Goal: Information Seeking & Learning: Learn about a topic

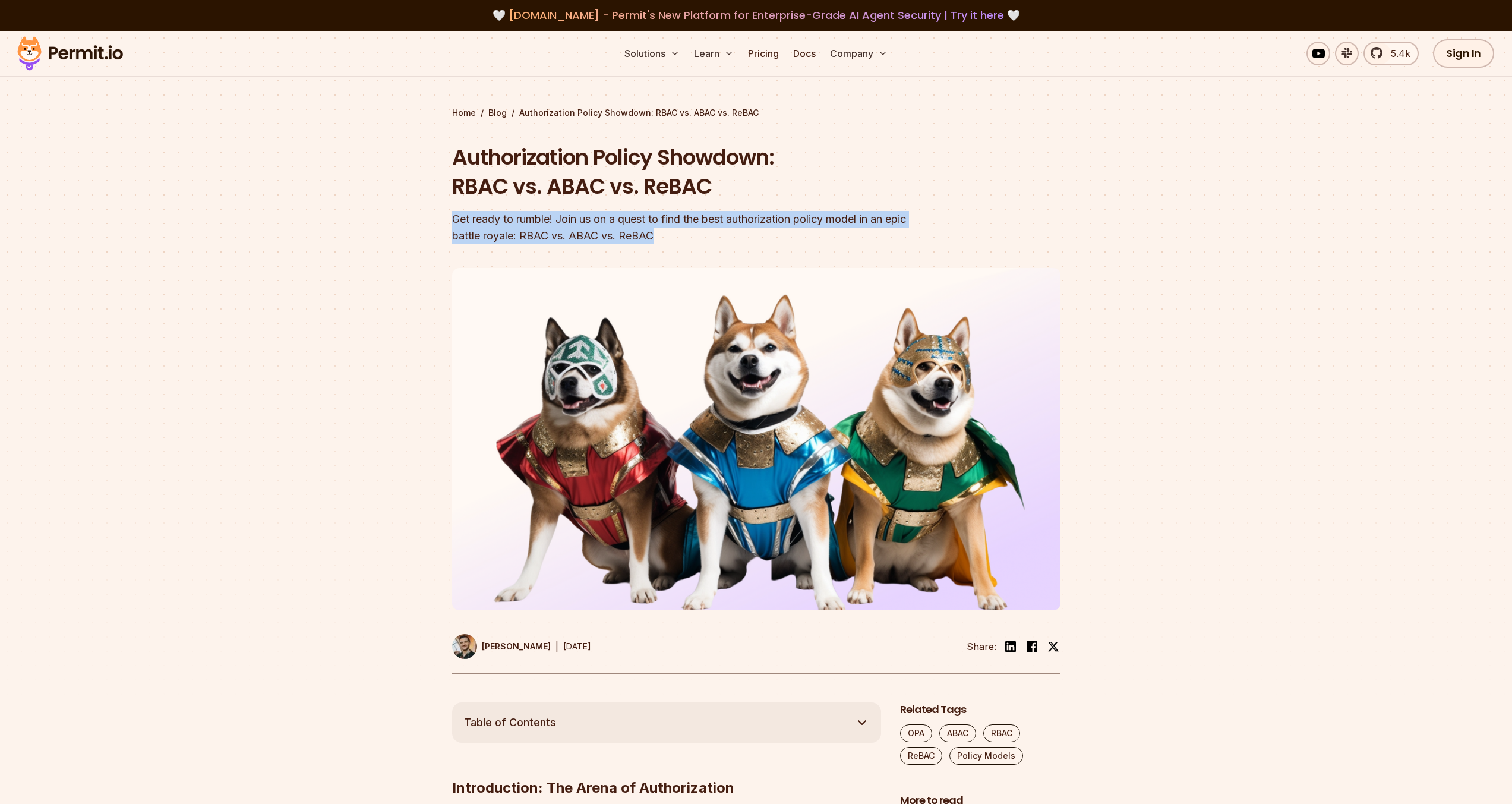
drag, startPoint x: 454, startPoint y: 212, endPoint x: 804, endPoint y: 249, distance: 352.0
click at [804, 249] on section "Home / Blog / Authorization Policy Showdown: RBAC vs. ABAC vs. ReBAC Authorizat…" at bounding box center [756, 366] width 1512 height 671
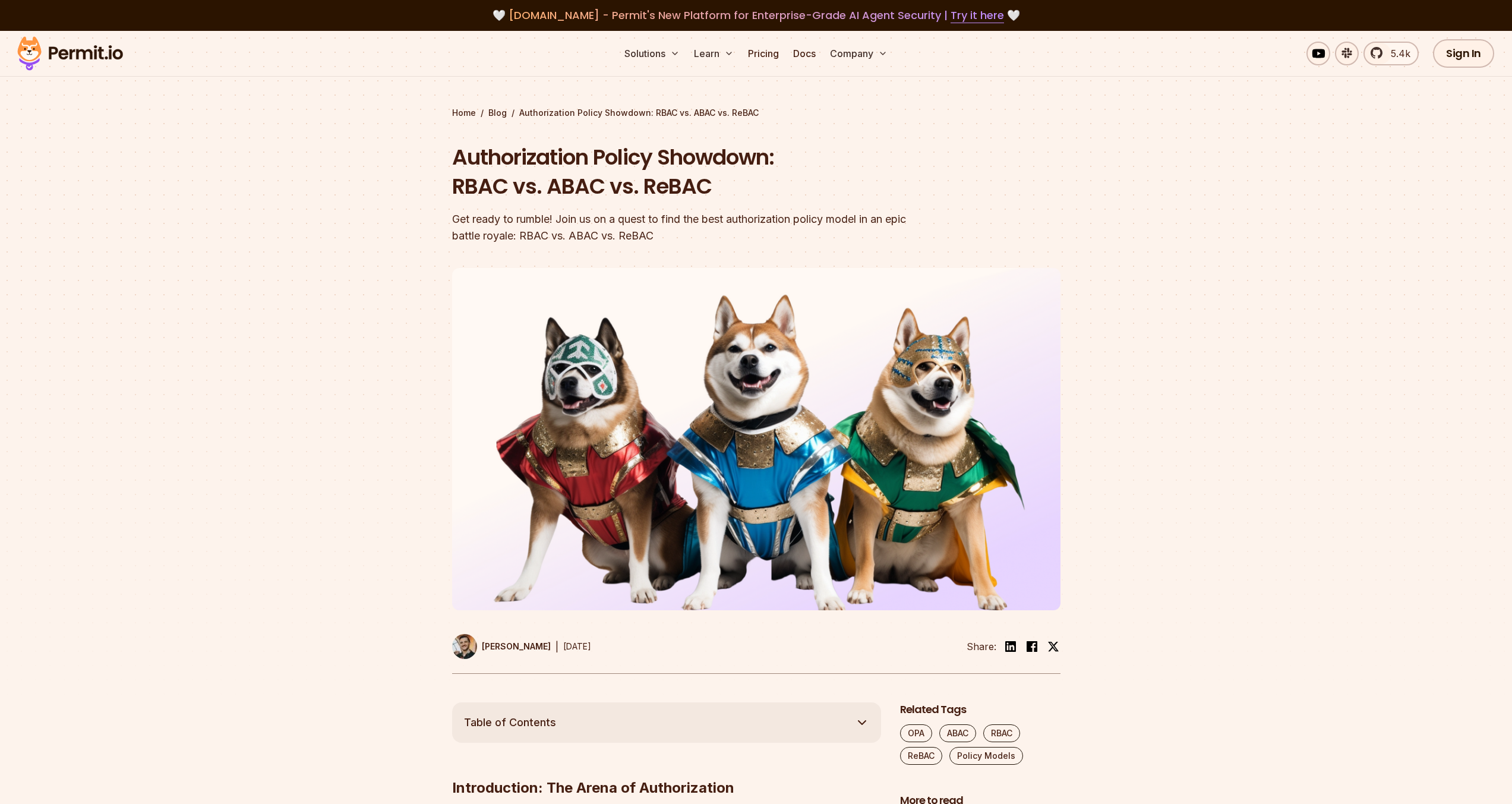
click at [801, 248] on header "Authorization Policy Showdown: RBAC vs. ABAC vs. ReBAC Get ready to rumble! Joi…" at bounding box center [756, 408] width 609 height 531
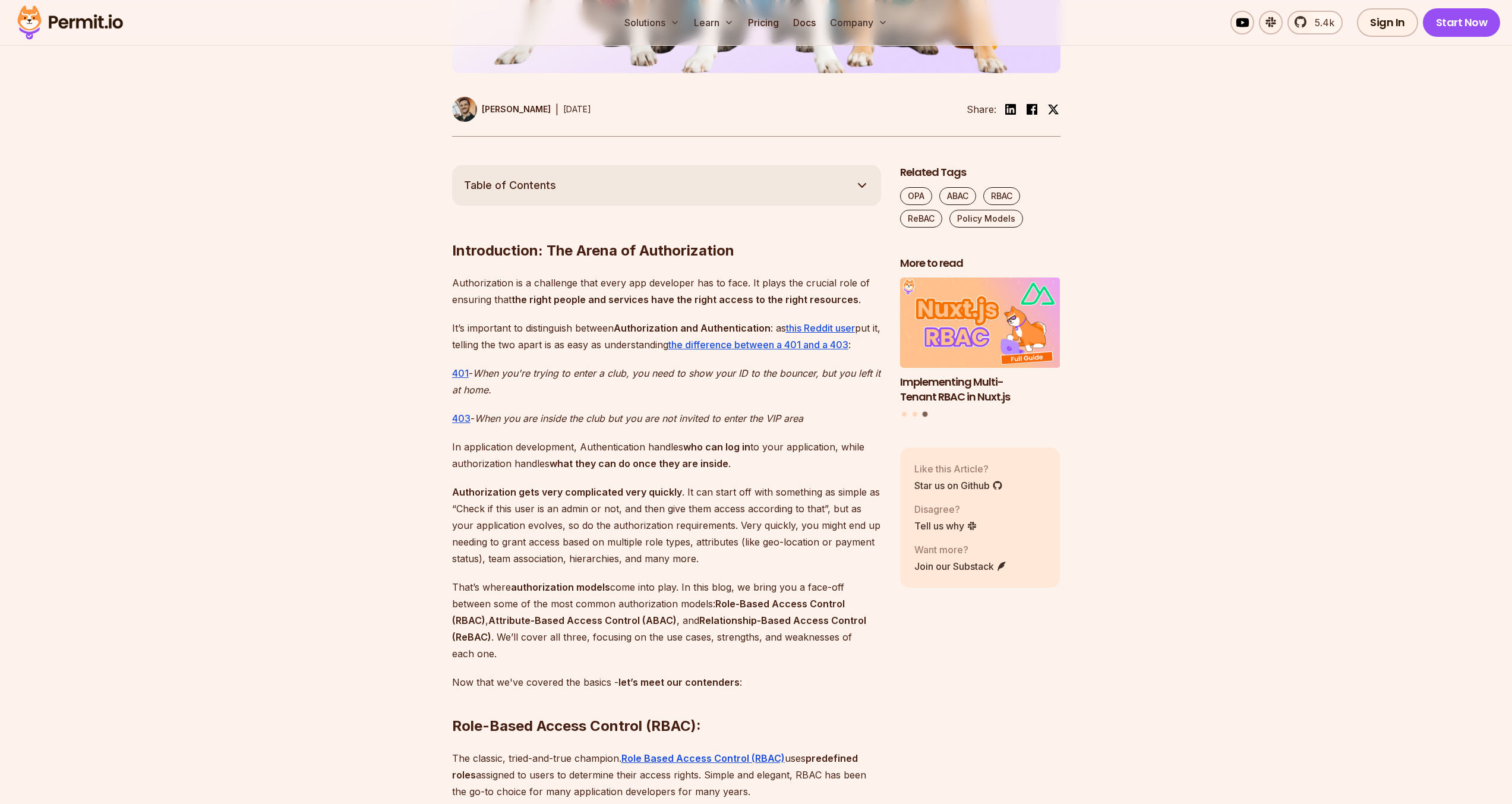
scroll to position [588, 0]
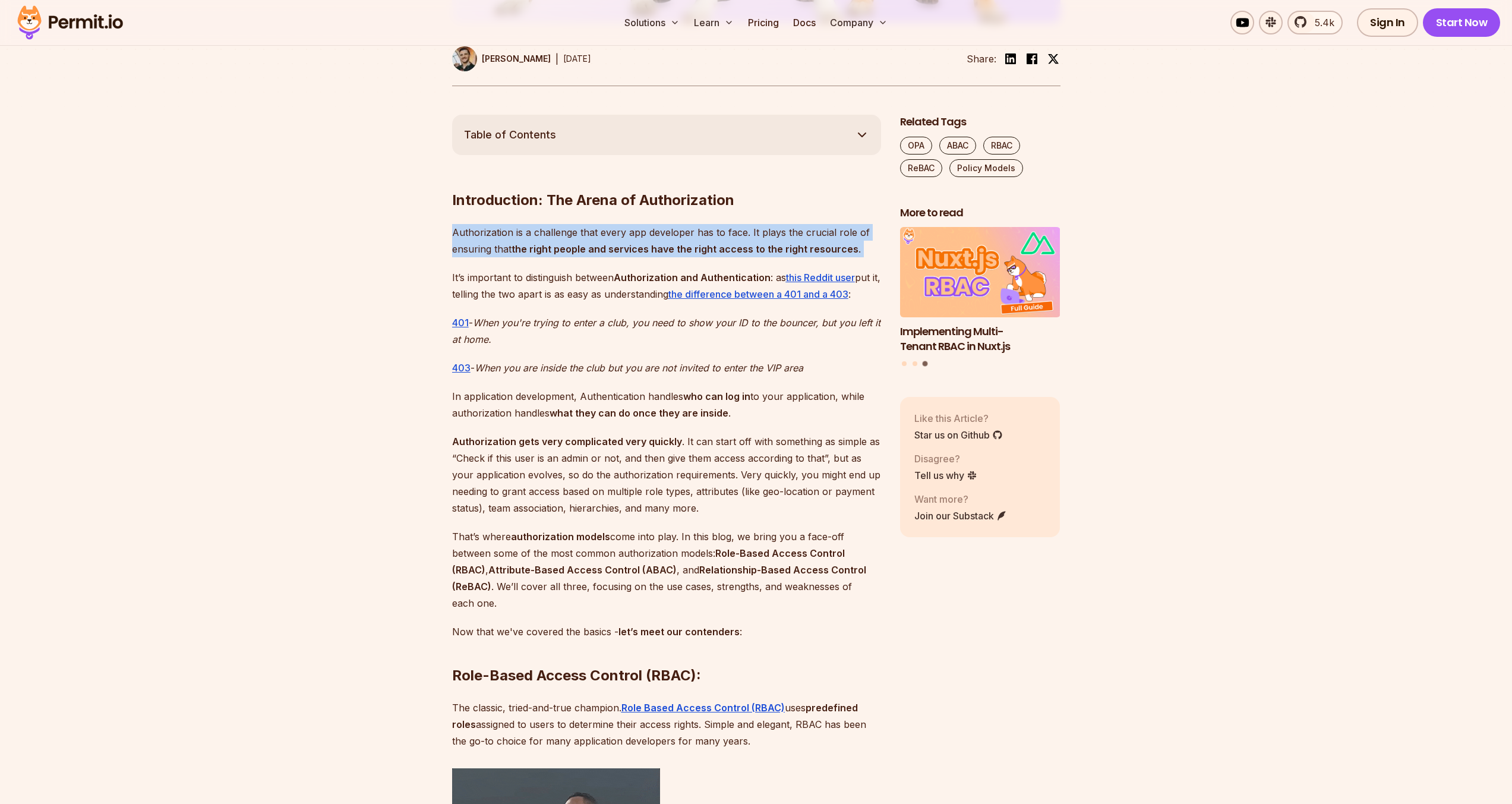
drag, startPoint x: 596, startPoint y: 267, endPoint x: 442, endPoint y: 220, distance: 161.0
drag, startPoint x: 448, startPoint y: 220, endPoint x: 541, endPoint y: 262, distance: 102.0
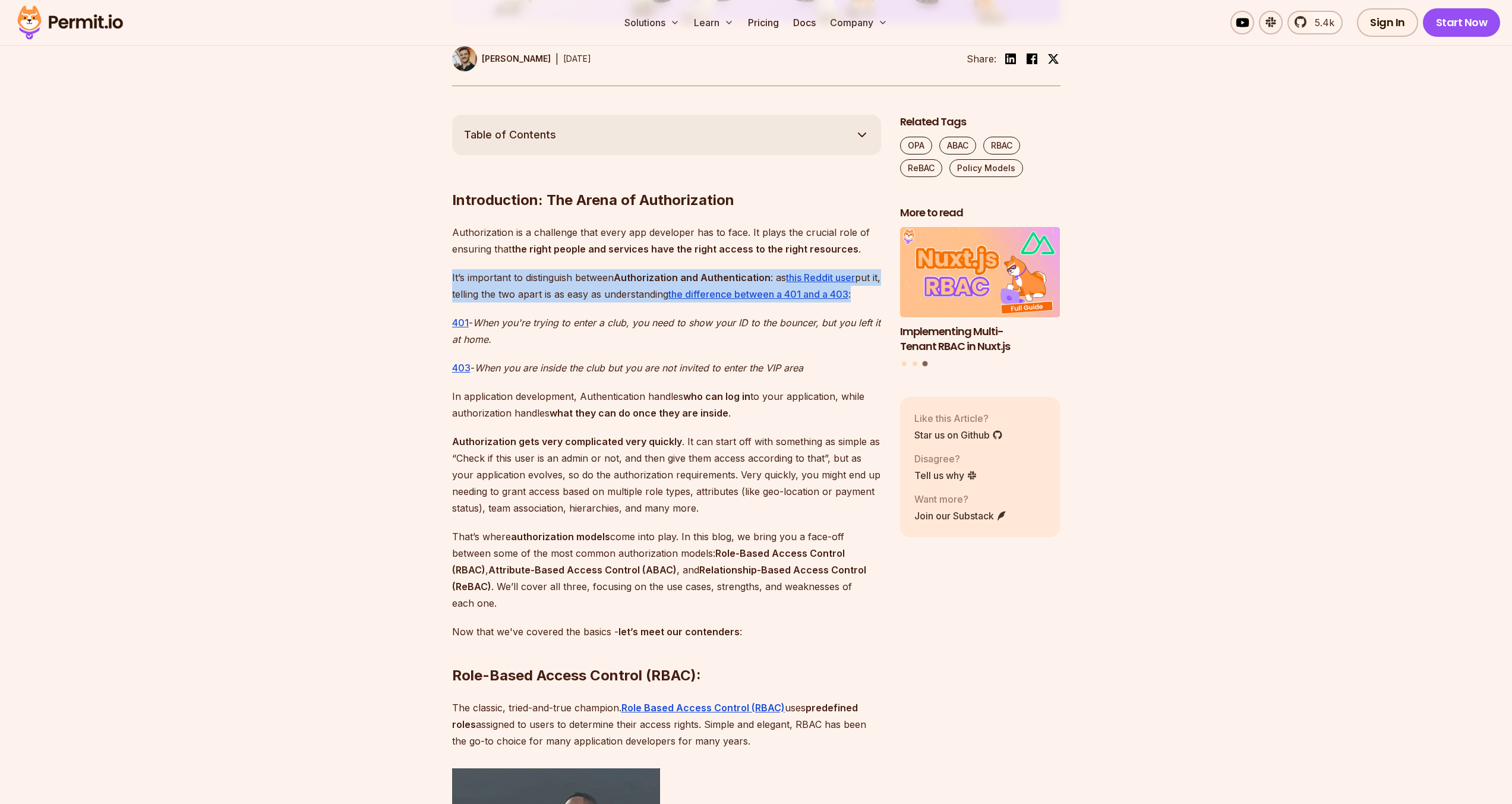
drag, startPoint x: 510, startPoint y: 264, endPoint x: 538, endPoint y: 307, distance: 51.3
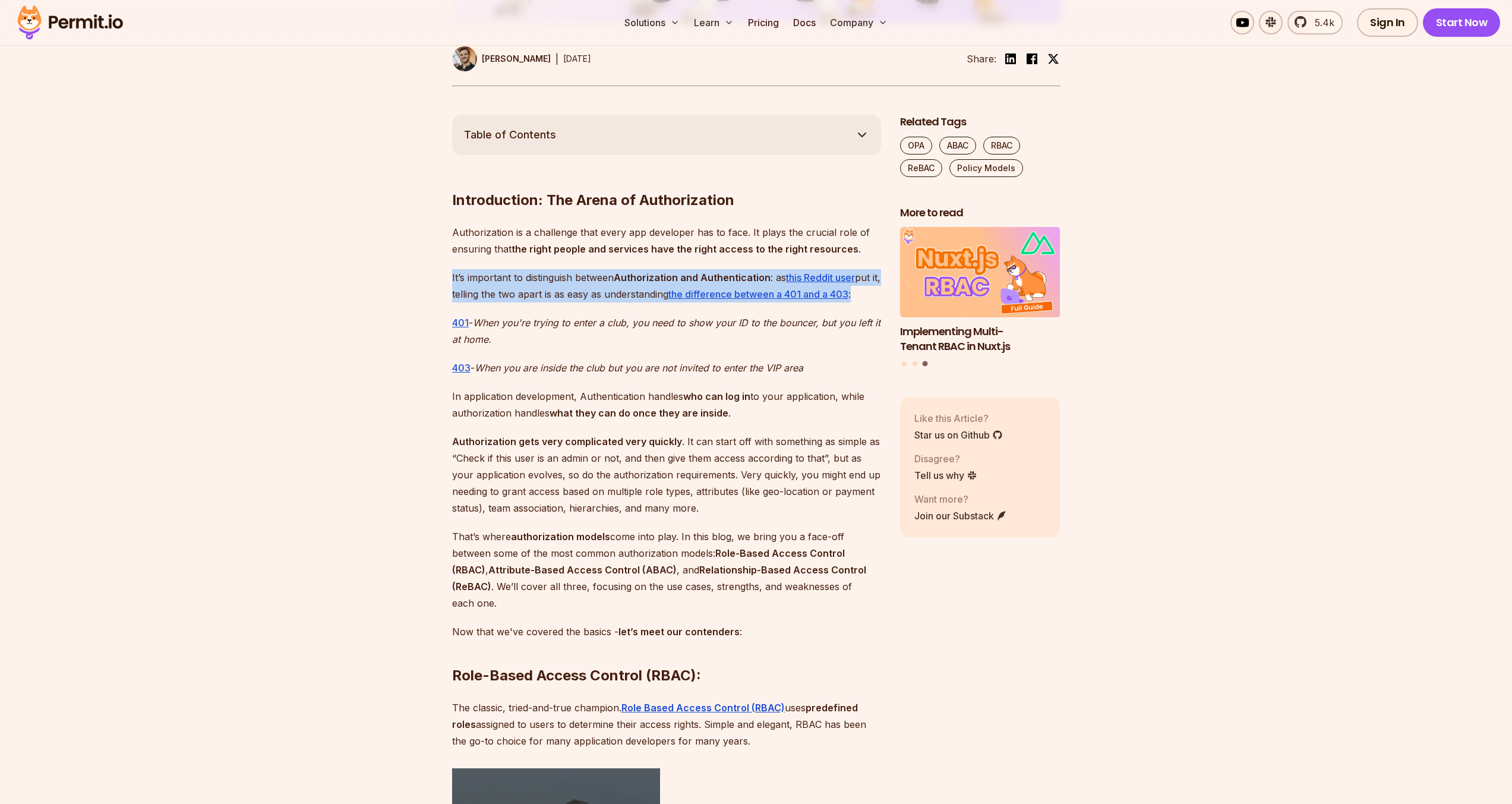
drag, startPoint x: 539, startPoint y: 306, endPoint x: 502, endPoint y: 259, distance: 59.8
drag, startPoint x: 502, startPoint y: 259, endPoint x: 508, endPoint y: 312, distance: 53.3
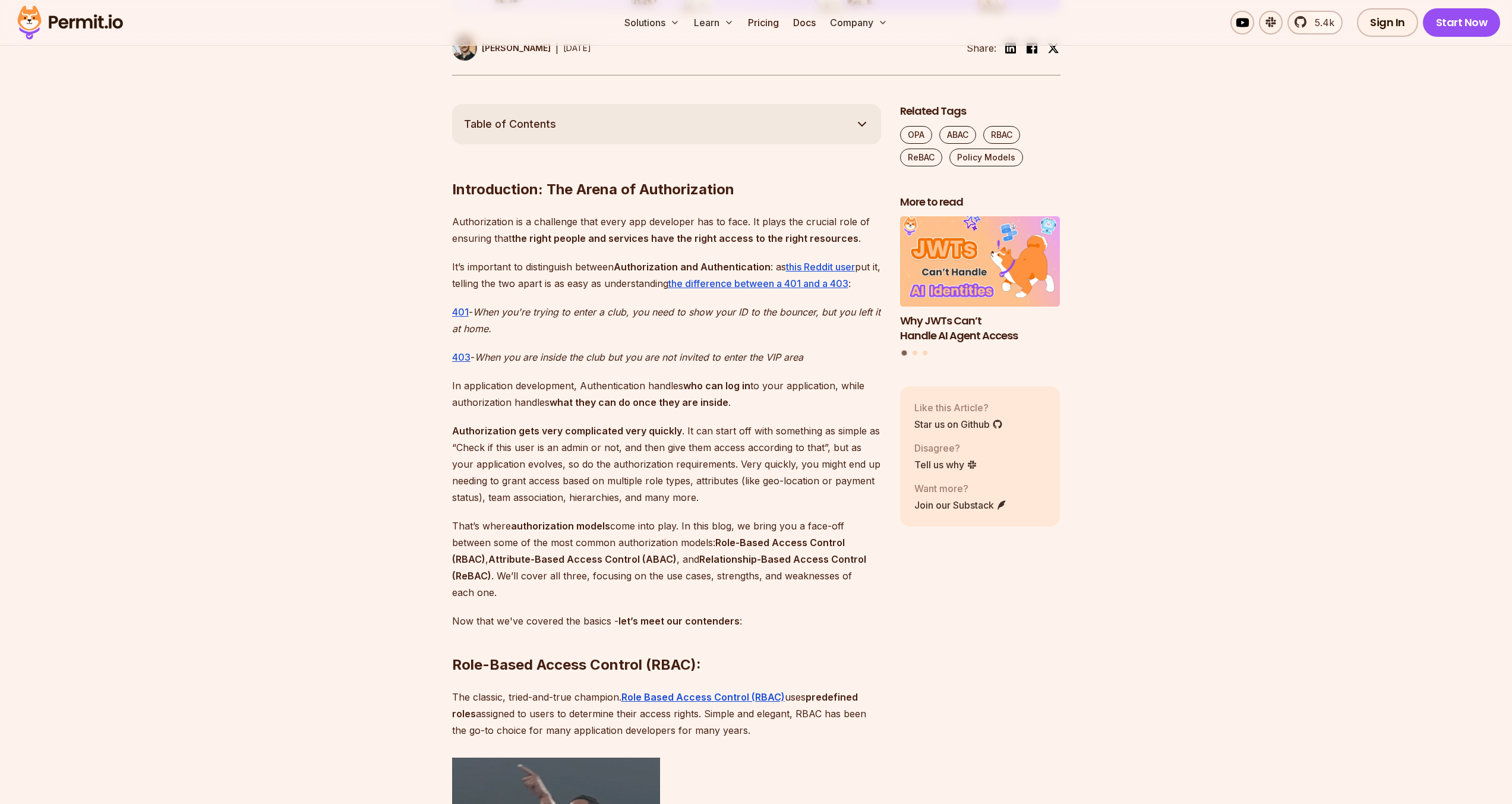
scroll to position [609, 0]
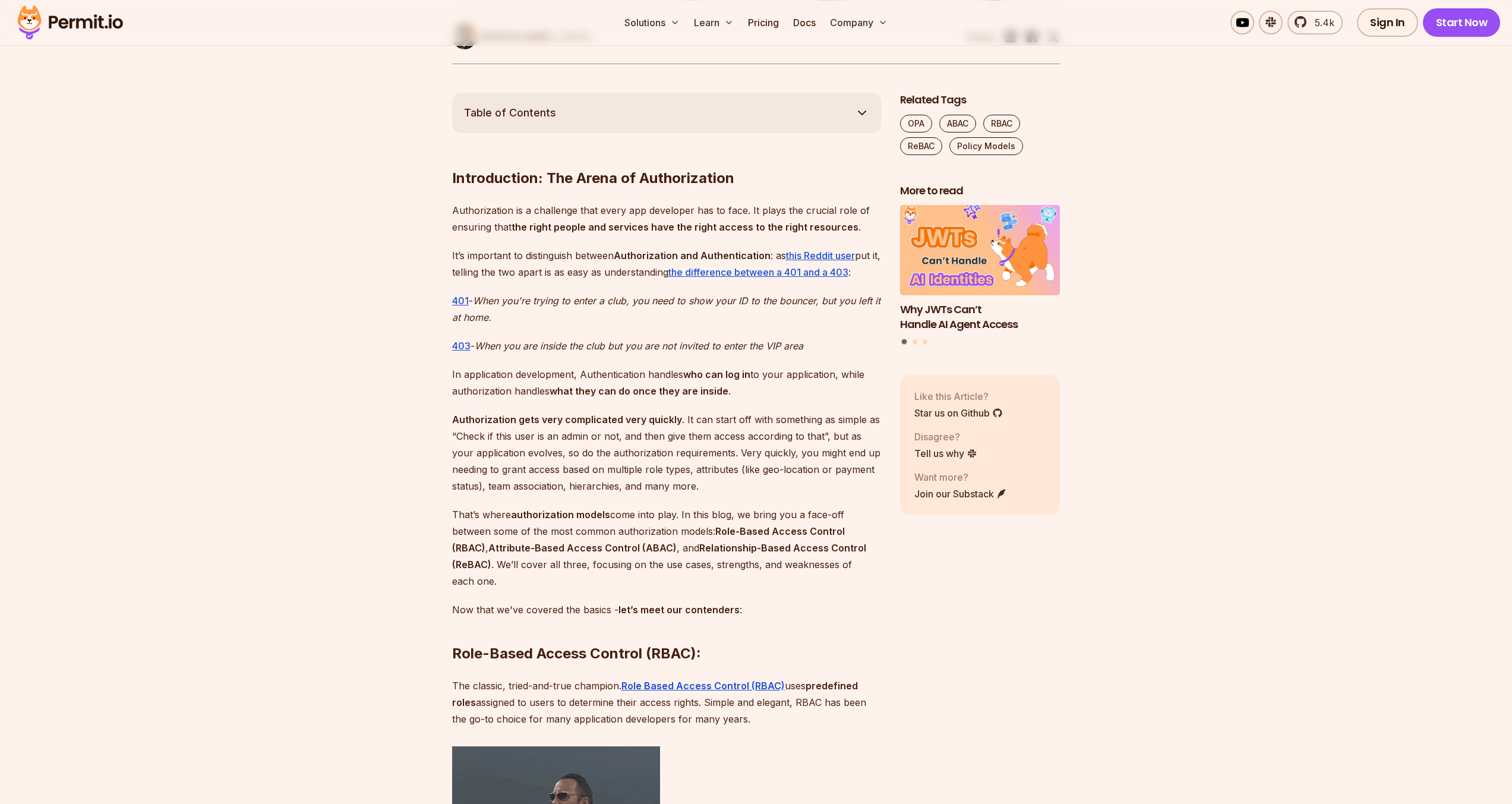
click at [498, 299] on em "When you're trying to enter a club, you need to show your ID to the bouncer, bu…" at bounding box center [666, 309] width 428 height 29
drag, startPoint x: 490, startPoint y: 287, endPoint x: 508, endPoint y: 321, distance: 38.5
click at [508, 320] on p "401 - When you're trying to enter a club, you need to show your ID to the bounc…" at bounding box center [666, 309] width 429 height 34
drag, startPoint x: 495, startPoint y: 312, endPoint x: 480, endPoint y: 301, distance: 18.6
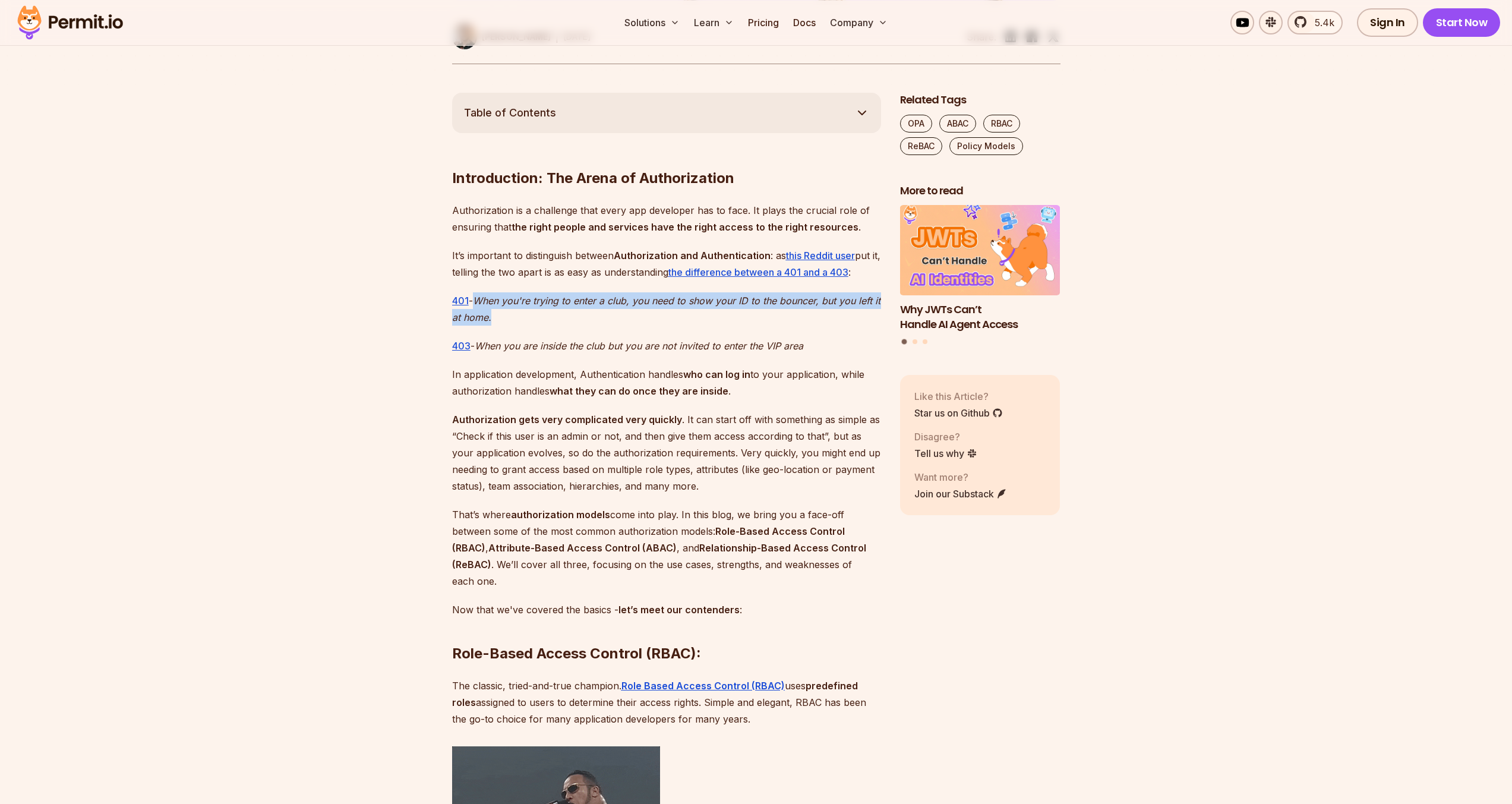
click at [480, 301] on p "401 - When you're trying to enter a club, you need to show your ID to the bounc…" at bounding box center [666, 309] width 429 height 34
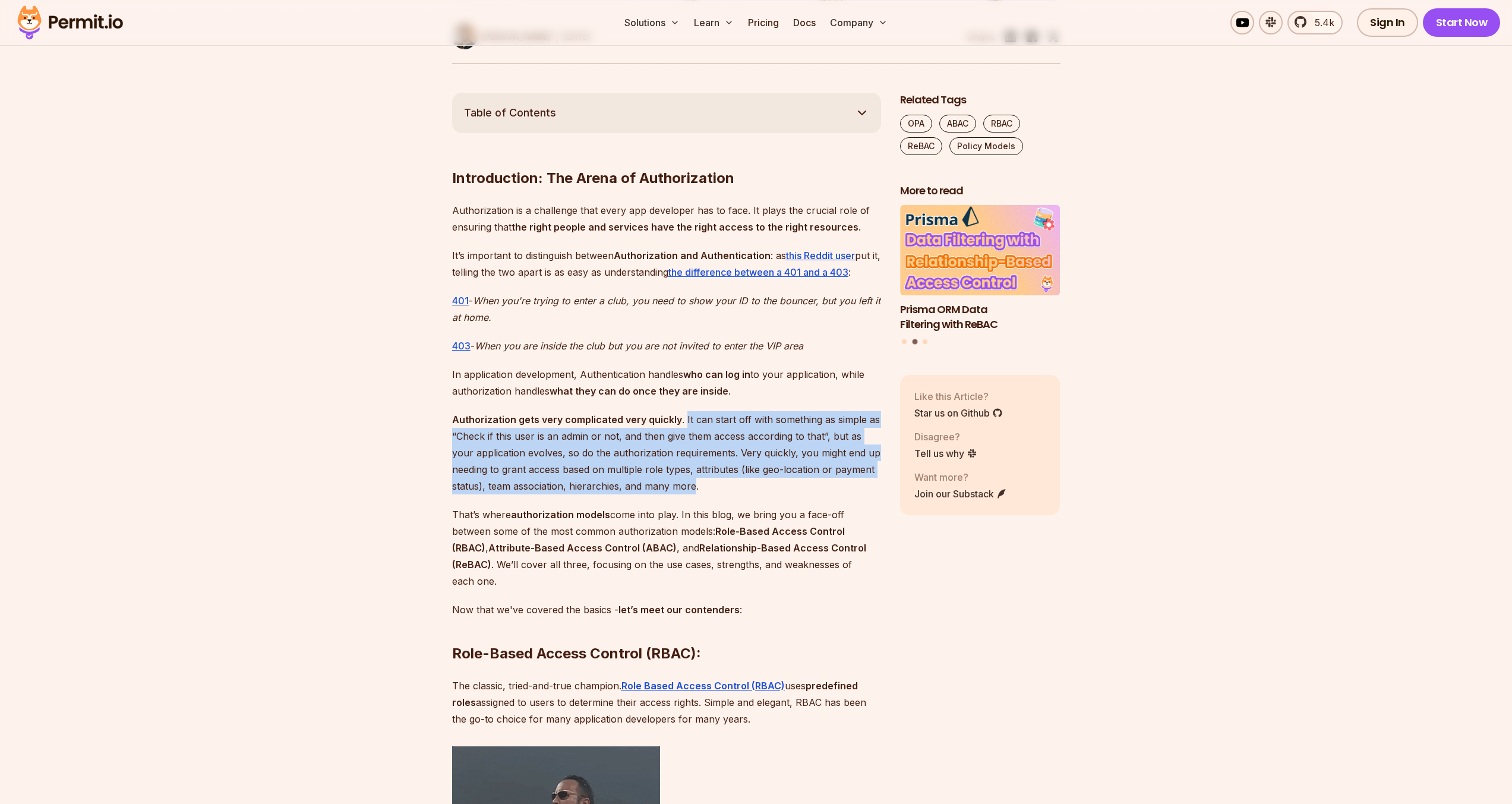
drag, startPoint x: 694, startPoint y: 489, endPoint x: 683, endPoint y: 418, distance: 71.8
click at [683, 418] on p "Authorization gets very complicated very quickly . It can start off with someth…" at bounding box center [666, 453] width 429 height 83
click at [563, 479] on p "Authorization gets very complicated very quickly . It can start off with someth…" at bounding box center [666, 453] width 429 height 83
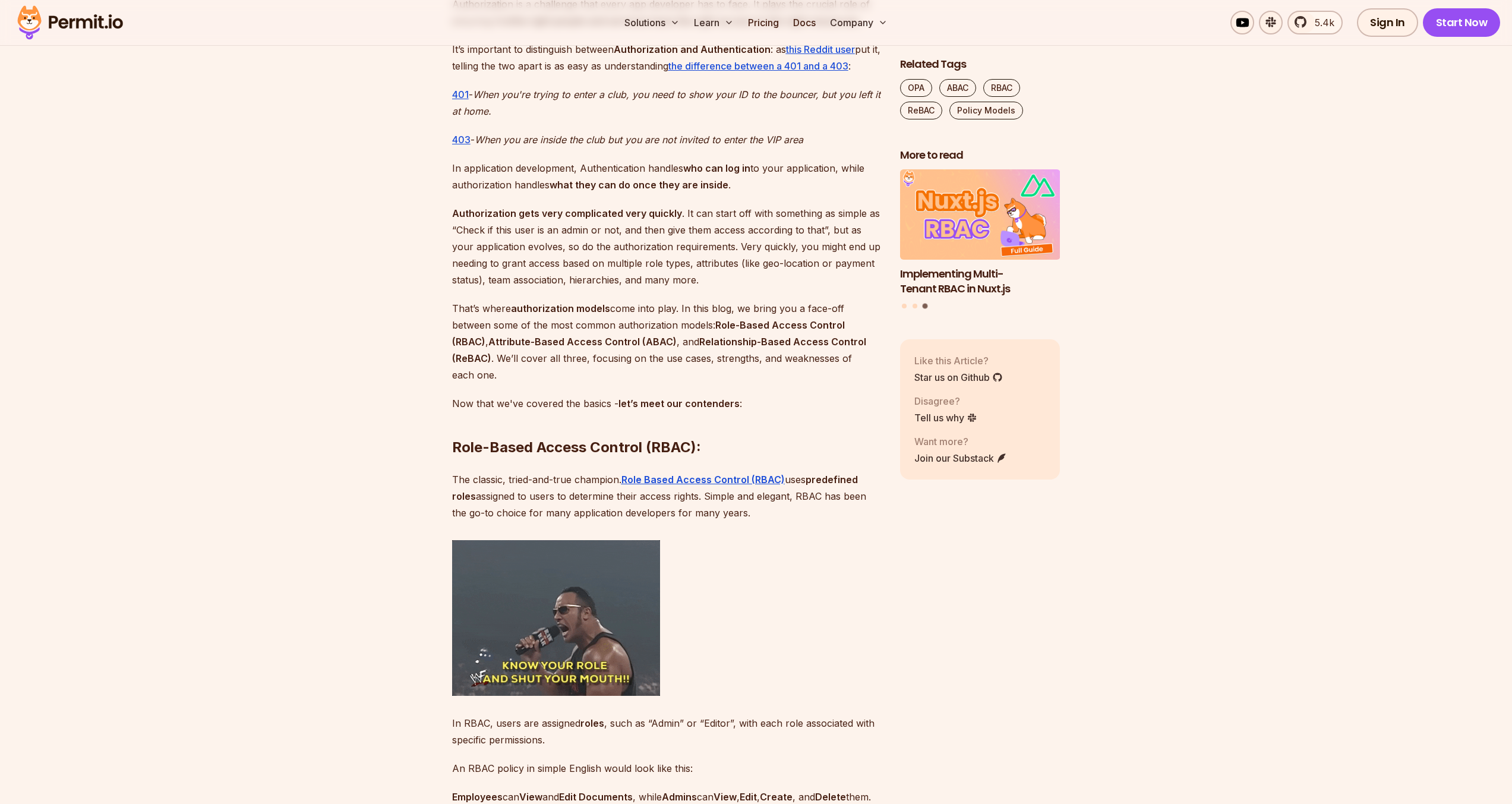
scroll to position [873, 0]
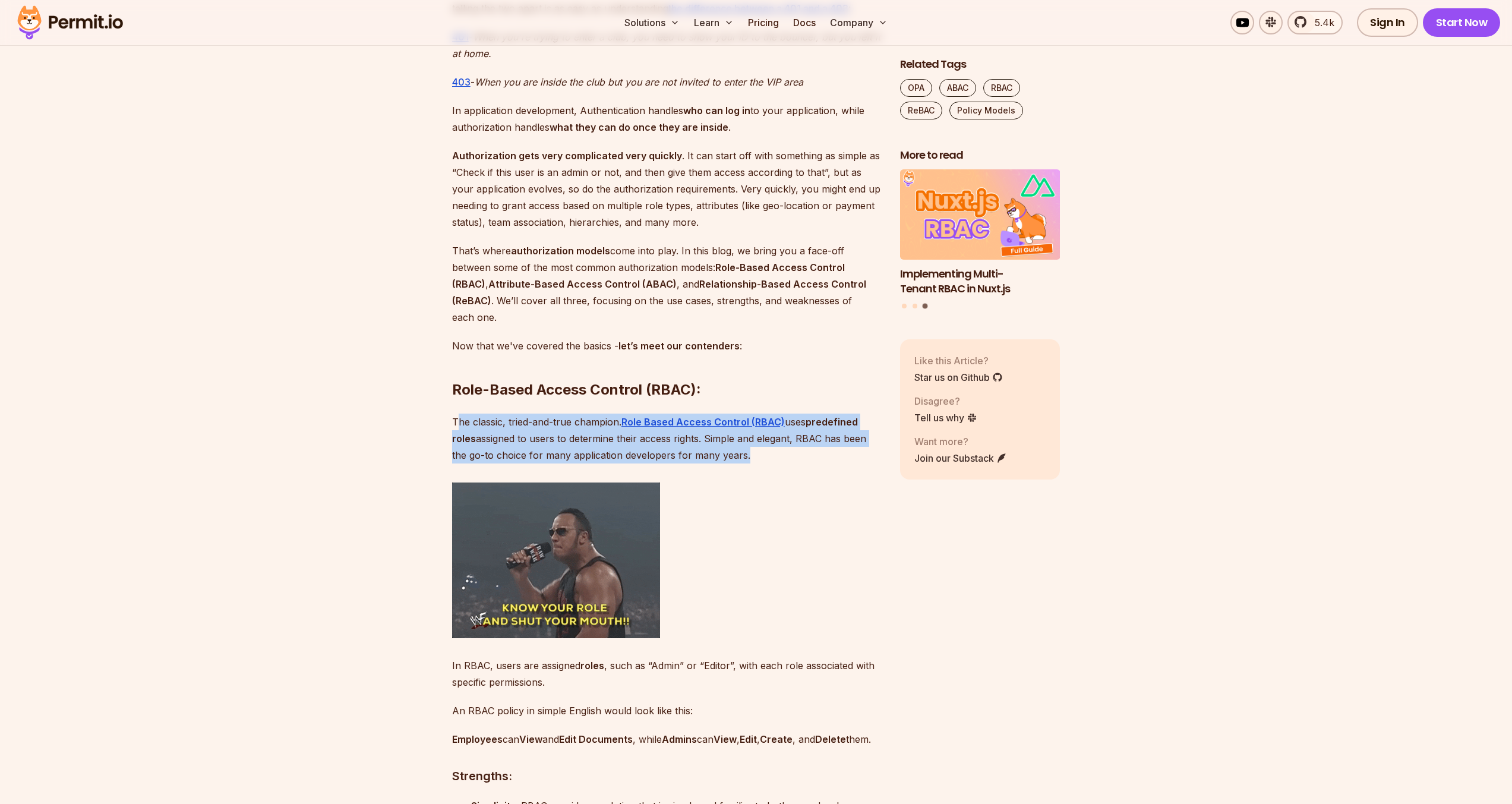
drag, startPoint x: 459, startPoint y: 424, endPoint x: 744, endPoint y: 457, distance: 286.9
click at [744, 457] on p "The classic, tried-and-true champion. Role Based Access Control (RBAC) uses pre…" at bounding box center [666, 438] width 429 height 50
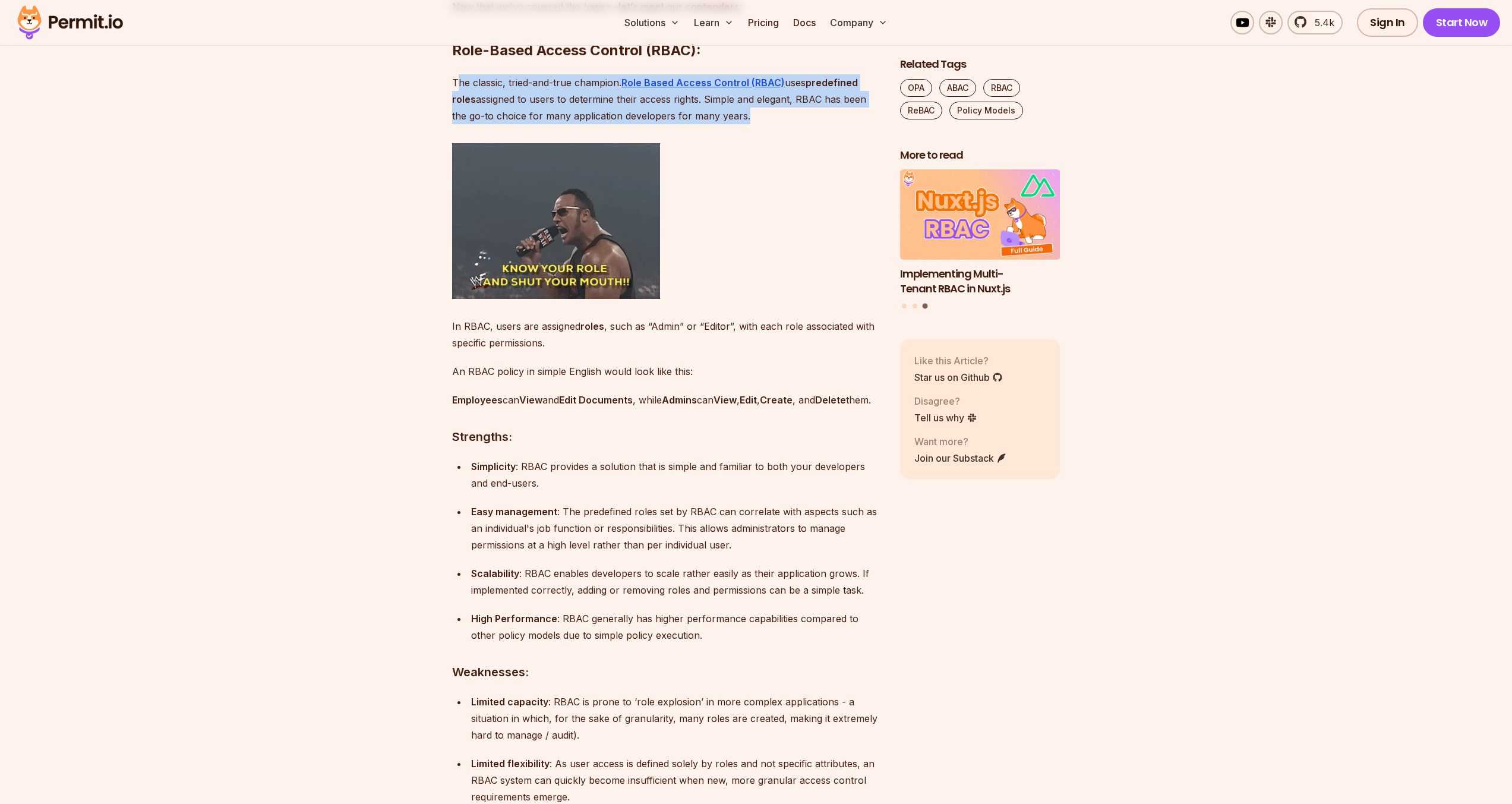
scroll to position [1242, 0]
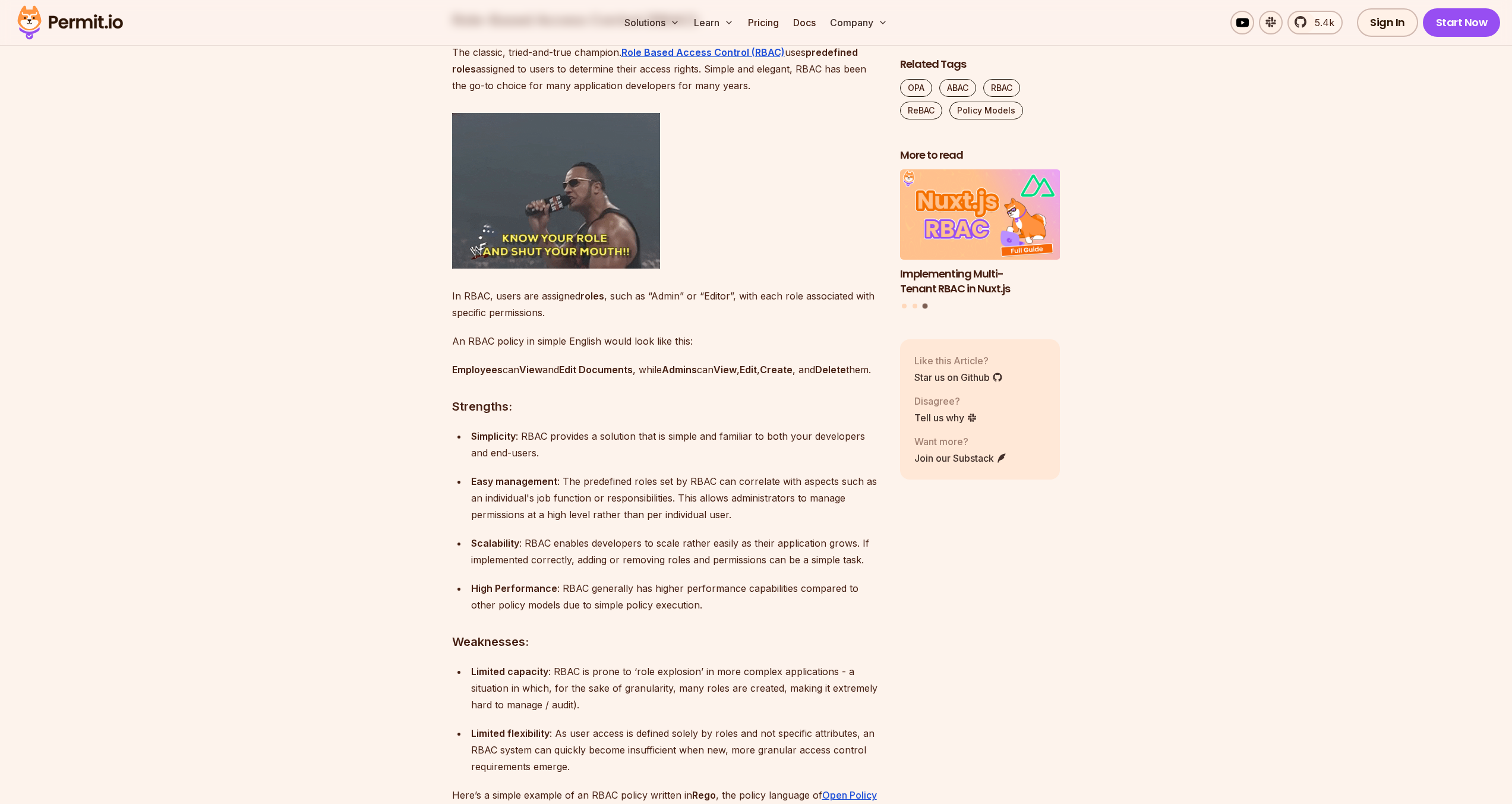
drag, startPoint x: 457, startPoint y: 295, endPoint x: 534, endPoint y: 316, distance: 79.8
click at [533, 315] on p "In RBAC, users are assigned roles , such as “Admin” or “Editor”, with each role…" at bounding box center [666, 304] width 429 height 34
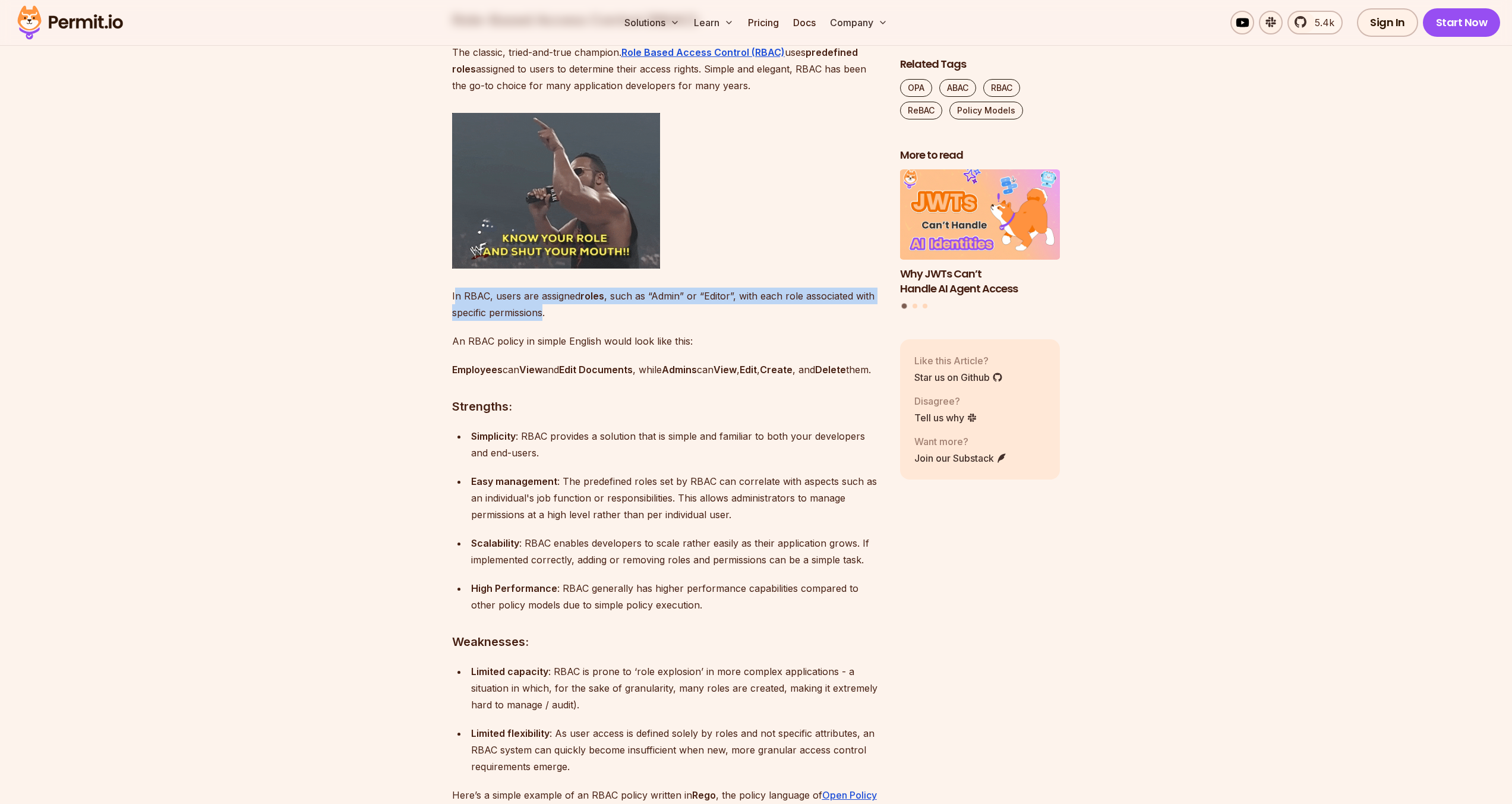
drag, startPoint x: 543, startPoint y: 317, endPoint x: 454, endPoint y: 296, distance: 91.4
click at [454, 296] on p "In RBAC, users are assigned roles , such as “Admin” or “Editor”, with each role…" at bounding box center [666, 304] width 429 height 34
click at [455, 296] on p "In RBAC, users are assigned roles , such as “Admin” or “Editor”, with each role…" at bounding box center [666, 304] width 429 height 34
drag, startPoint x: 456, startPoint y: 295, endPoint x: 543, endPoint y: 311, distance: 88.5
click at [543, 311] on p "In RBAC, users are assigned roles , such as “Admin” or “Editor”, with each role…" at bounding box center [666, 304] width 429 height 34
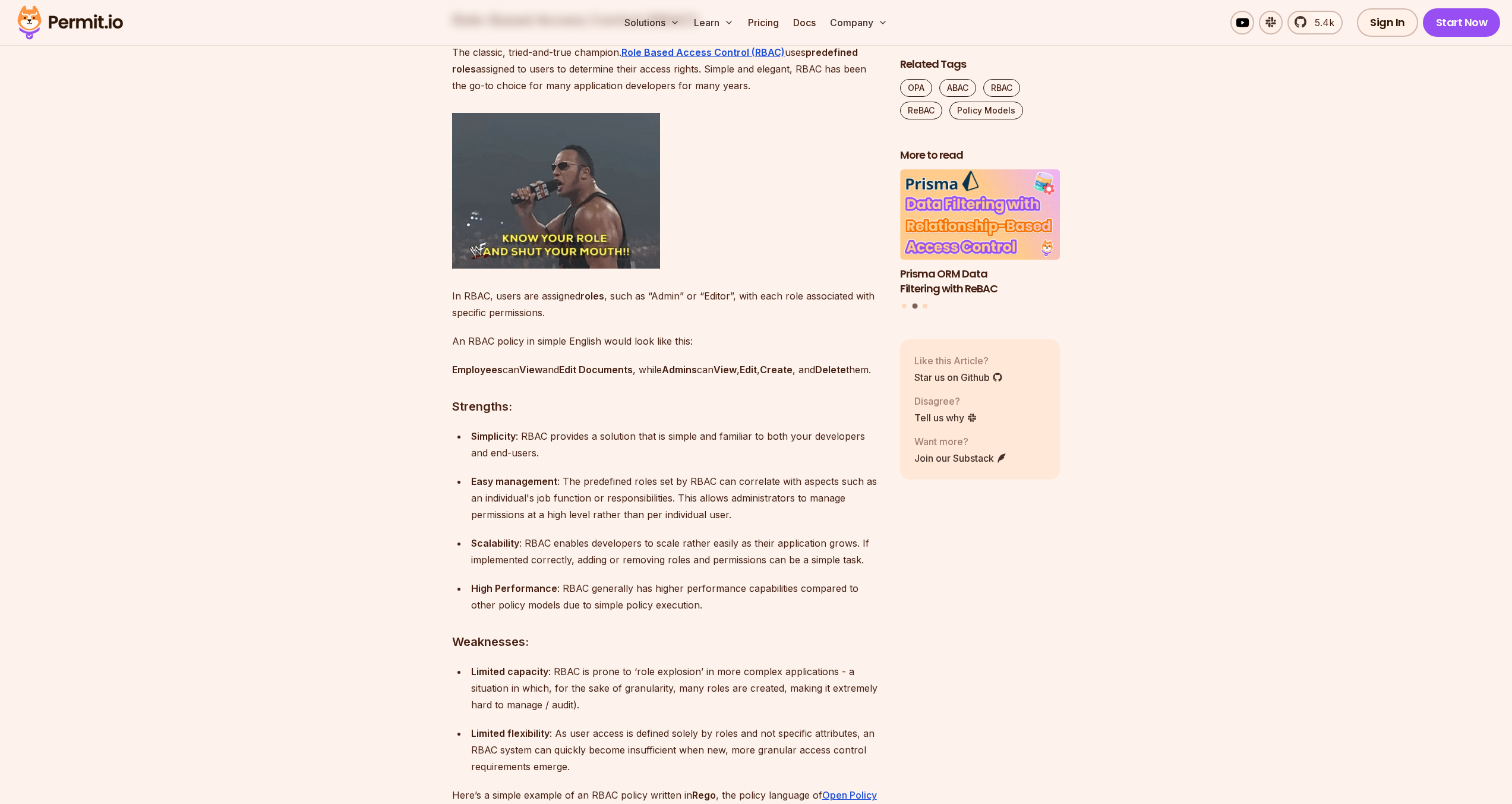
click at [625, 309] on p "In RBAC, users are assigned roles , such as “Admin” or “Editor”, with each role…" at bounding box center [666, 304] width 429 height 34
drag, startPoint x: 543, startPoint y: 317, endPoint x: 456, endPoint y: 299, distance: 88.8
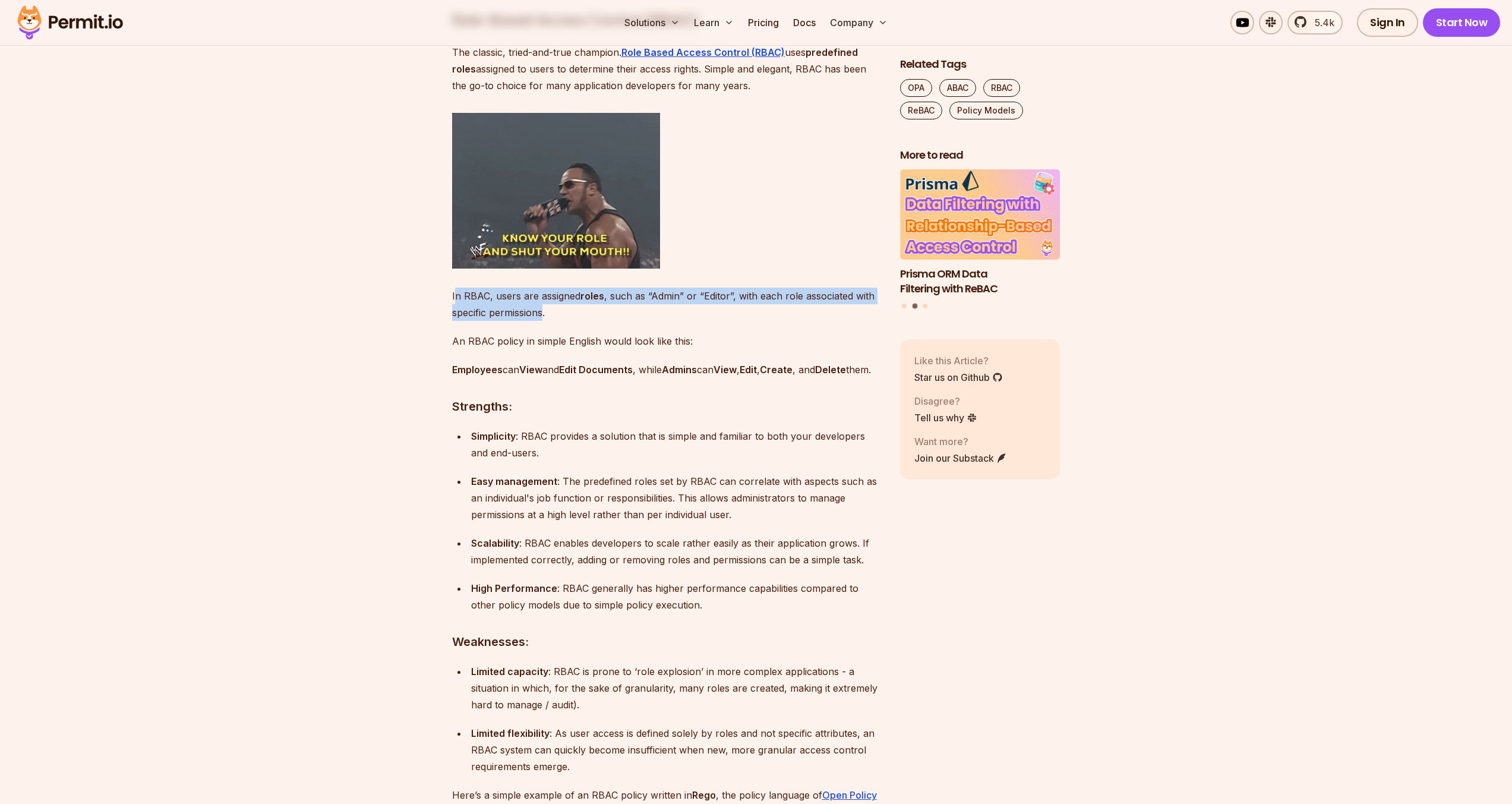
click at [456, 299] on p "In RBAC, users are assigned roles , such as “Admin” or “Editor”, with each role…" at bounding box center [666, 304] width 429 height 34
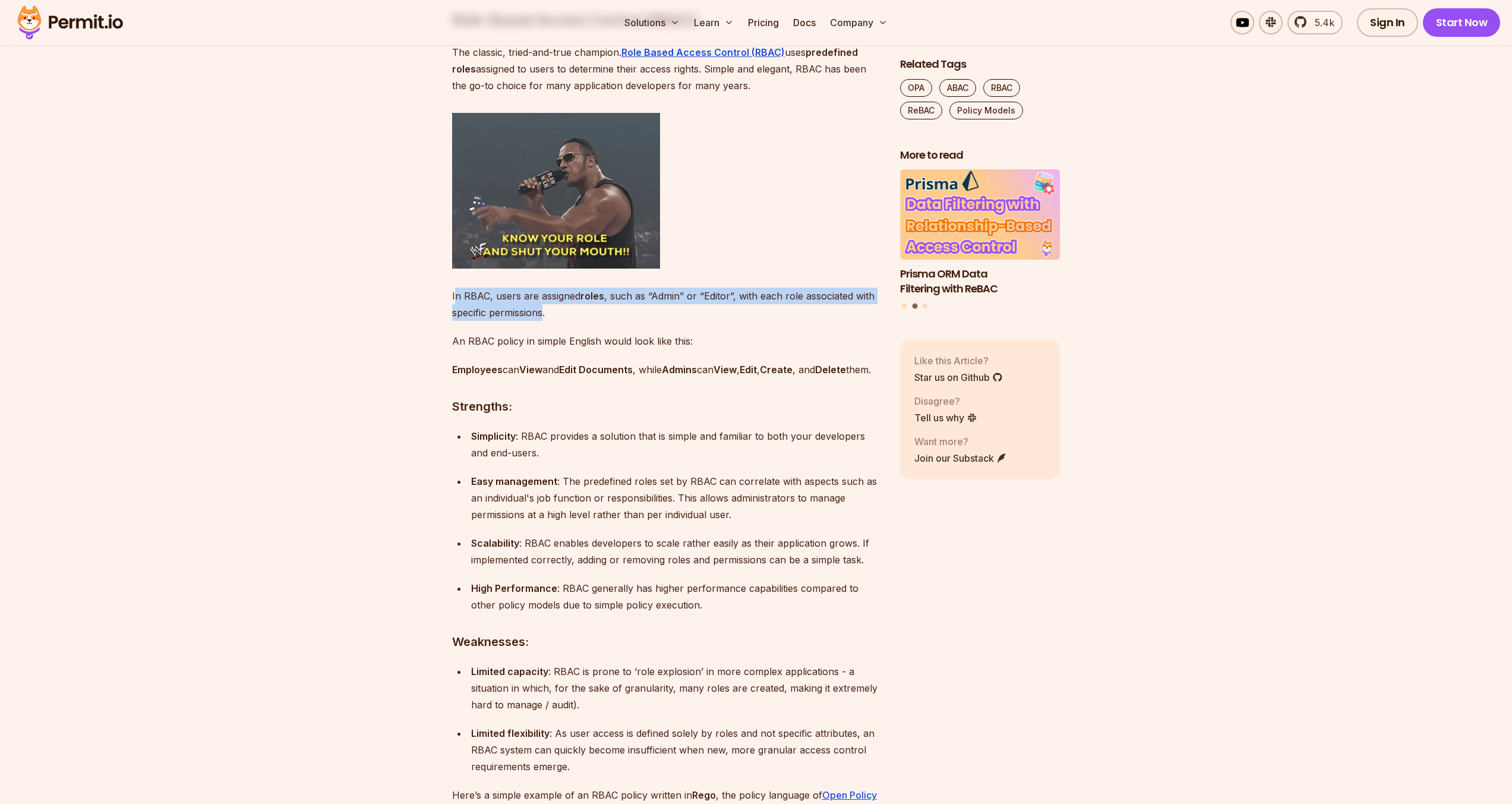
drag, startPoint x: 543, startPoint y: 315, endPoint x: 454, endPoint y: 303, distance: 89.8
click at [454, 303] on p "In RBAC, users are assigned roles , such as “Admin” or “Editor”, with each role…" at bounding box center [666, 304] width 429 height 34
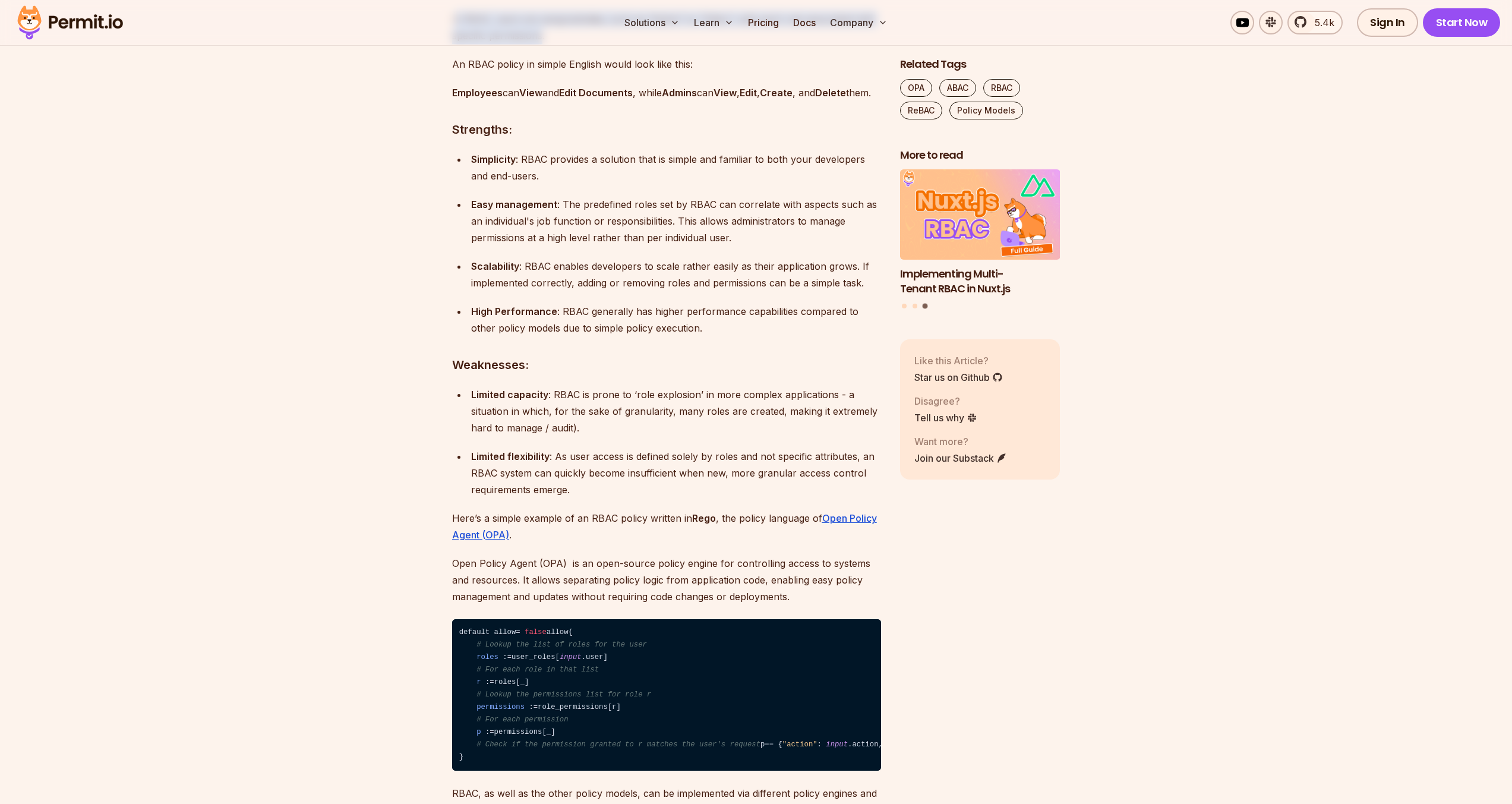
scroll to position [1608, 0]
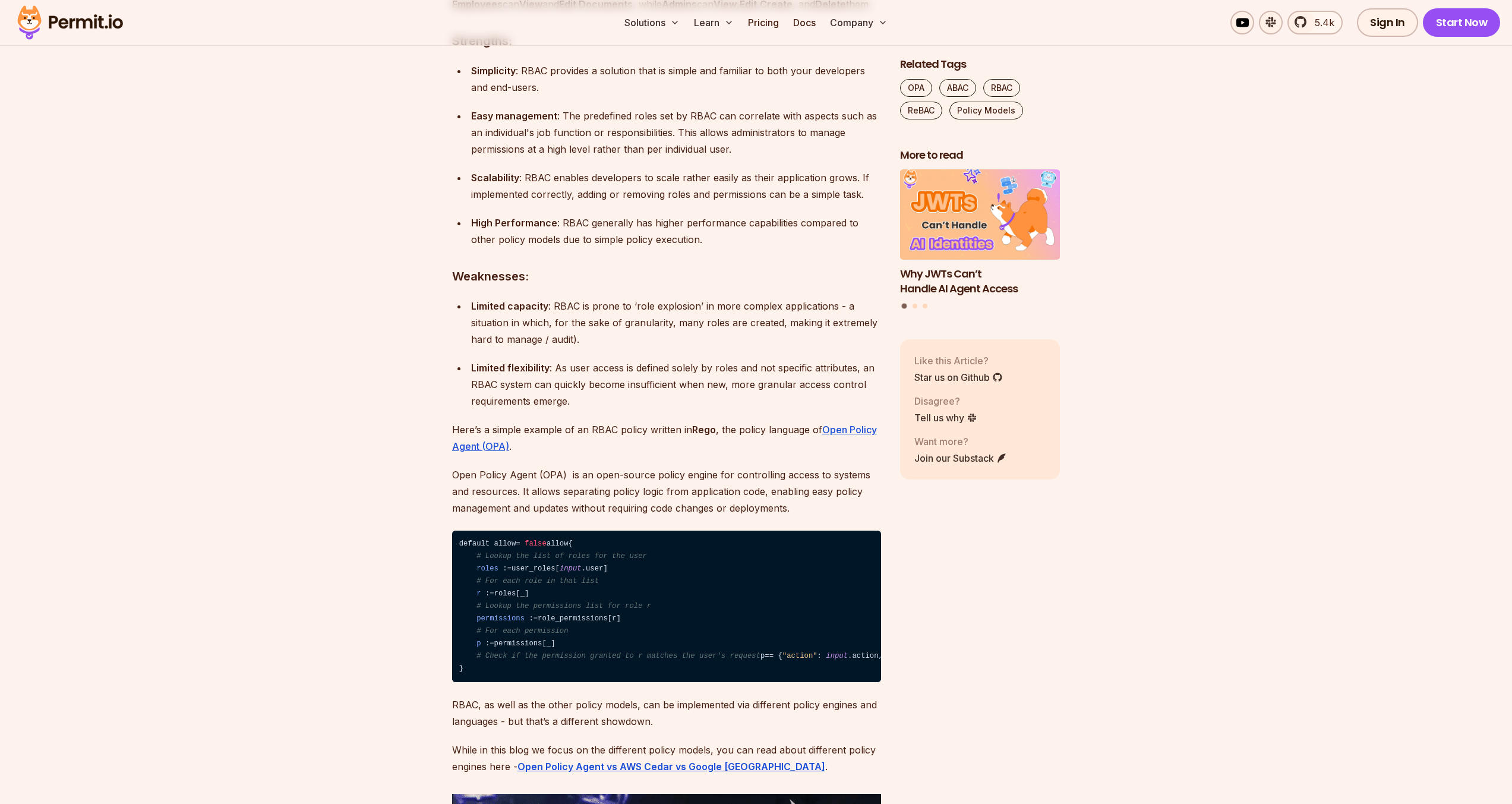
drag, startPoint x: 600, startPoint y: 433, endPoint x: 605, endPoint y: 464, distance: 31.4
click at [605, 454] on p "Here’s a simple example of an RBAC policy written in [PERSON_NAME] , the policy…" at bounding box center [666, 438] width 429 height 34
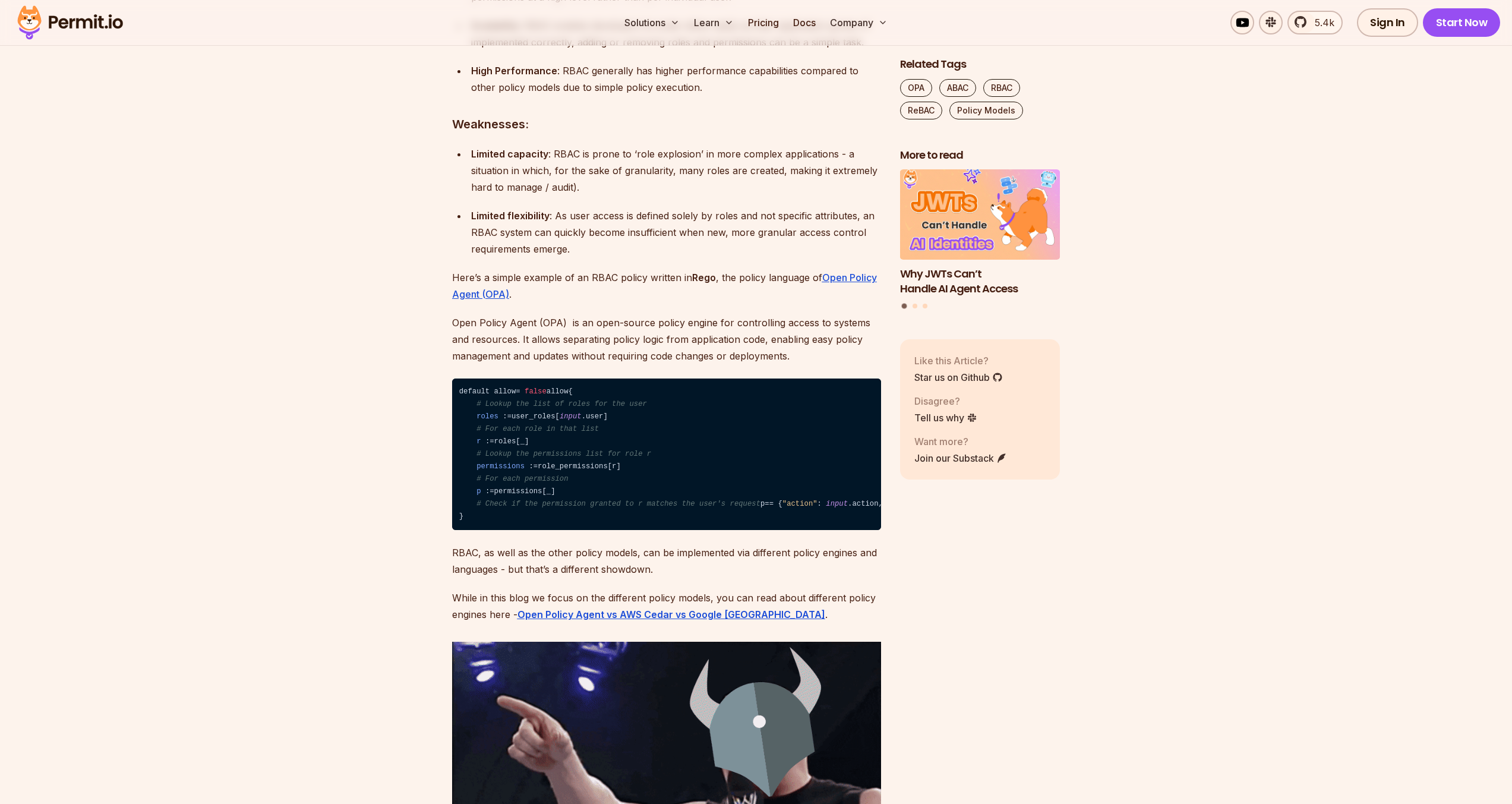
scroll to position [1760, 0]
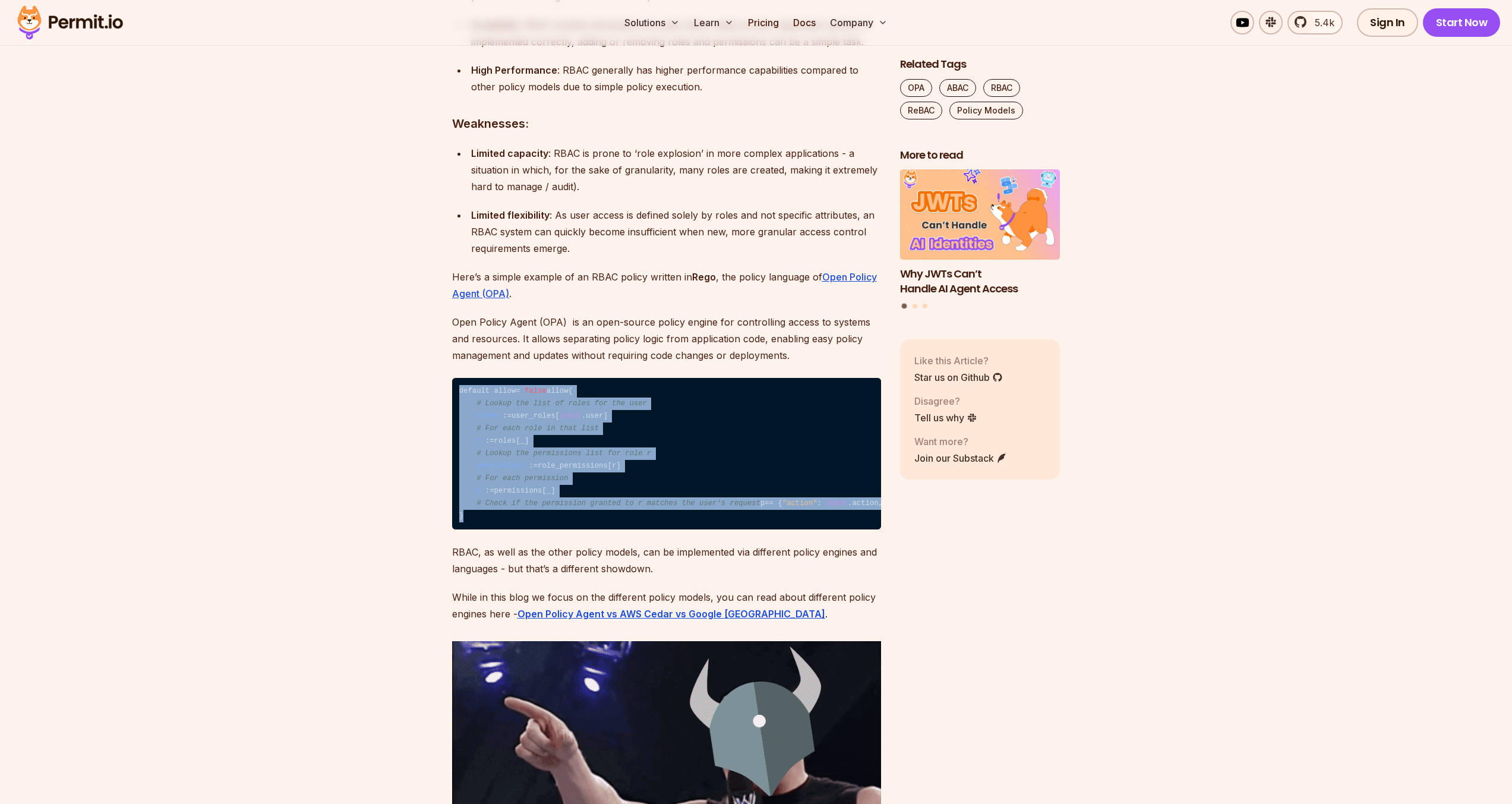
drag, startPoint x: 458, startPoint y: 406, endPoint x: 510, endPoint y: 559, distance: 161.6
click at [510, 530] on code "default allow = false allow { # Lookup the list of roles for the user roles : =…" at bounding box center [666, 453] width 429 height 152
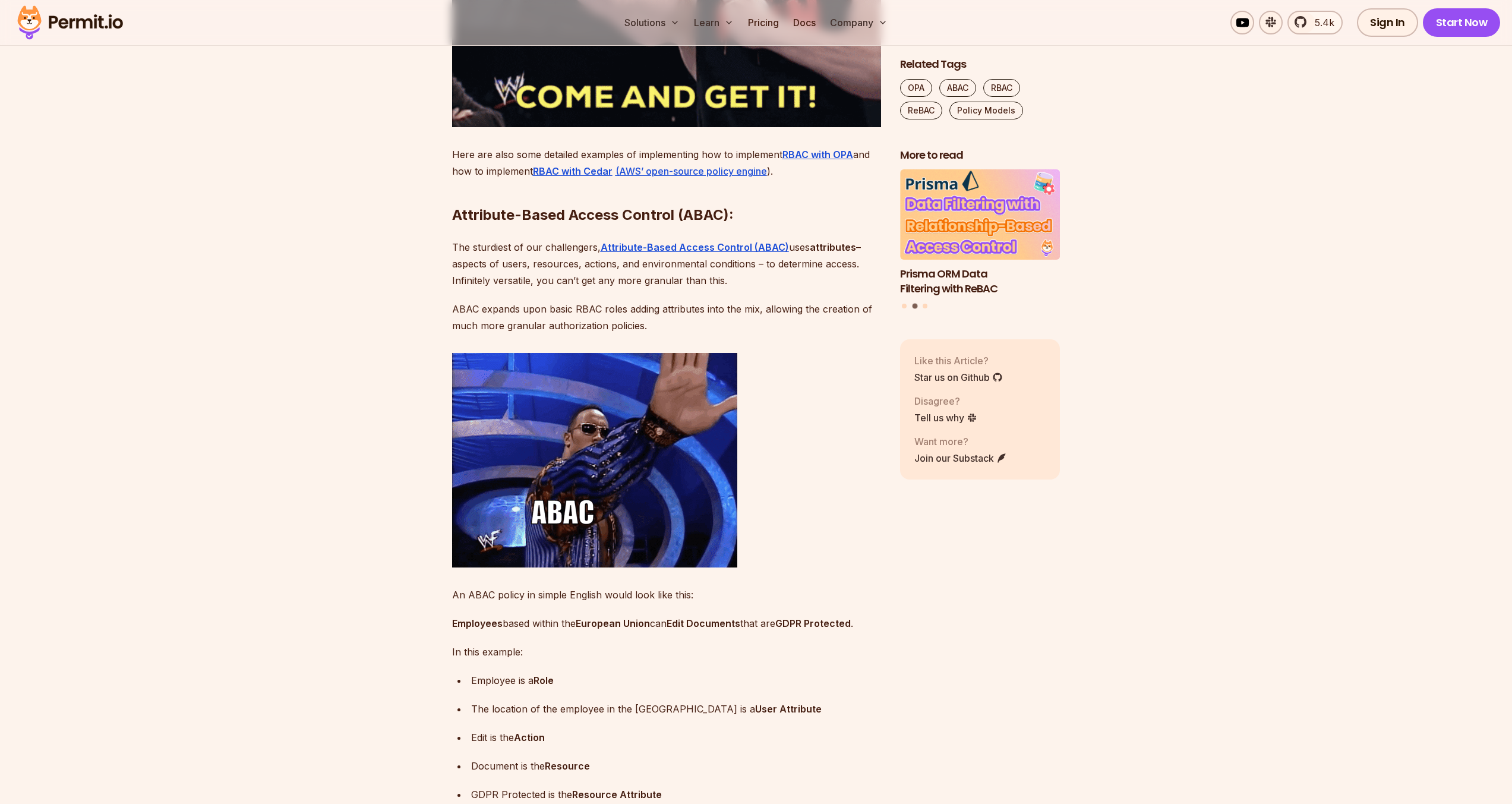
scroll to position [2629, 0]
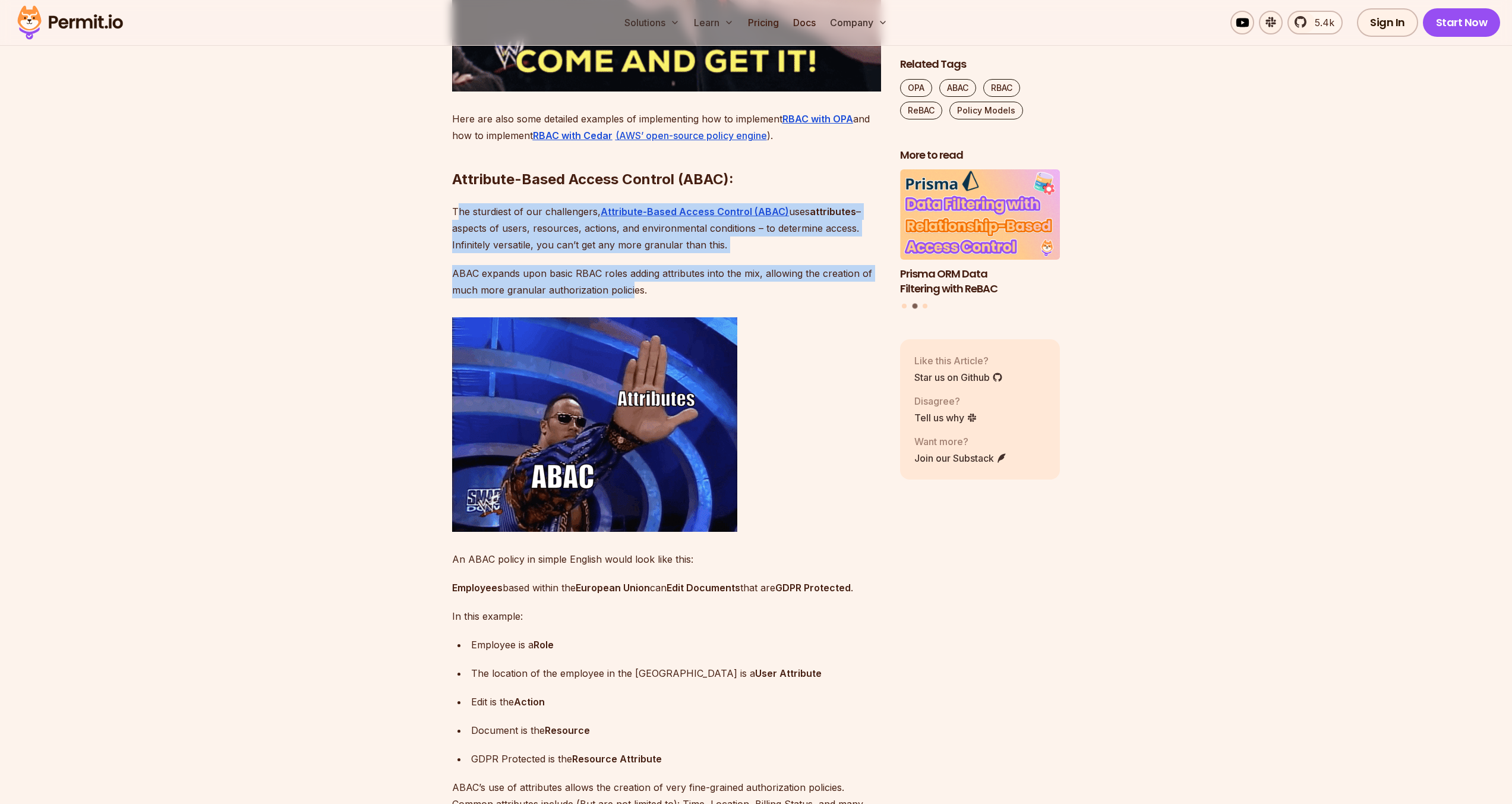
drag, startPoint x: 498, startPoint y: 256, endPoint x: 629, endPoint y: 330, distance: 150.5
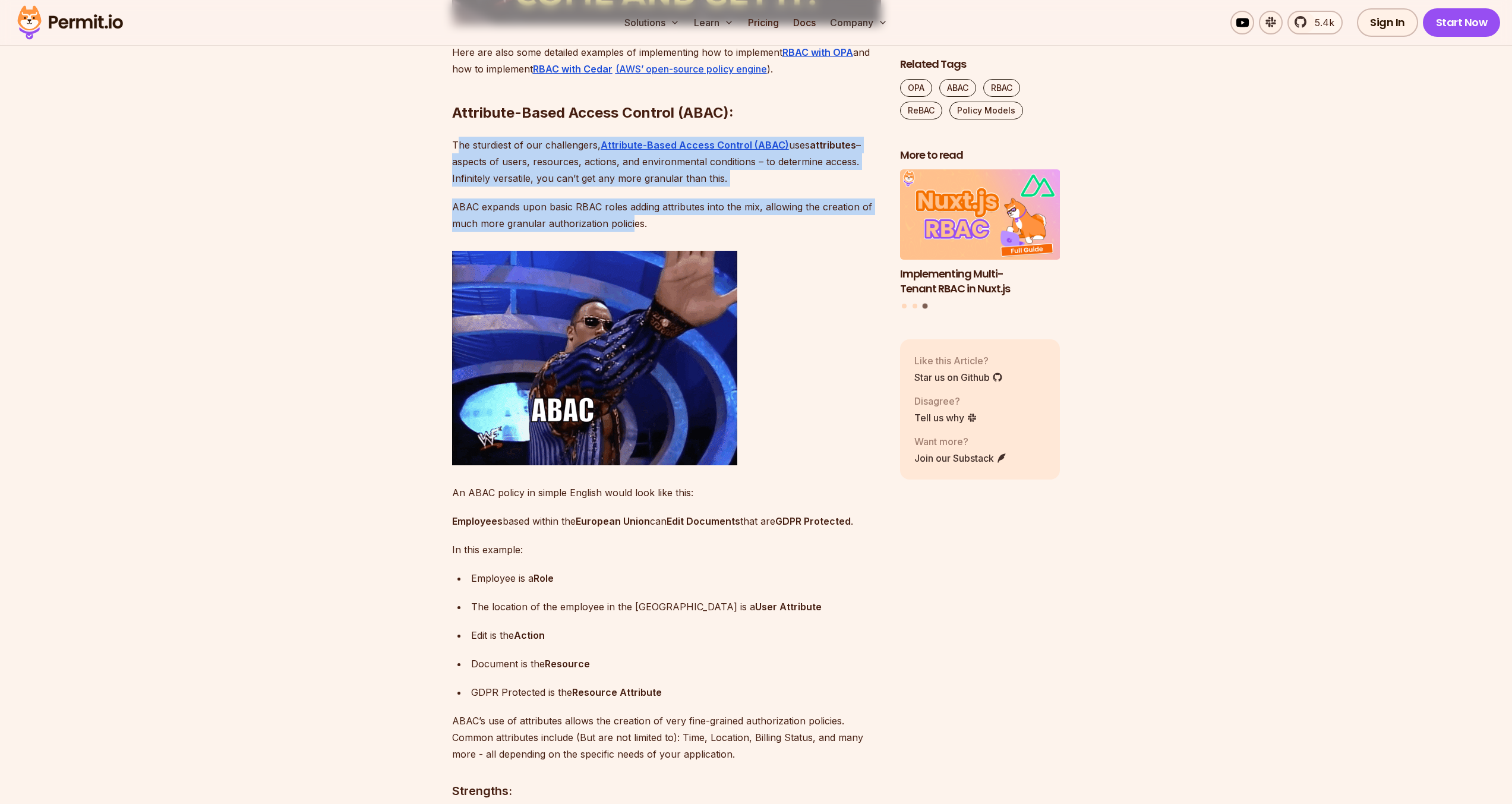
scroll to position [2834, 0]
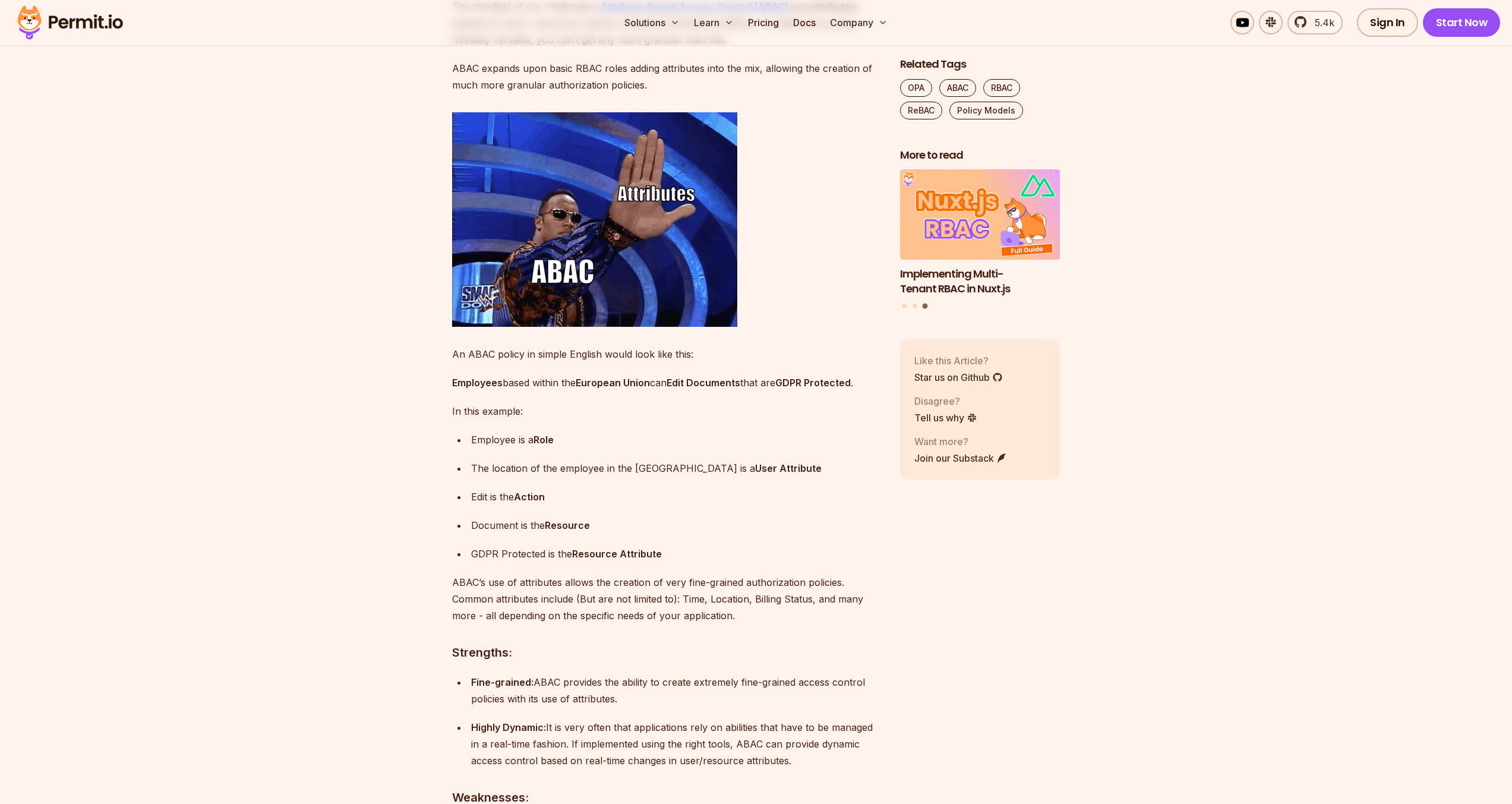
click at [471, 389] on strong "Employees" at bounding box center [477, 382] width 50 height 12
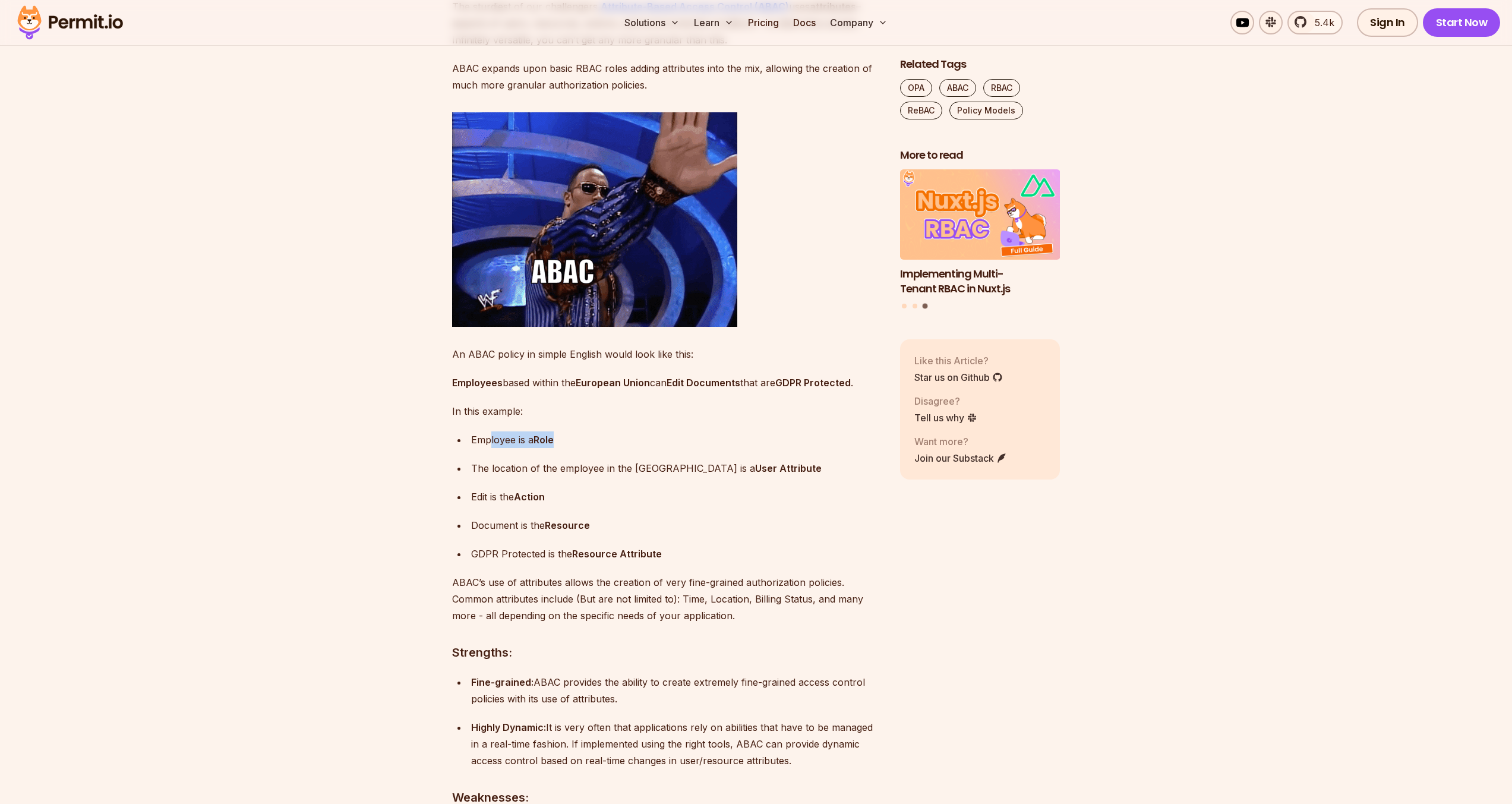
drag, startPoint x: 558, startPoint y: 484, endPoint x: 490, endPoint y: 479, distance: 68.2
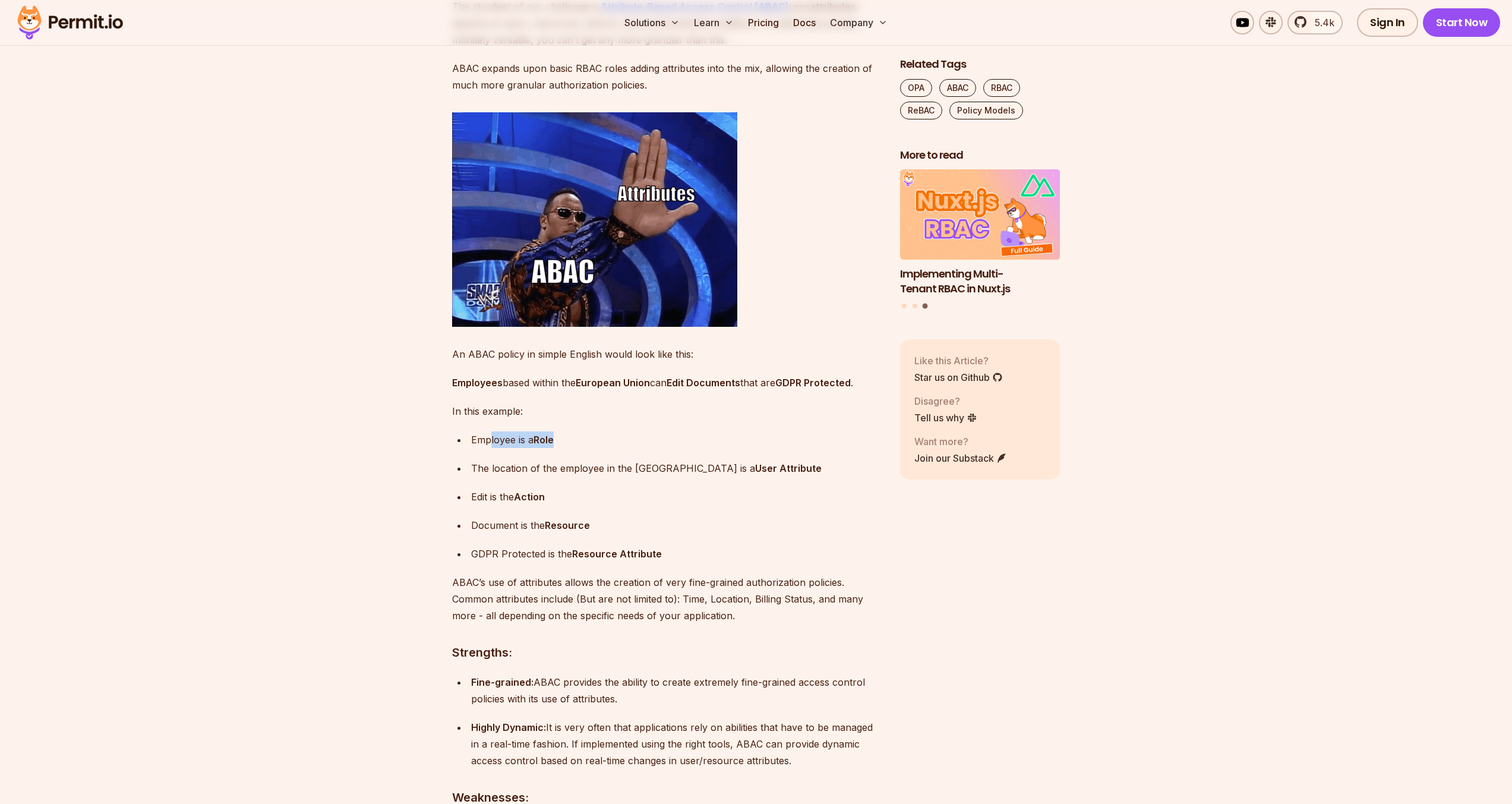
click at [490, 448] on p "Employee is a Role" at bounding box center [676, 439] width 410 height 17
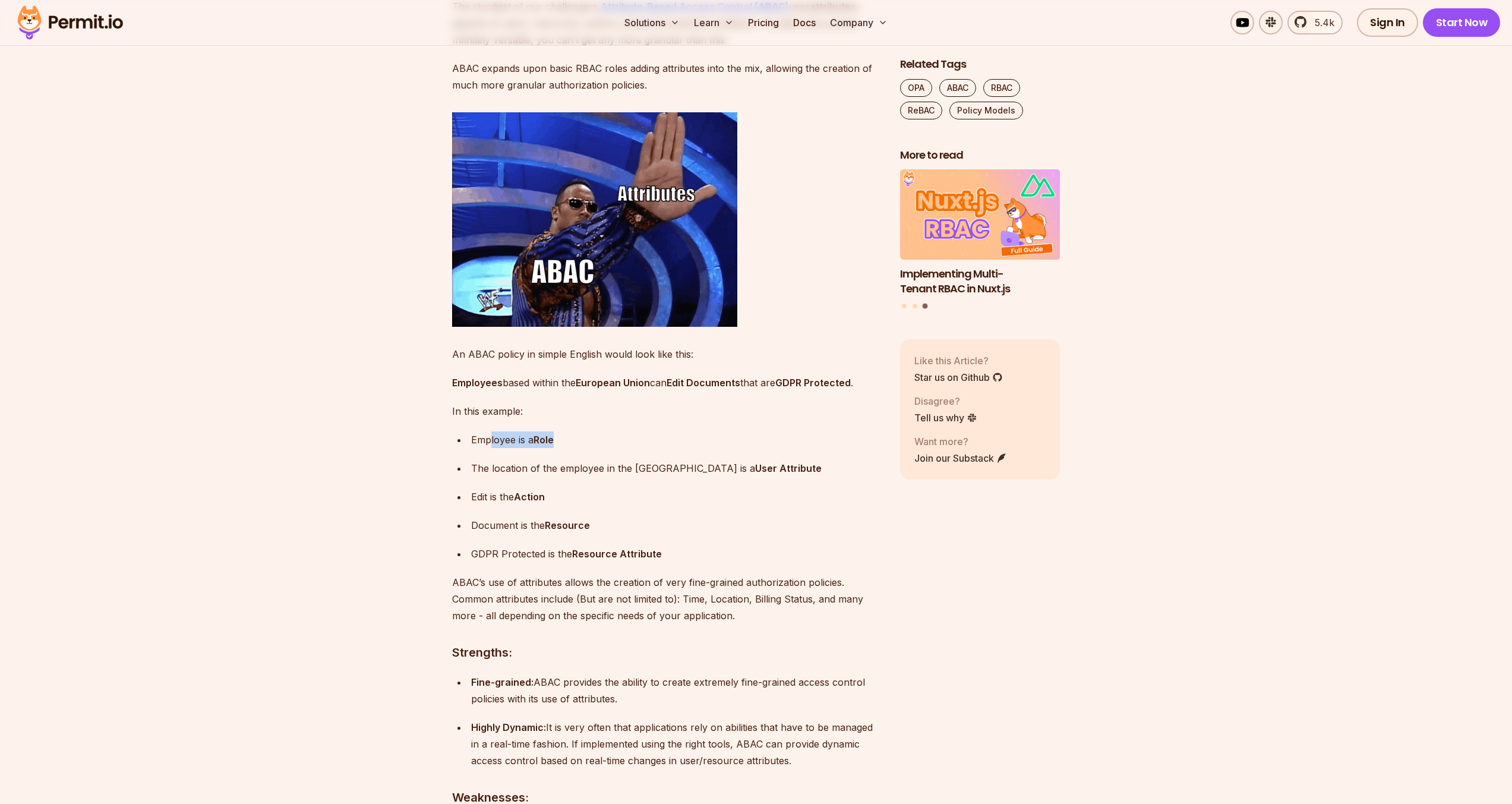
click at [490, 448] on p "Employee is a Role" at bounding box center [676, 439] width 410 height 17
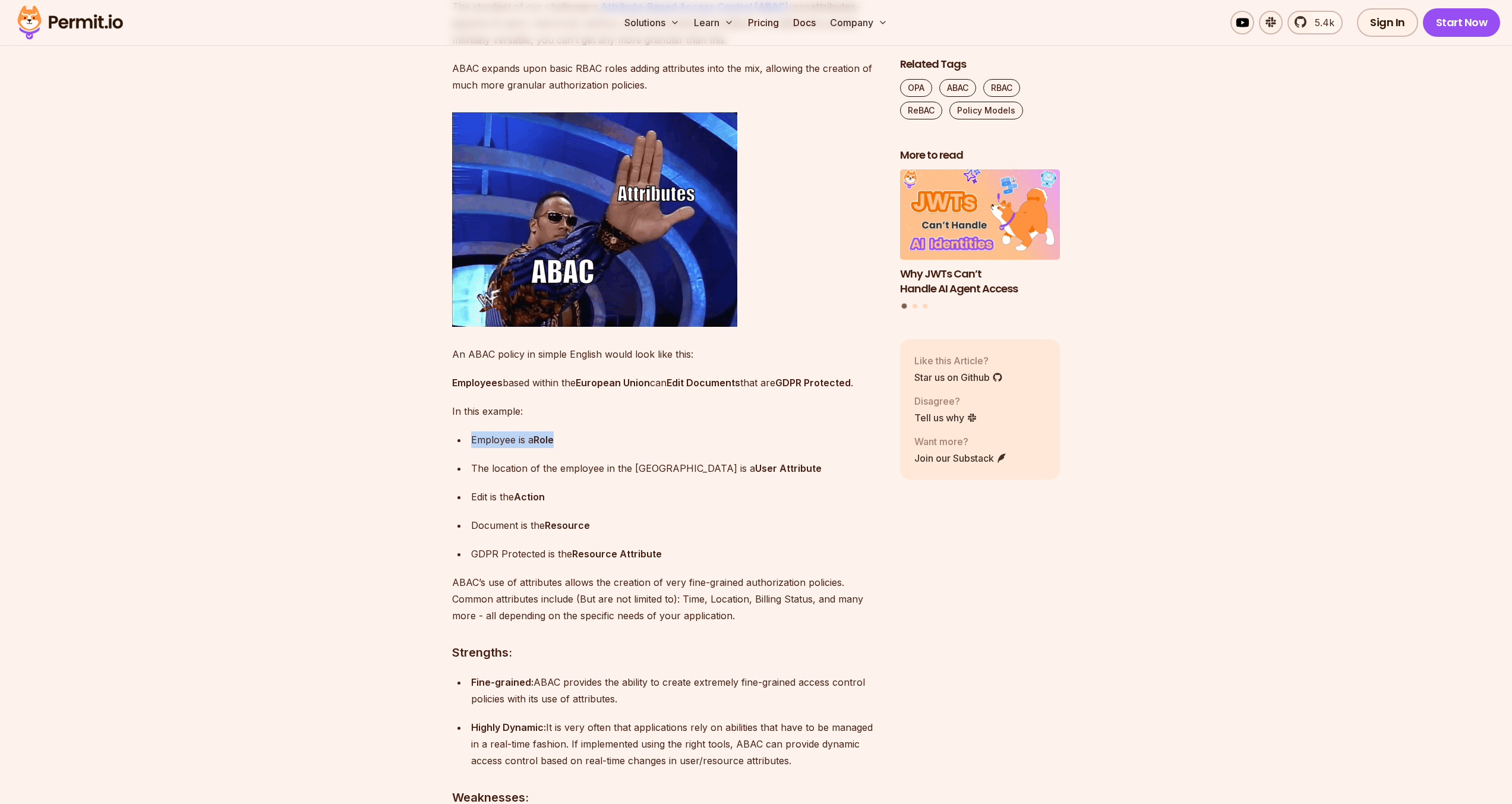
drag, startPoint x: 470, startPoint y: 478, endPoint x: 607, endPoint y: 480, distance: 137.0
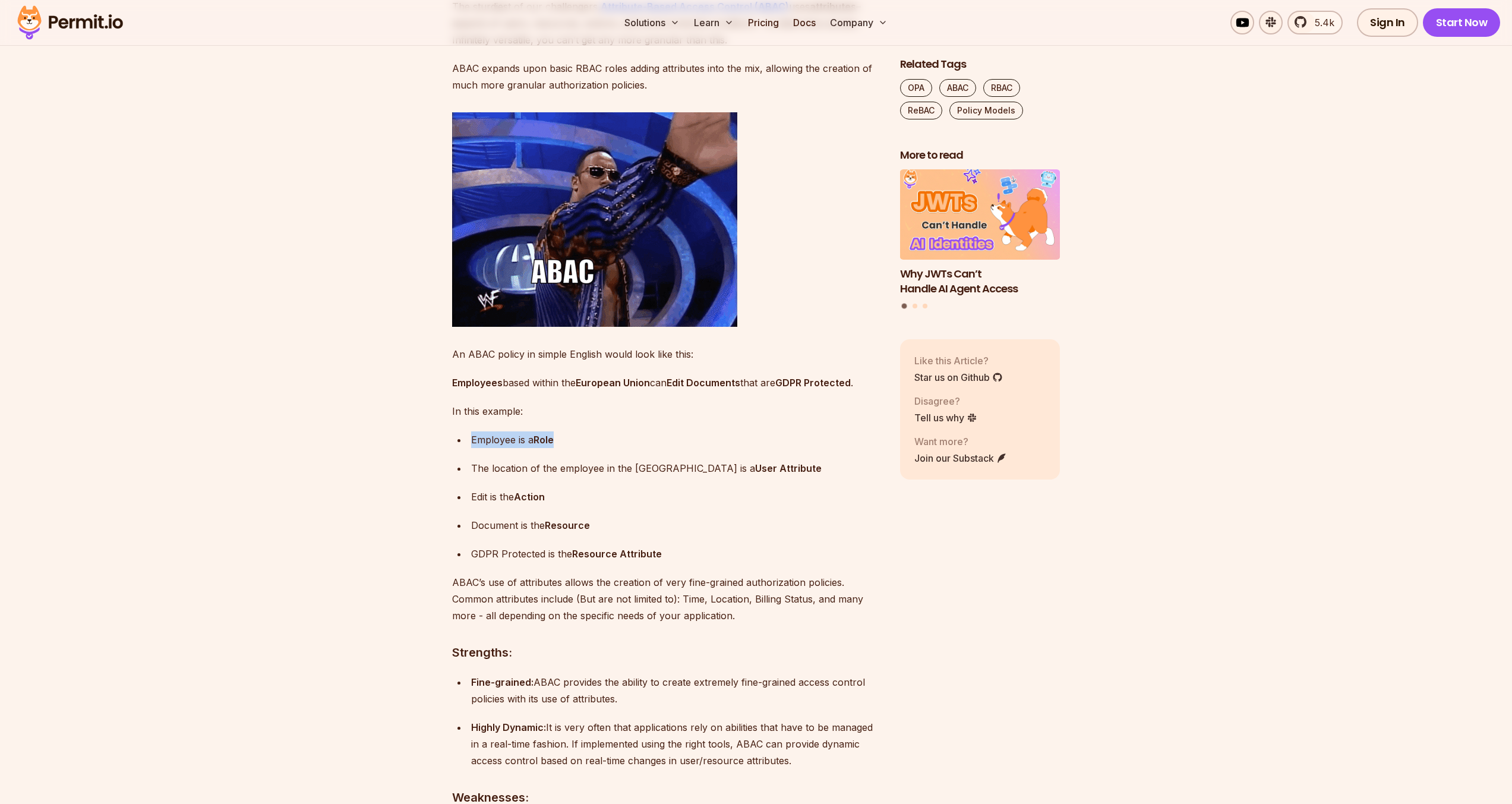
click at [607, 448] on p "Employee is a Role" at bounding box center [676, 439] width 410 height 17
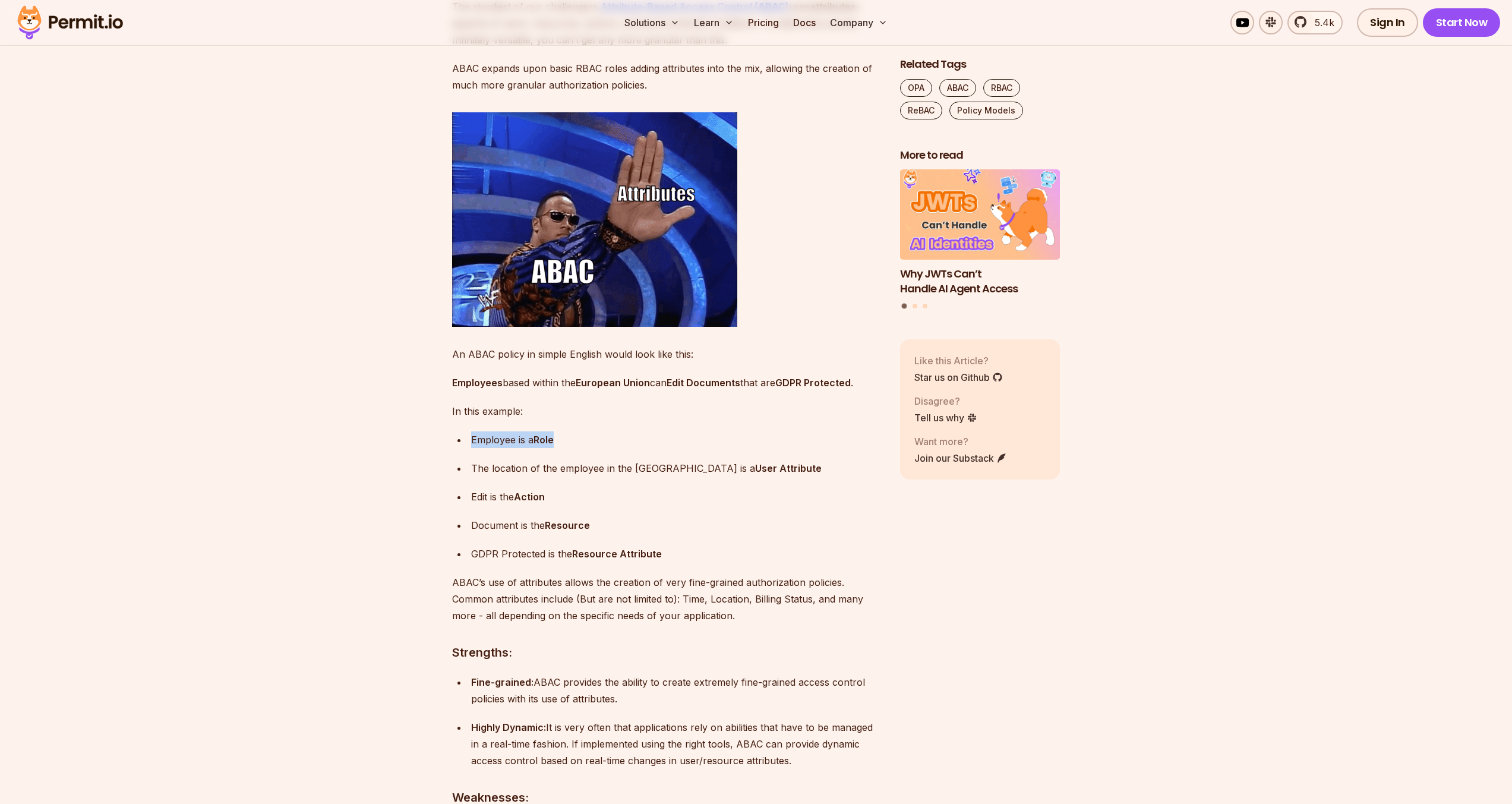
click at [607, 448] on p "Employee is a Role" at bounding box center [676, 439] width 410 height 17
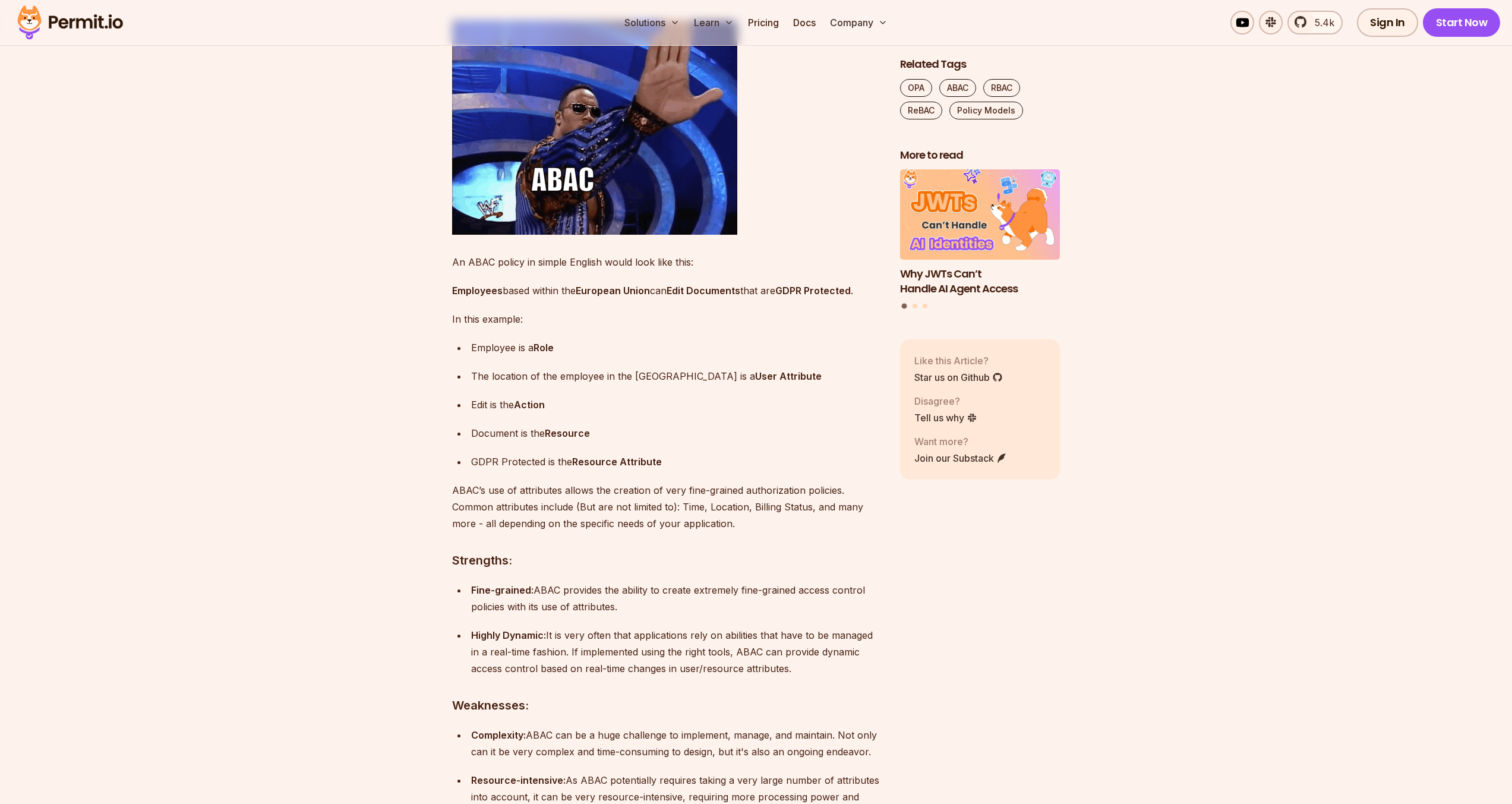
scroll to position [2979, 0]
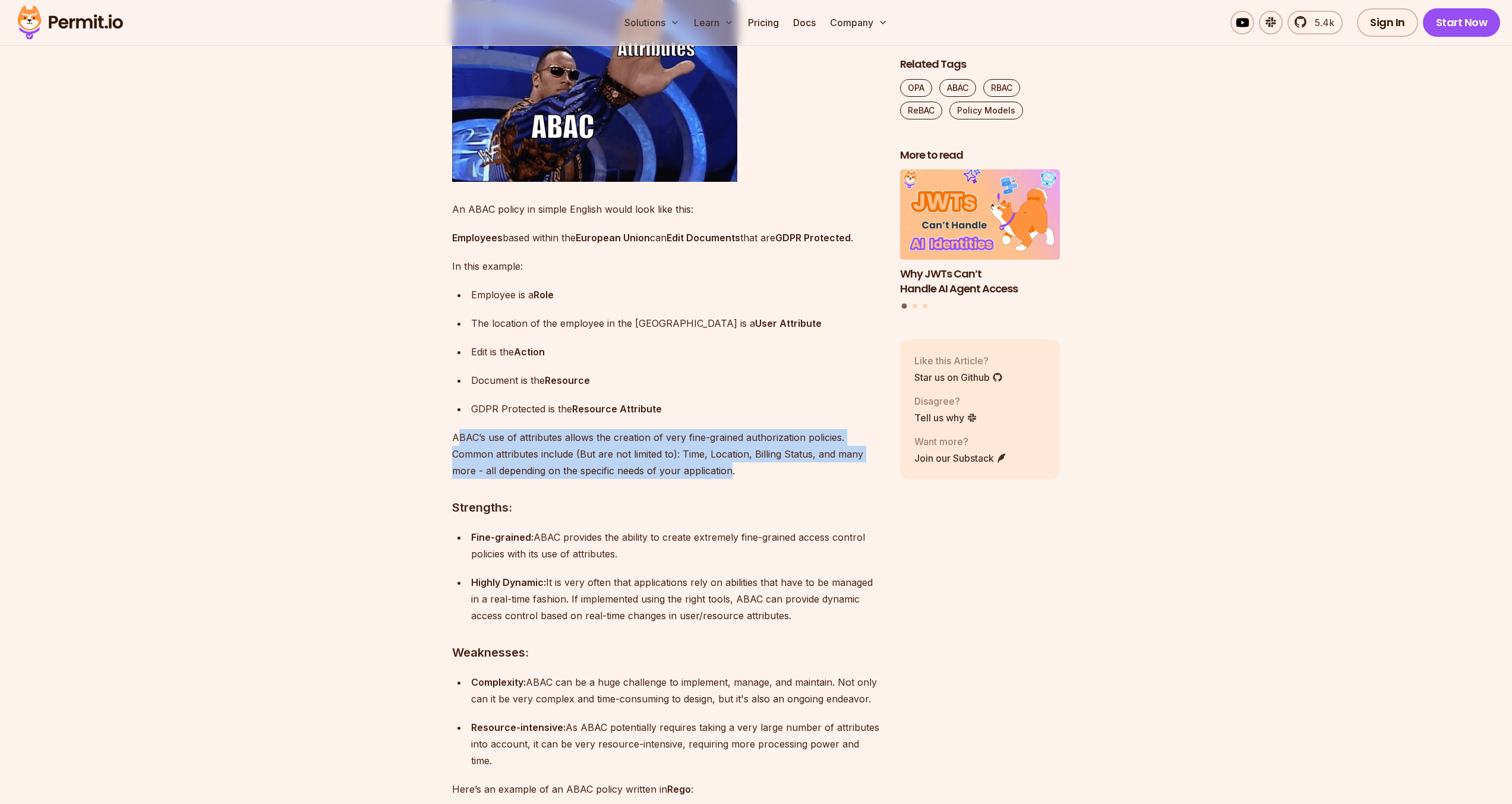
drag, startPoint x: 456, startPoint y: 481, endPoint x: 731, endPoint y: 509, distance: 276.4
click at [731, 479] on p "ABAC’s use of attributes allows the creation of very fine-grained authorization…" at bounding box center [666, 453] width 429 height 50
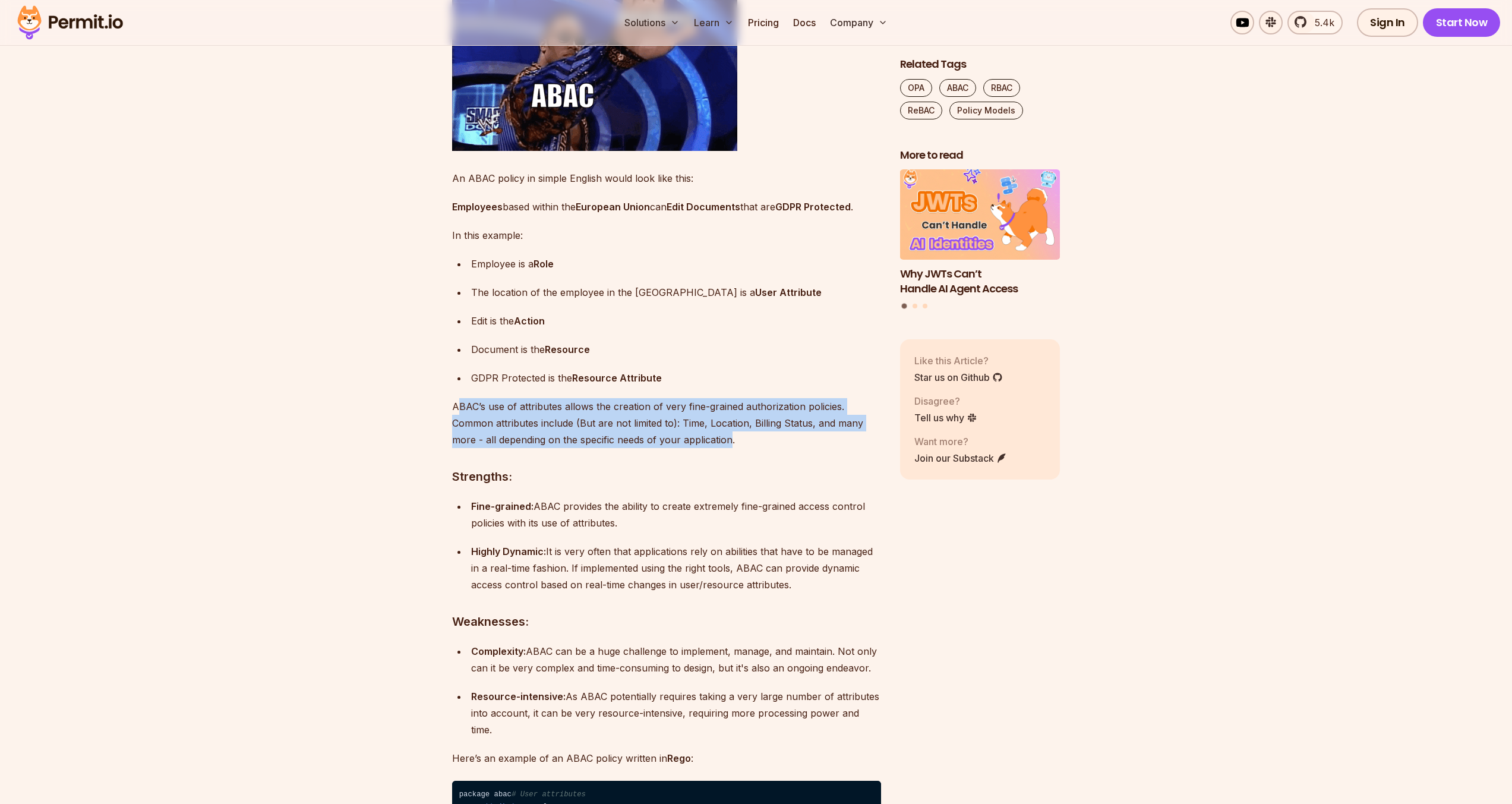
scroll to position [3217, 0]
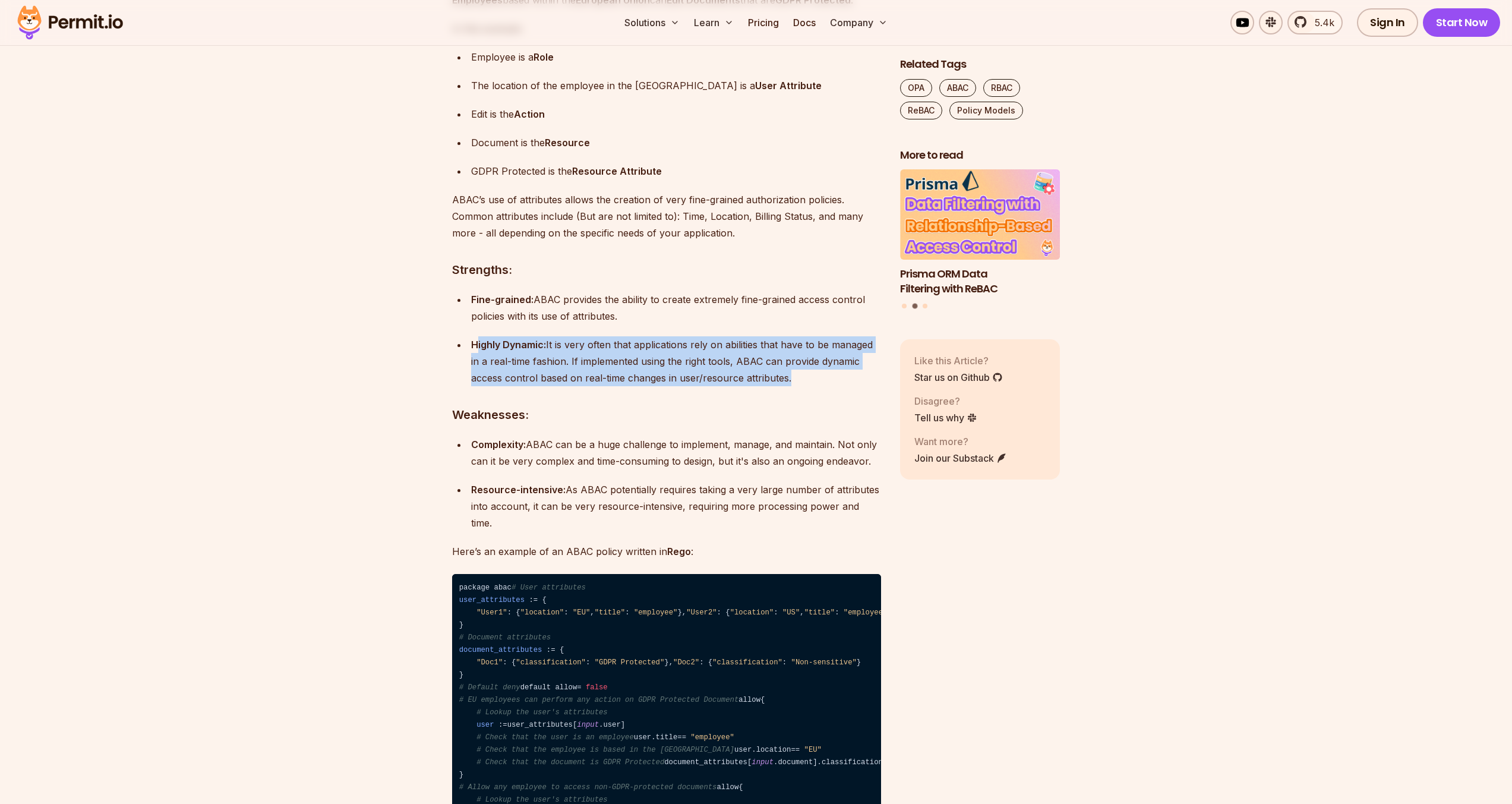
drag, startPoint x: 785, startPoint y: 423, endPoint x: 478, endPoint y: 391, distance: 308.7
click at [478, 386] on div "Highly Dynamic: It is very often that applications rely on abilities that have …" at bounding box center [676, 361] width 410 height 50
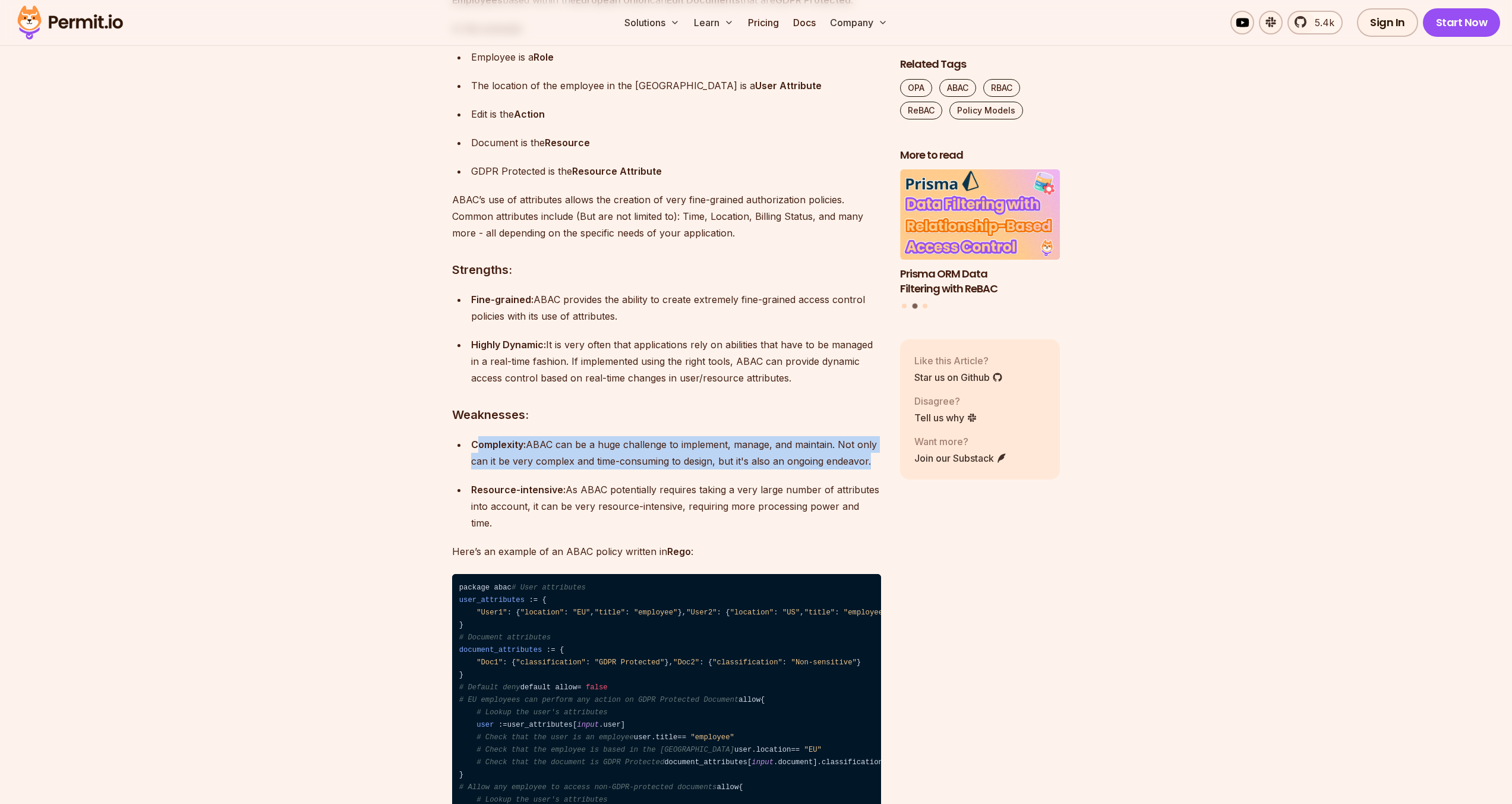
drag, startPoint x: 479, startPoint y: 488, endPoint x: 867, endPoint y: 508, distance: 388.5
click at [867, 469] on div "Complexity: ABAC can be a huge challenge to implement, manage, and maintain. No…" at bounding box center [676, 453] width 410 height 34
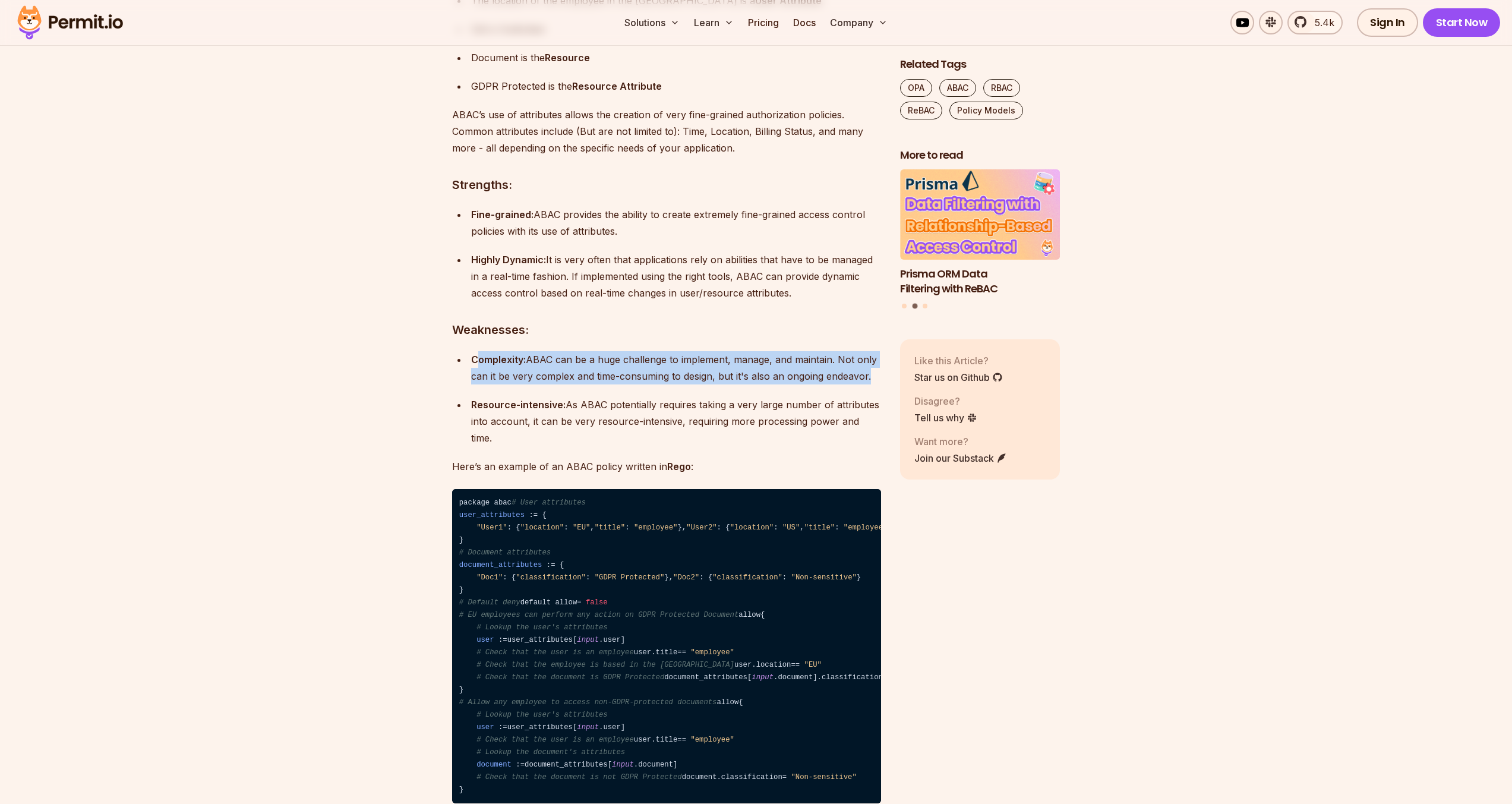
scroll to position [3319, 0]
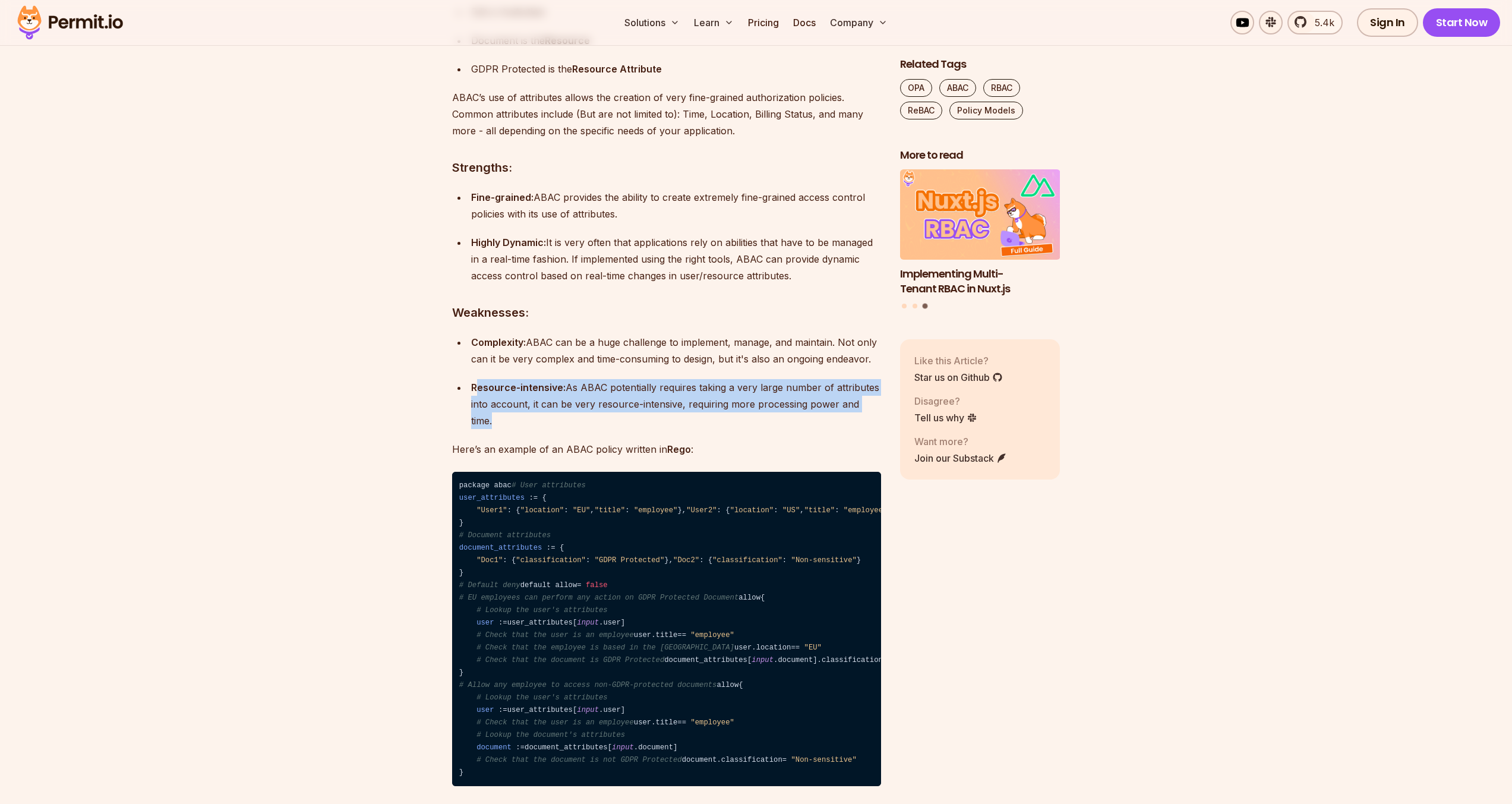
drag, startPoint x: 486, startPoint y: 430, endPoint x: 874, endPoint y: 449, distance: 388.5
click at [874, 429] on div "Resource-intensive: As ABAC potentially requires taking a very large number of …" at bounding box center [676, 404] width 410 height 50
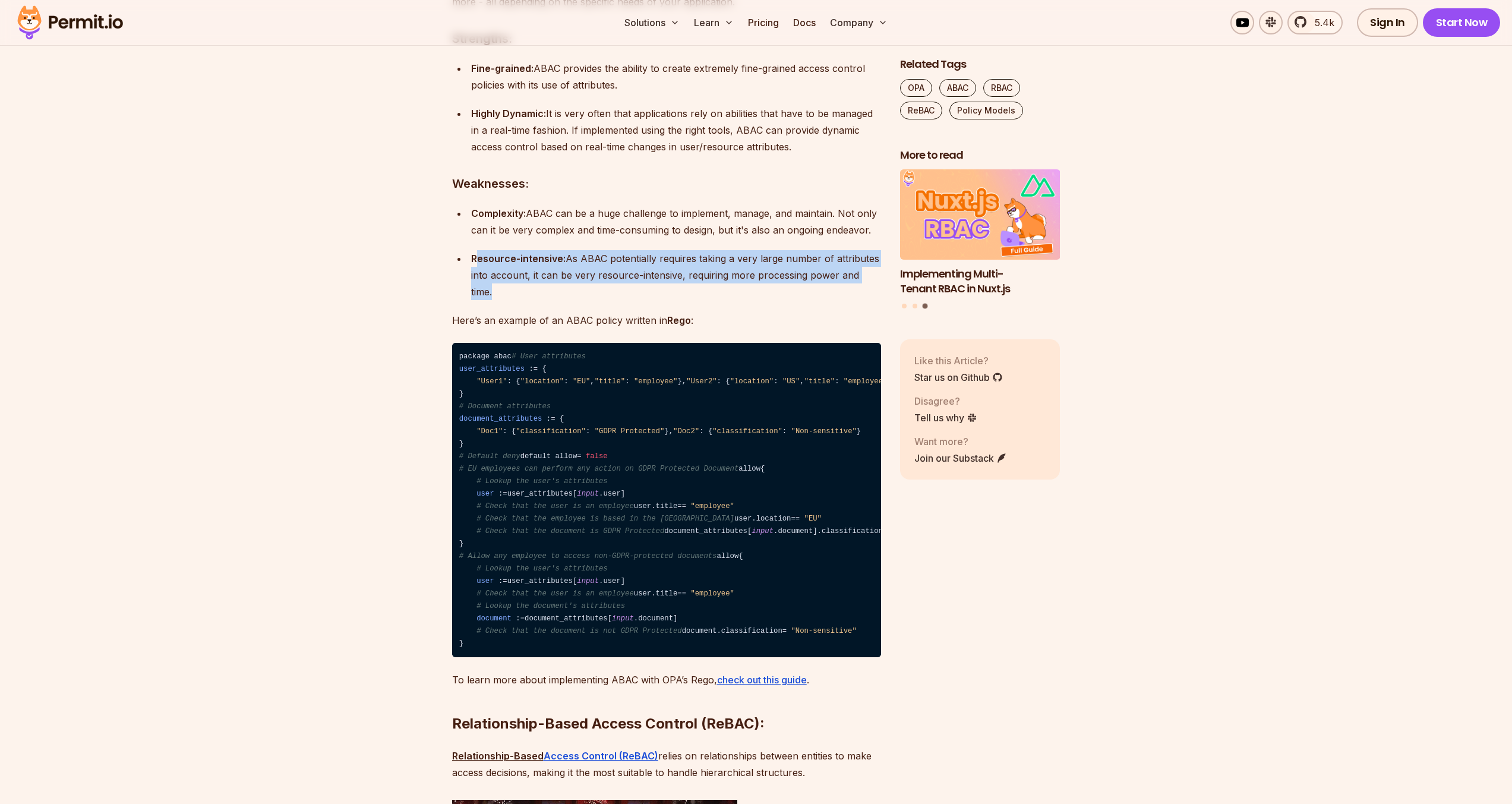
scroll to position [3471, 0]
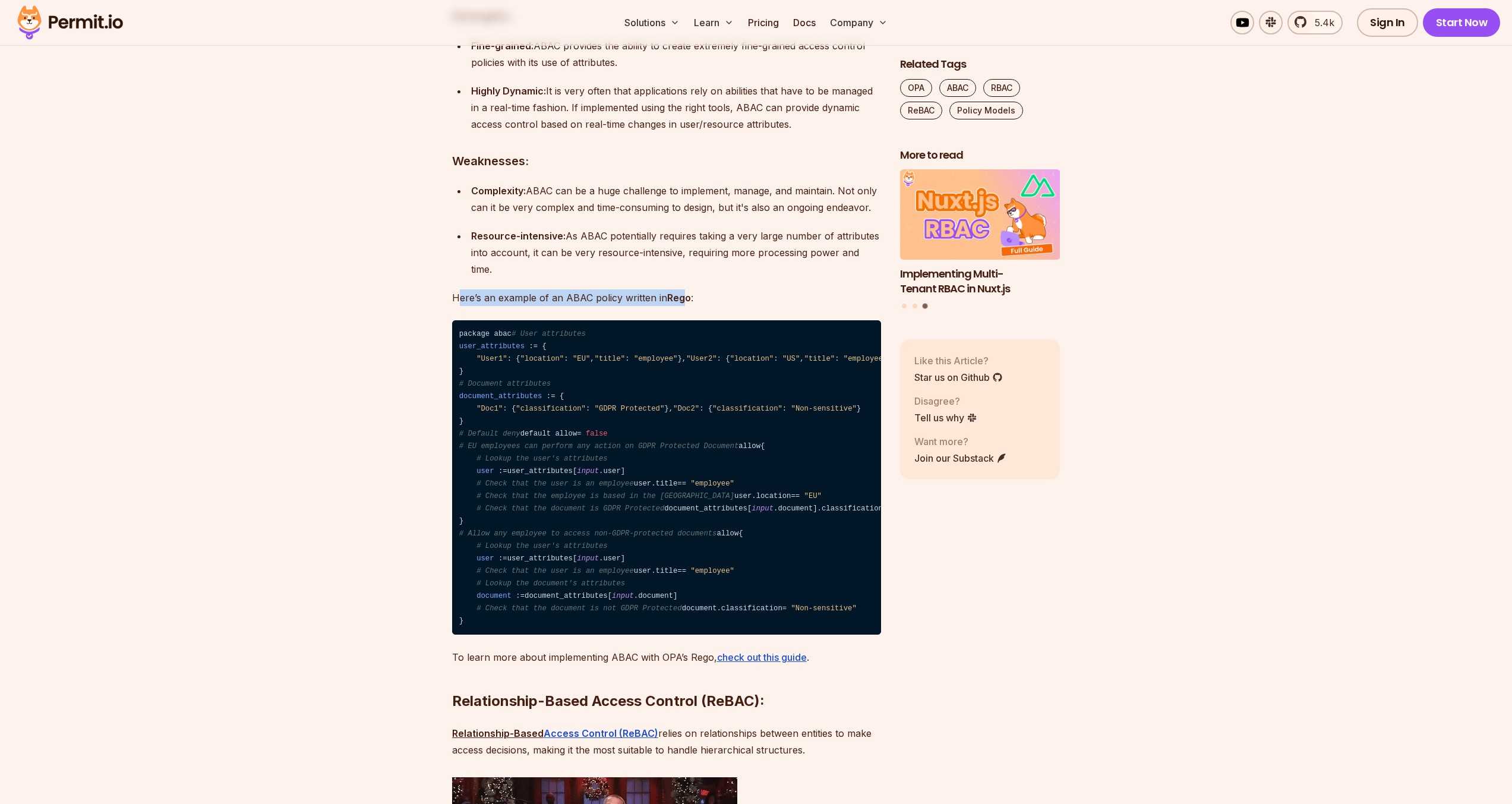
drag, startPoint x: 458, startPoint y: 323, endPoint x: 685, endPoint y: 324, distance: 227.0
click at [685, 306] on p "Here’s an example of an ABAC policy written in [PERSON_NAME] :" at bounding box center [666, 297] width 429 height 17
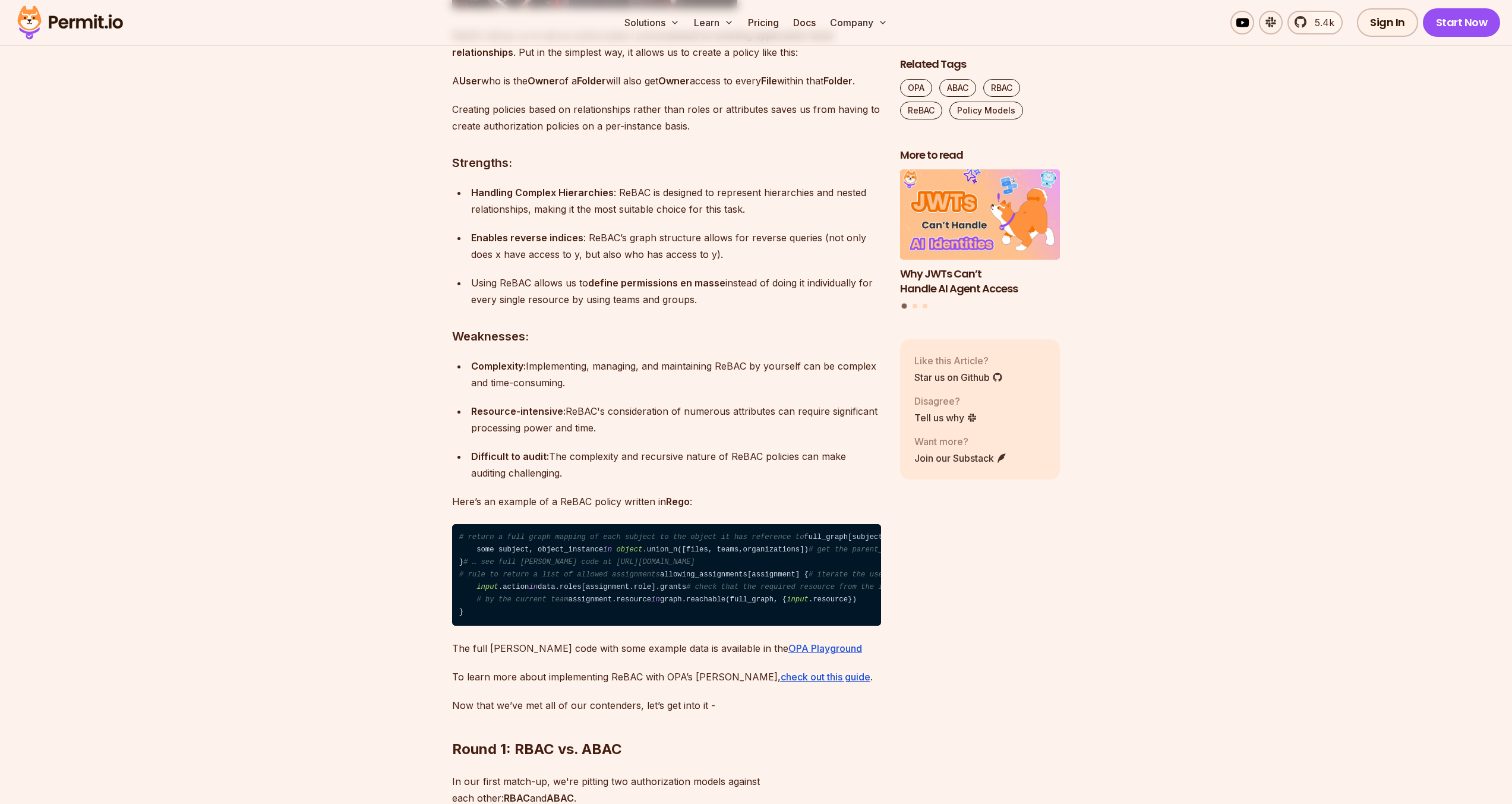
scroll to position [4402, 0]
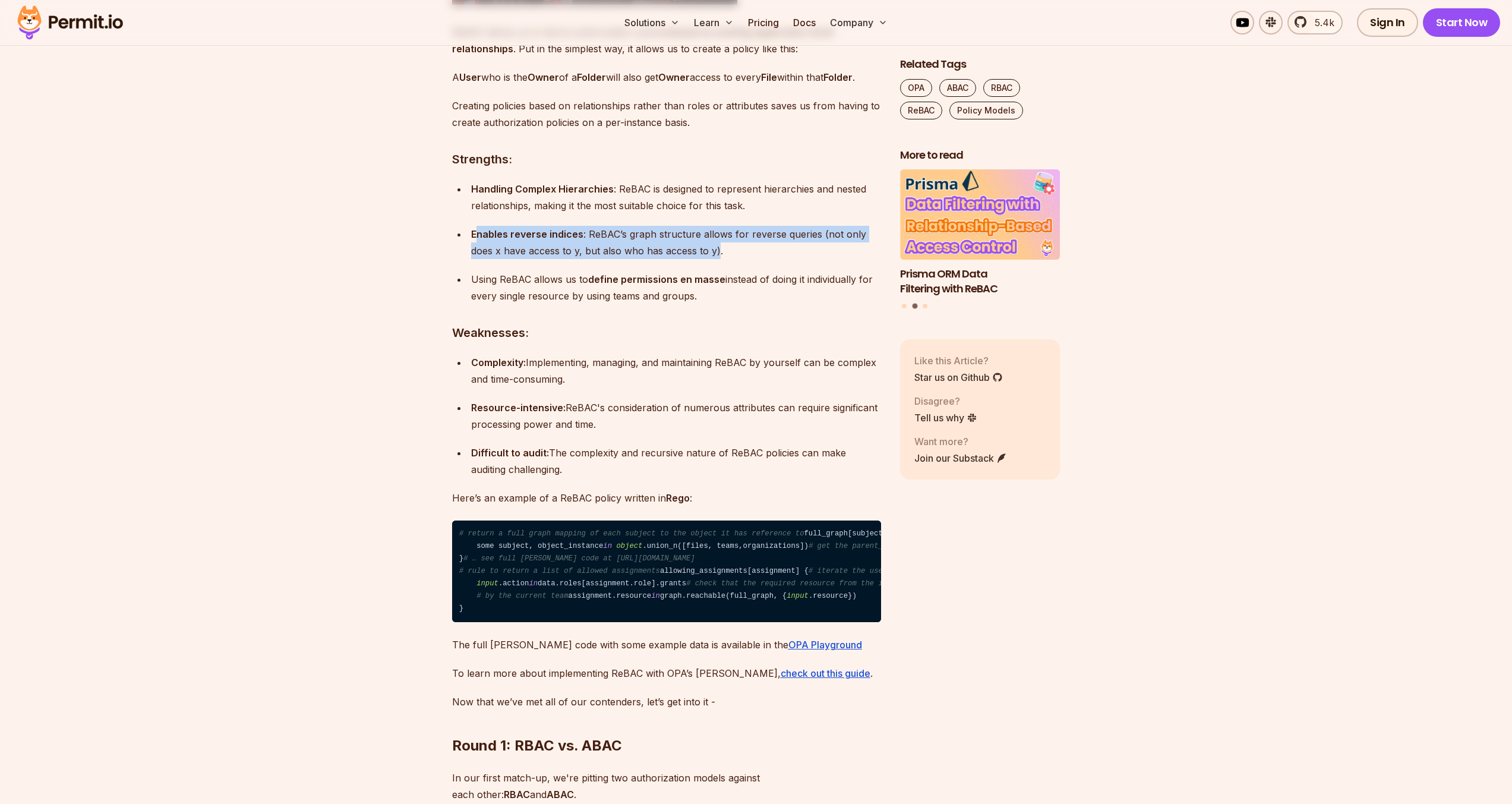
drag, startPoint x: 477, startPoint y: 438, endPoint x: 693, endPoint y: 450, distance: 216.3
click at [693, 259] on div "Enables reverse indices : ReBAC’s graph structure allows for reverse queries (n…" at bounding box center [676, 243] width 410 height 34
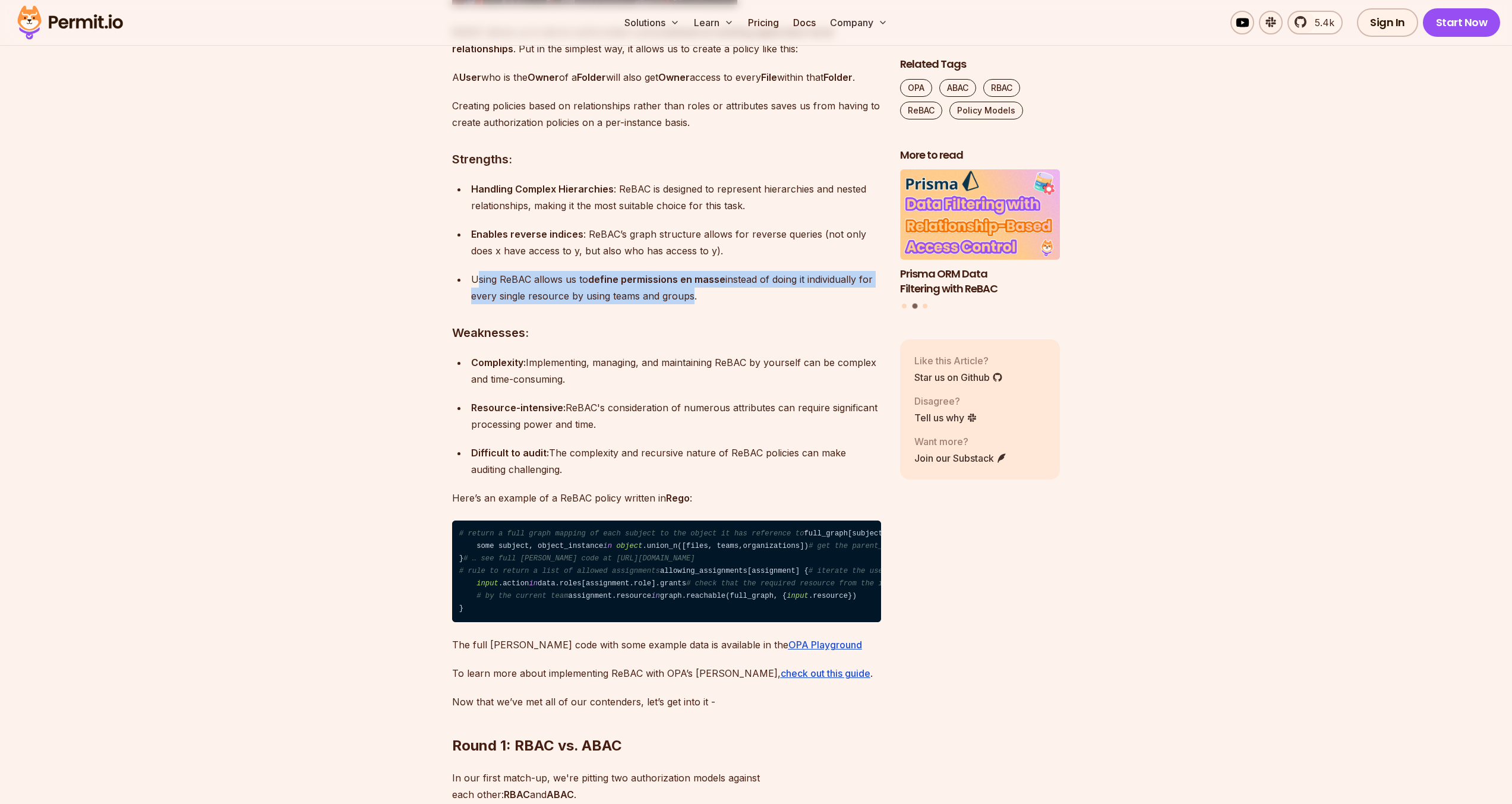
drag, startPoint x: 476, startPoint y: 485, endPoint x: 688, endPoint y: 490, distance: 212.1
click at [689, 304] on div "Using ReBAC allows us to define permissions en masse instead of doing it indivi…" at bounding box center [676, 287] width 410 height 34
click at [459, 304] on ul "Handling Complex Hierarchies : ReBAC is designed to represent hierarchies and n…" at bounding box center [666, 242] width 429 height 124
drag, startPoint x: 480, startPoint y: 483, endPoint x: 688, endPoint y: 497, distance: 208.5
click at [688, 304] on div "Using ReBAC allows us to define permissions en masse instead of doing it indivi…" at bounding box center [676, 287] width 410 height 34
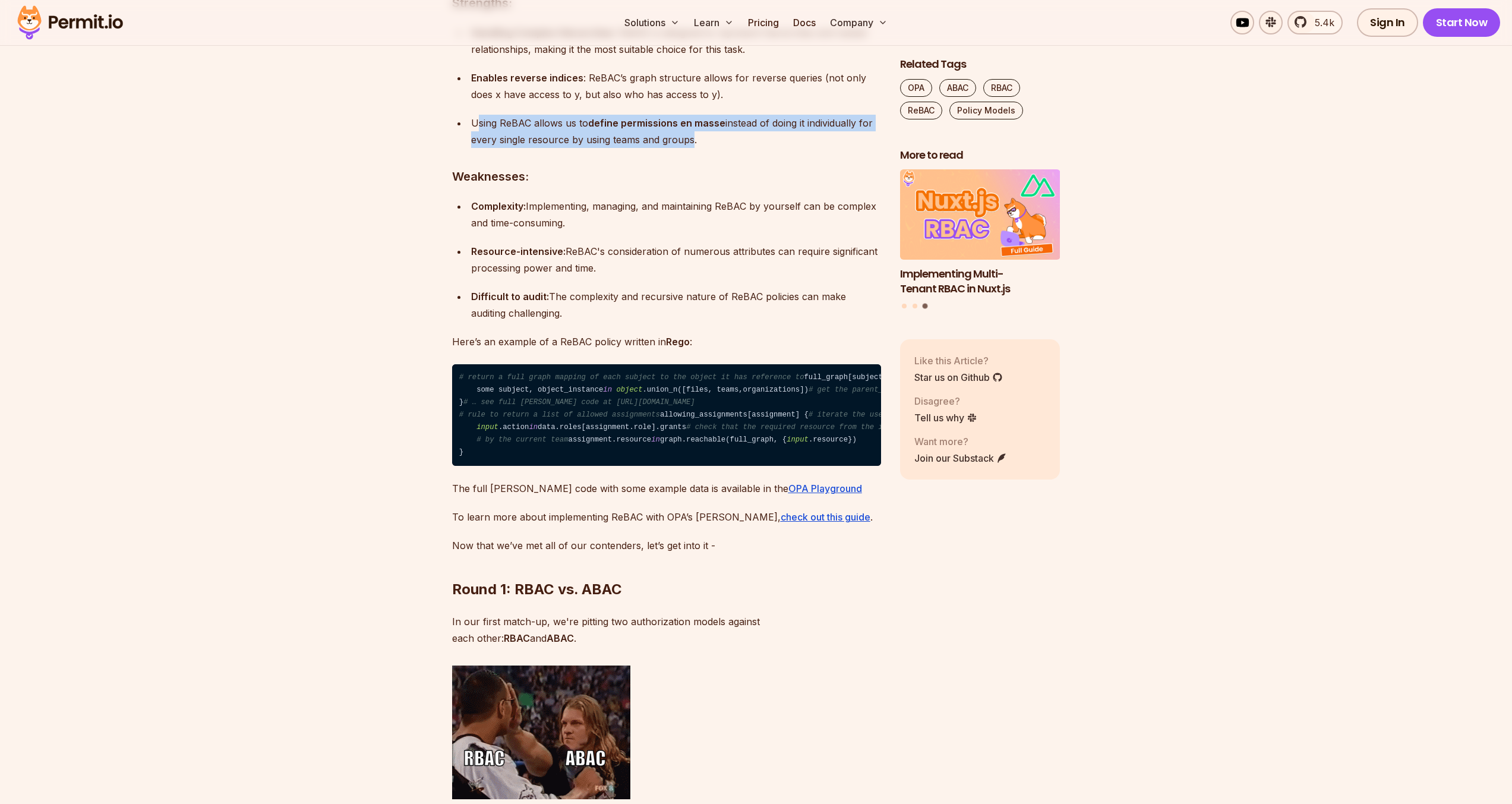
scroll to position [4563, 0]
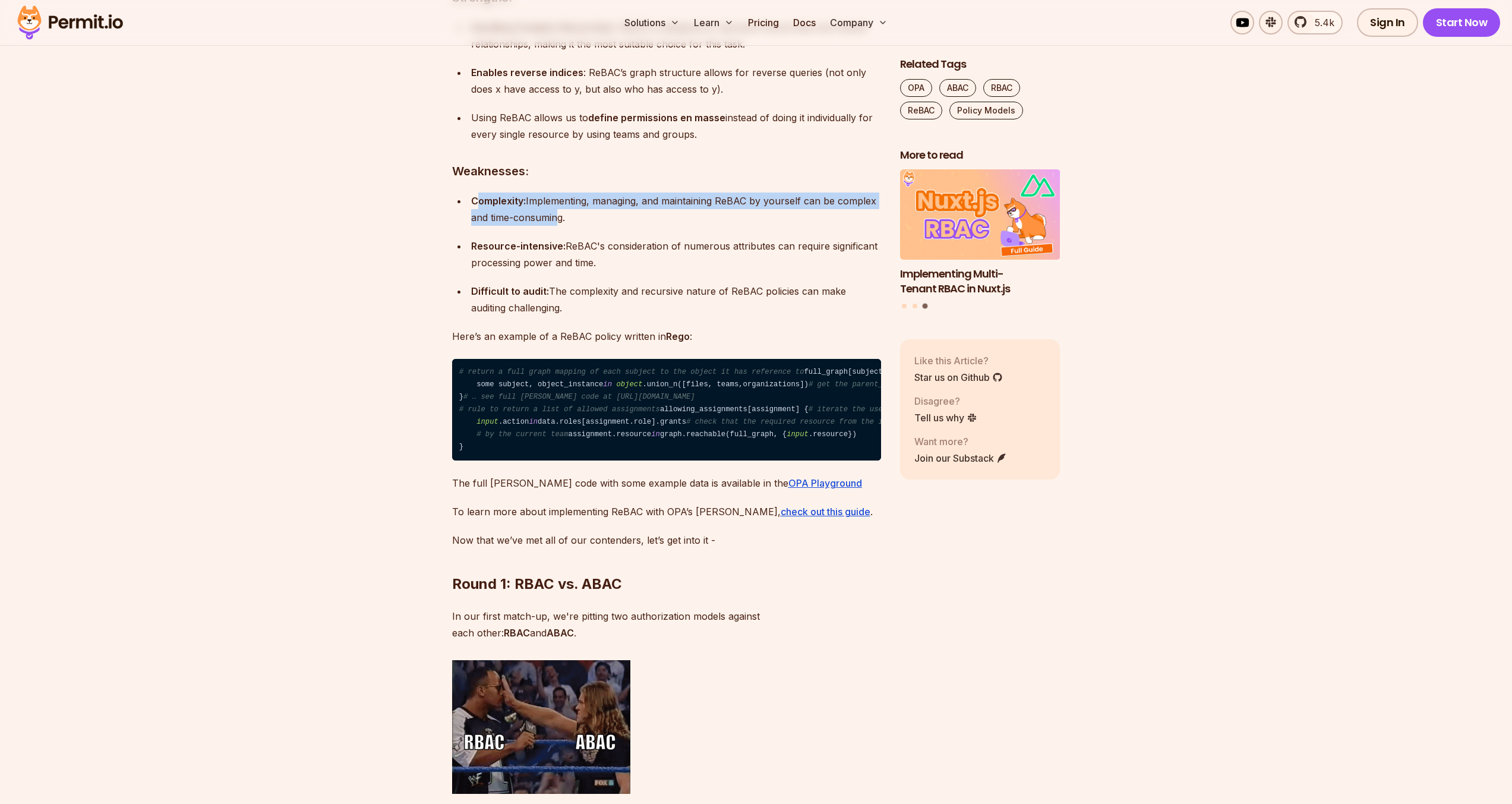
drag, startPoint x: 479, startPoint y: 405, endPoint x: 556, endPoint y: 418, distance: 78.1
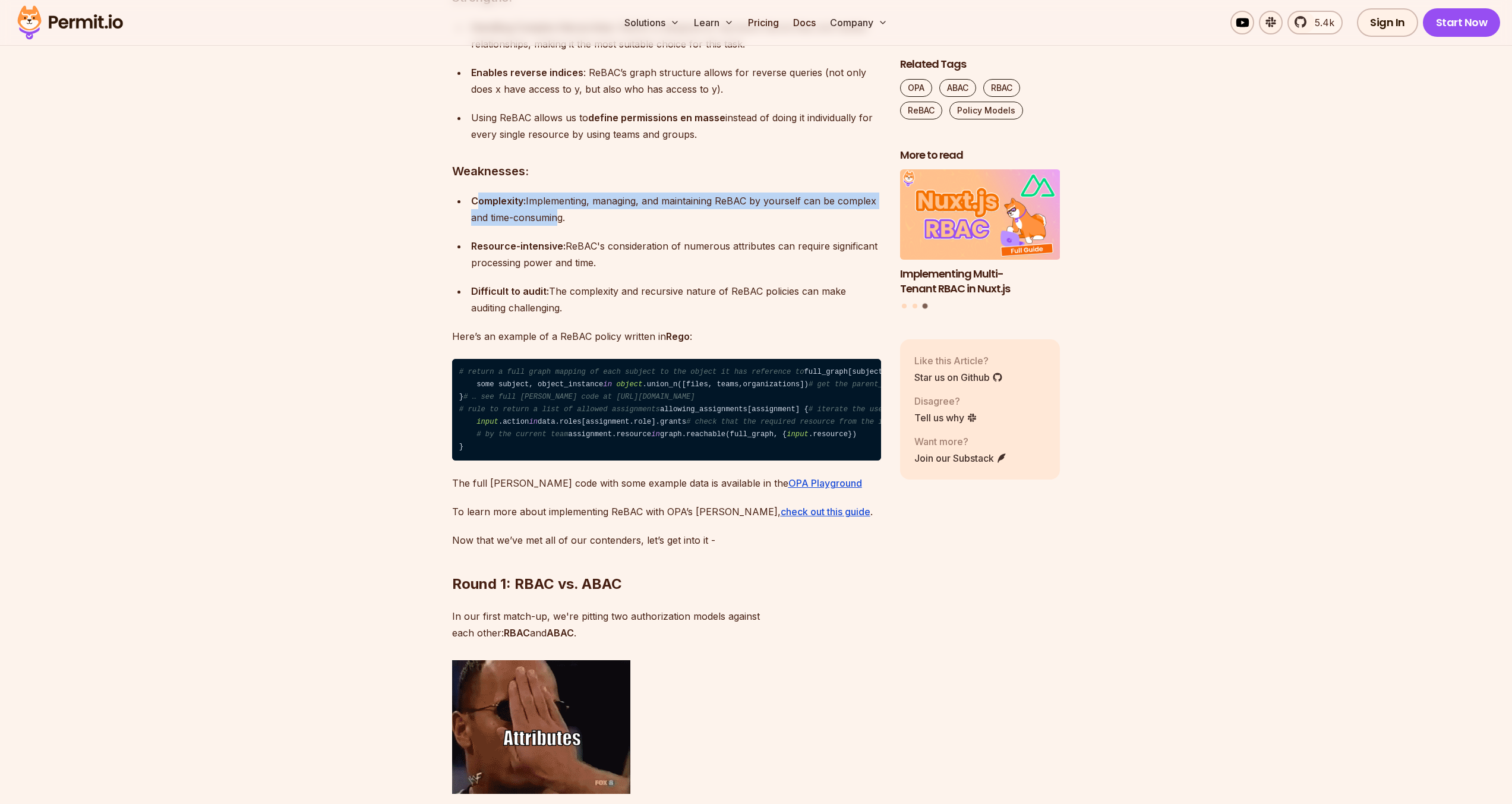
click at [556, 226] on div "Complexity: Implementing, managing, and maintaining ReBAC by yourself can be co…" at bounding box center [676, 209] width 410 height 34
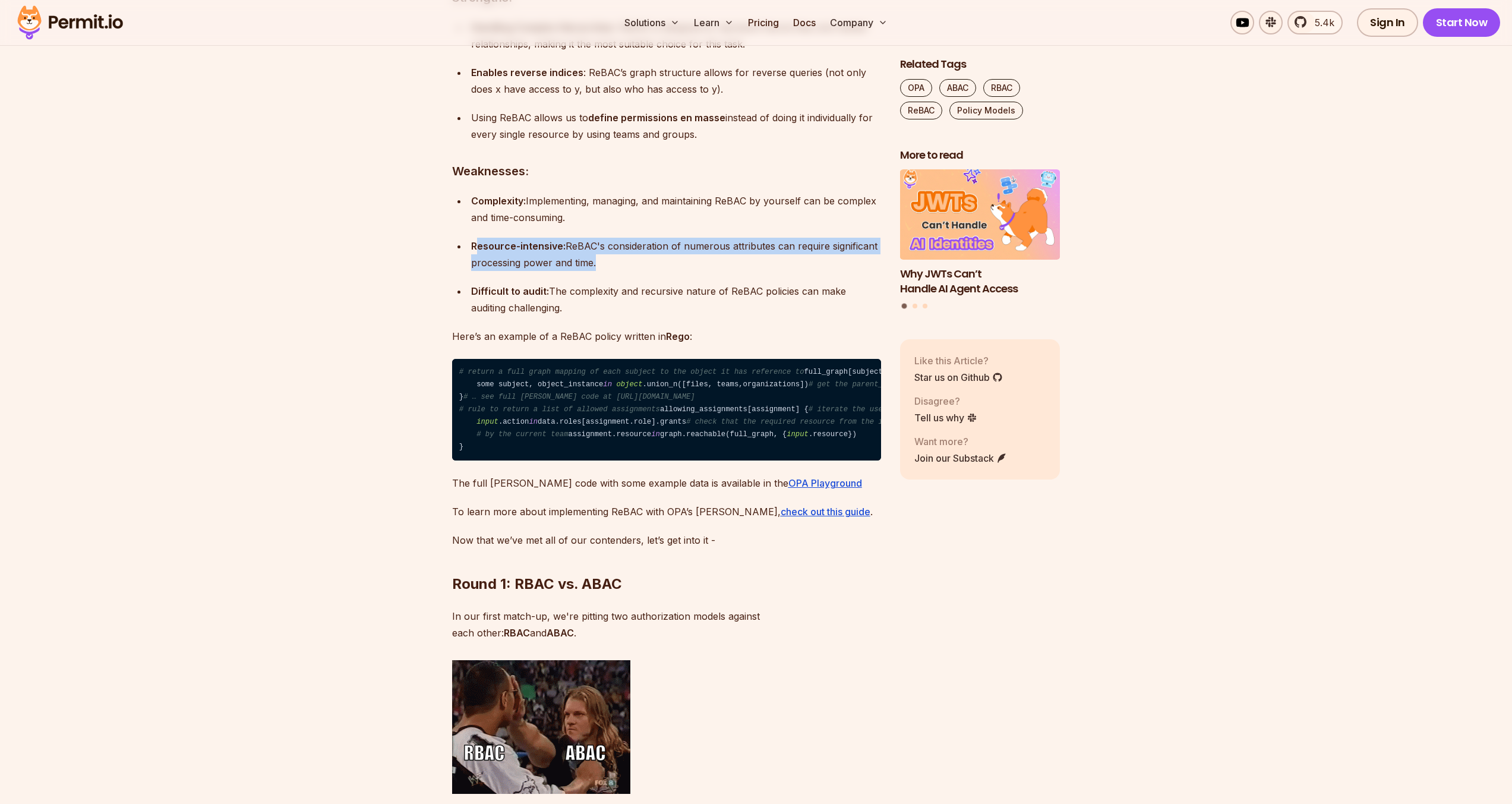
drag, startPoint x: 479, startPoint y: 450, endPoint x: 590, endPoint y: 463, distance: 111.8
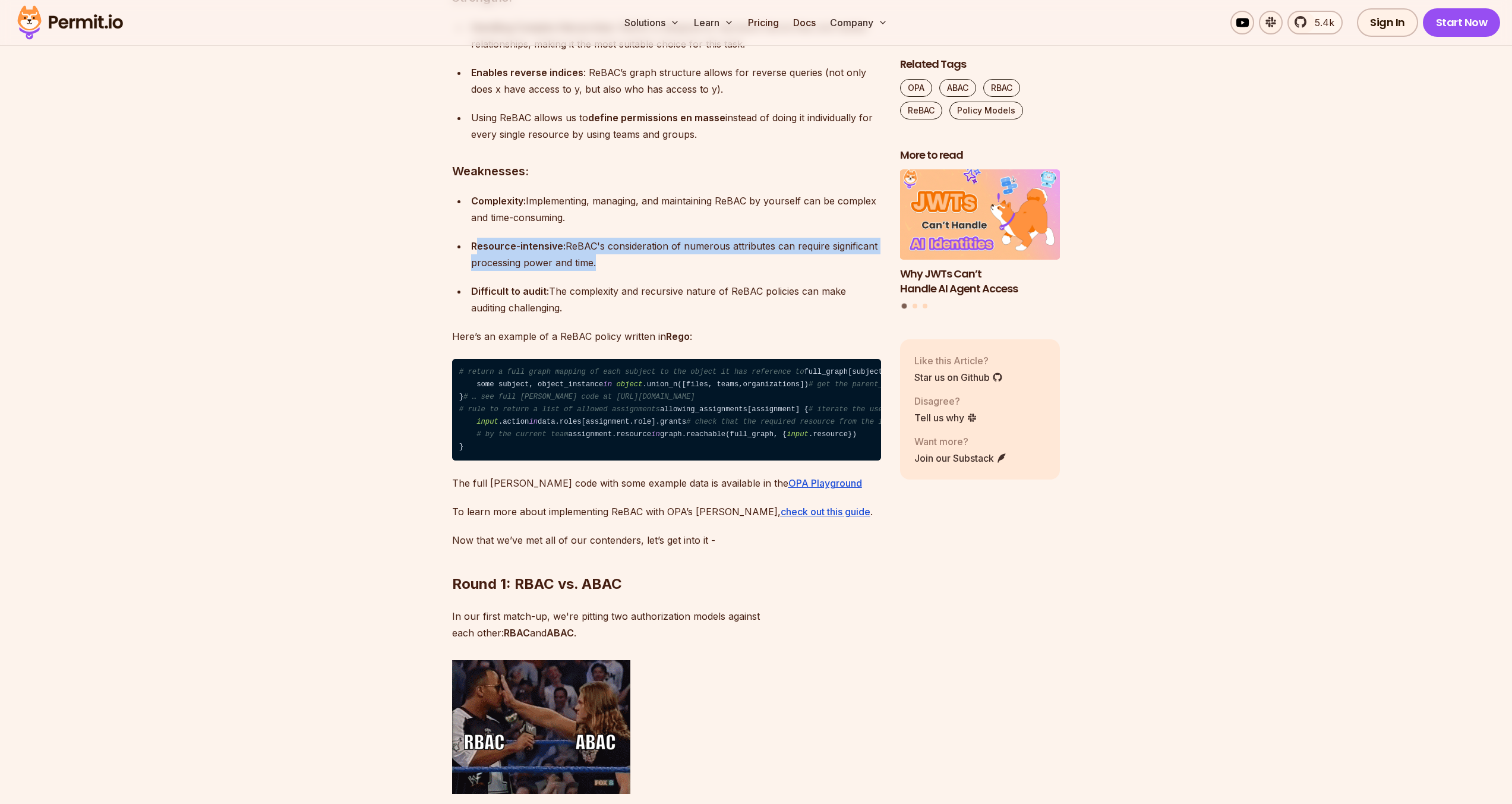
click at [593, 271] on div "Resource-intensive: ReBAC's consideration of numerous attributes can require si…" at bounding box center [676, 255] width 410 height 34
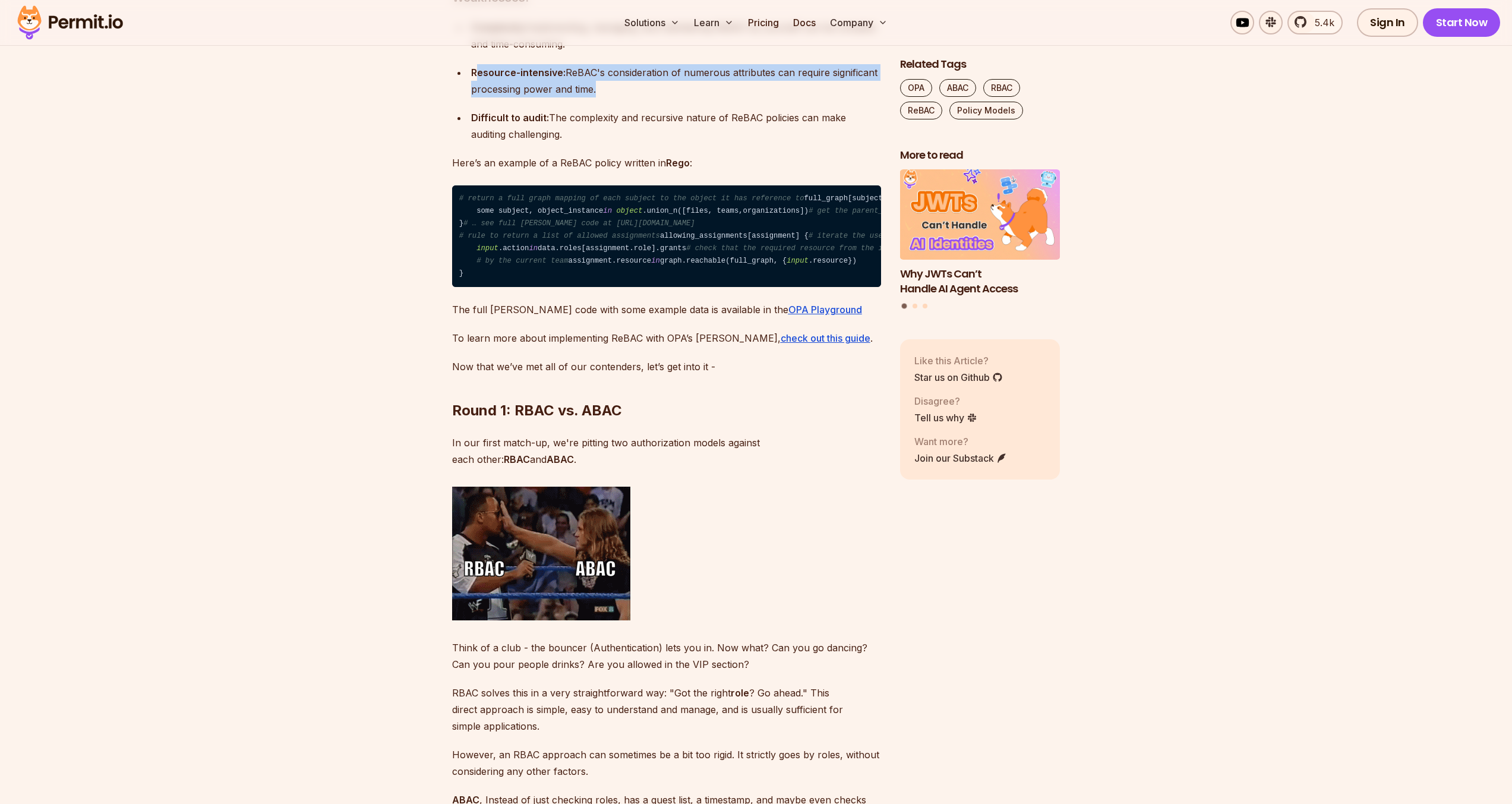
scroll to position [4765, 0]
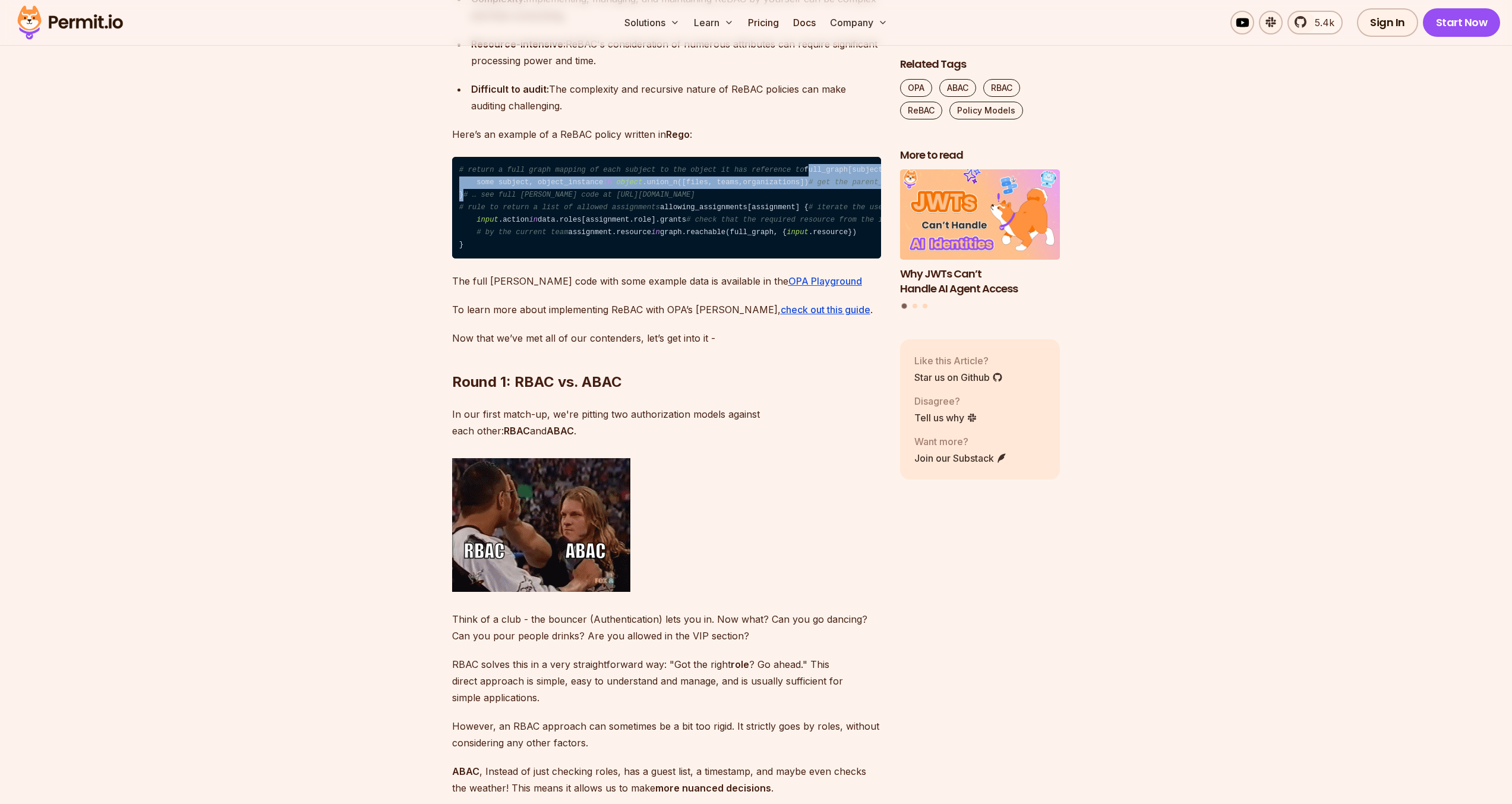
drag, startPoint x: 482, startPoint y: 439, endPoint x: 458, endPoint y: 389, distance: 55.5
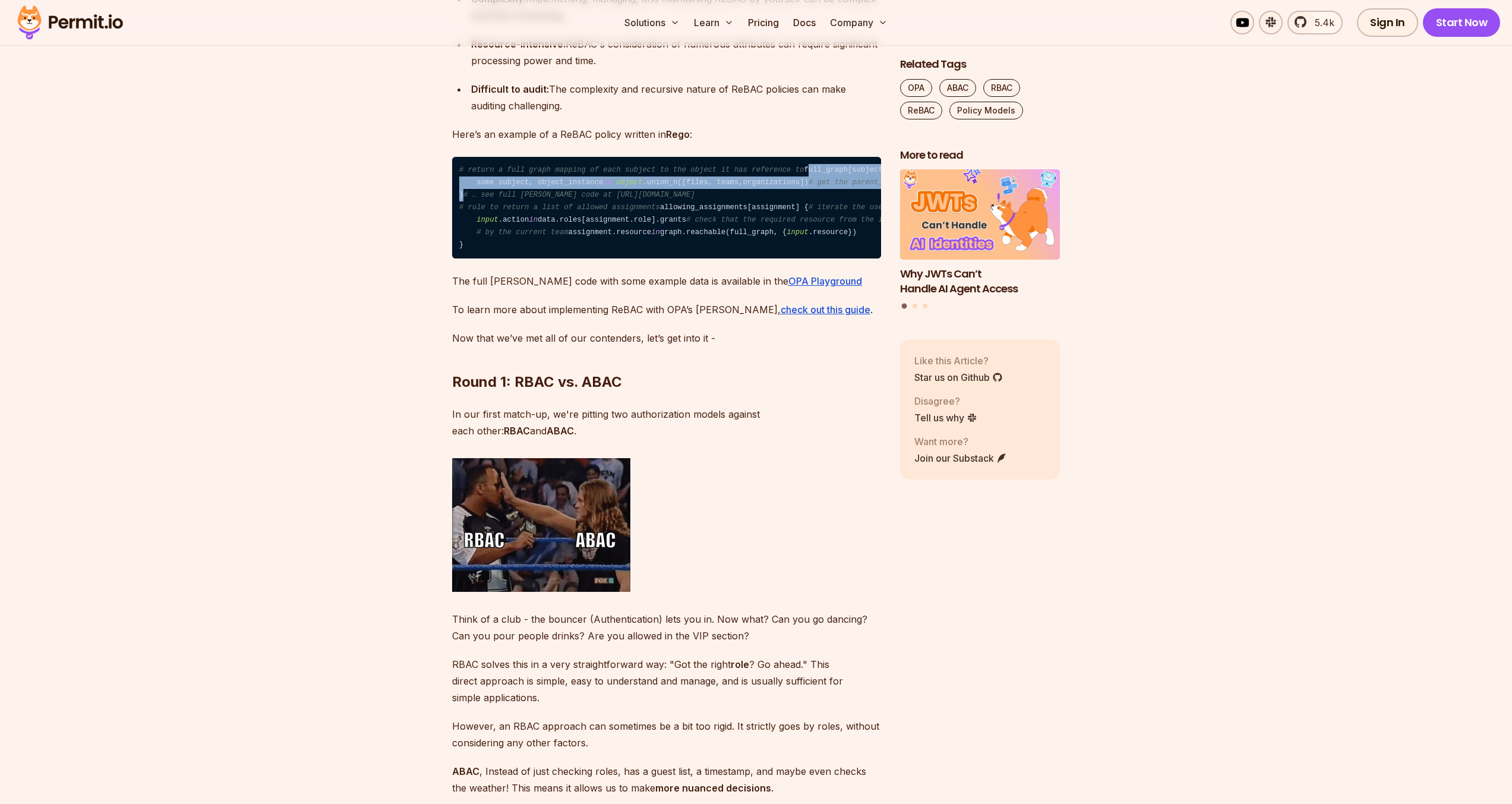
click at [458, 259] on code "# return a full graph mapping of each subject to the object it has reference to…" at bounding box center [666, 208] width 429 height 102
click at [461, 259] on code "# return a full graph mapping of each subject to the object it has reference to…" at bounding box center [666, 208] width 429 height 102
drag, startPoint x: 457, startPoint y: 374, endPoint x: 486, endPoint y: 440, distance: 72.1
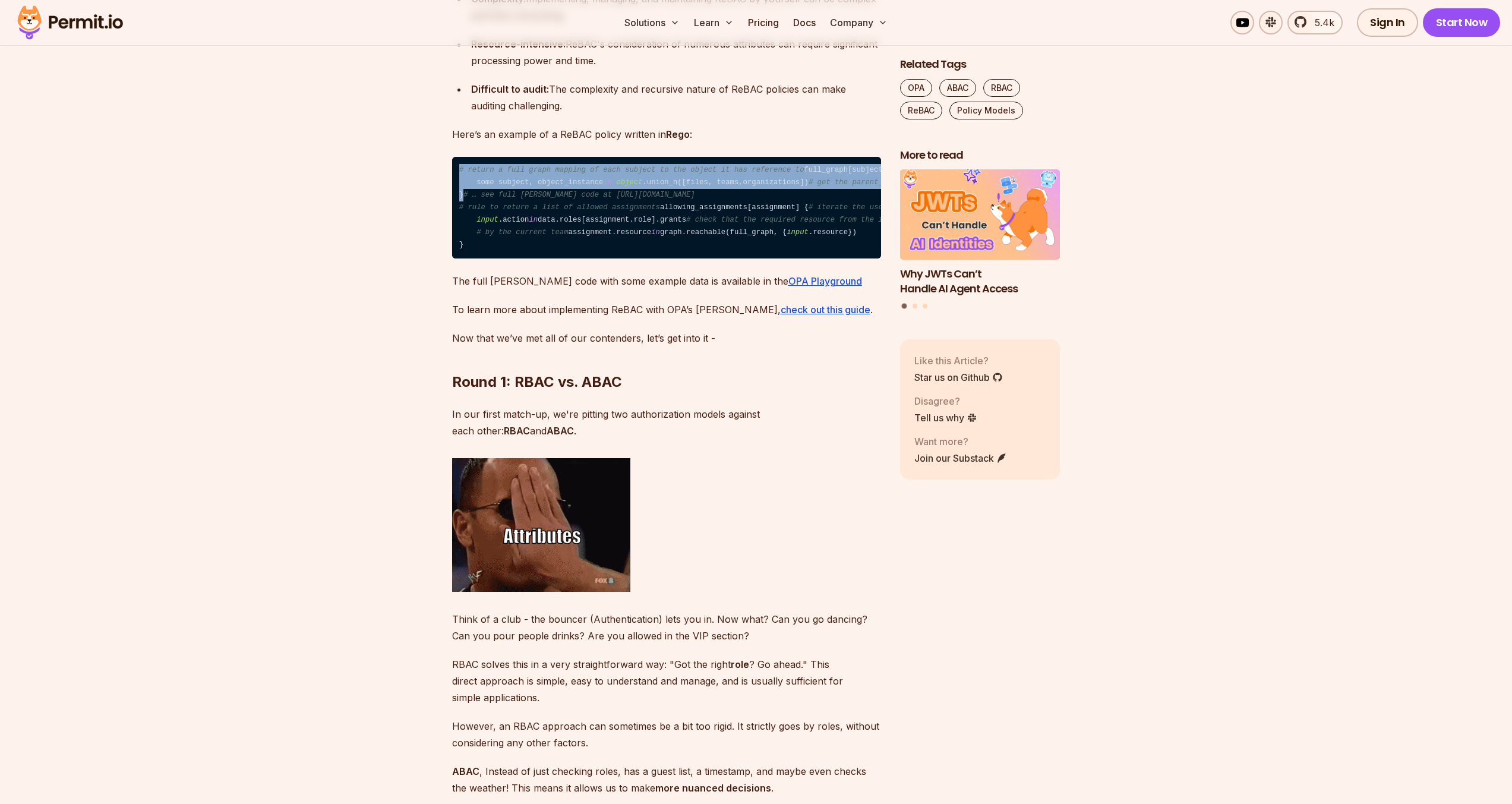
click at [486, 259] on code "# return a full graph mapping of each subject to the object it has reference to…" at bounding box center [666, 208] width 429 height 102
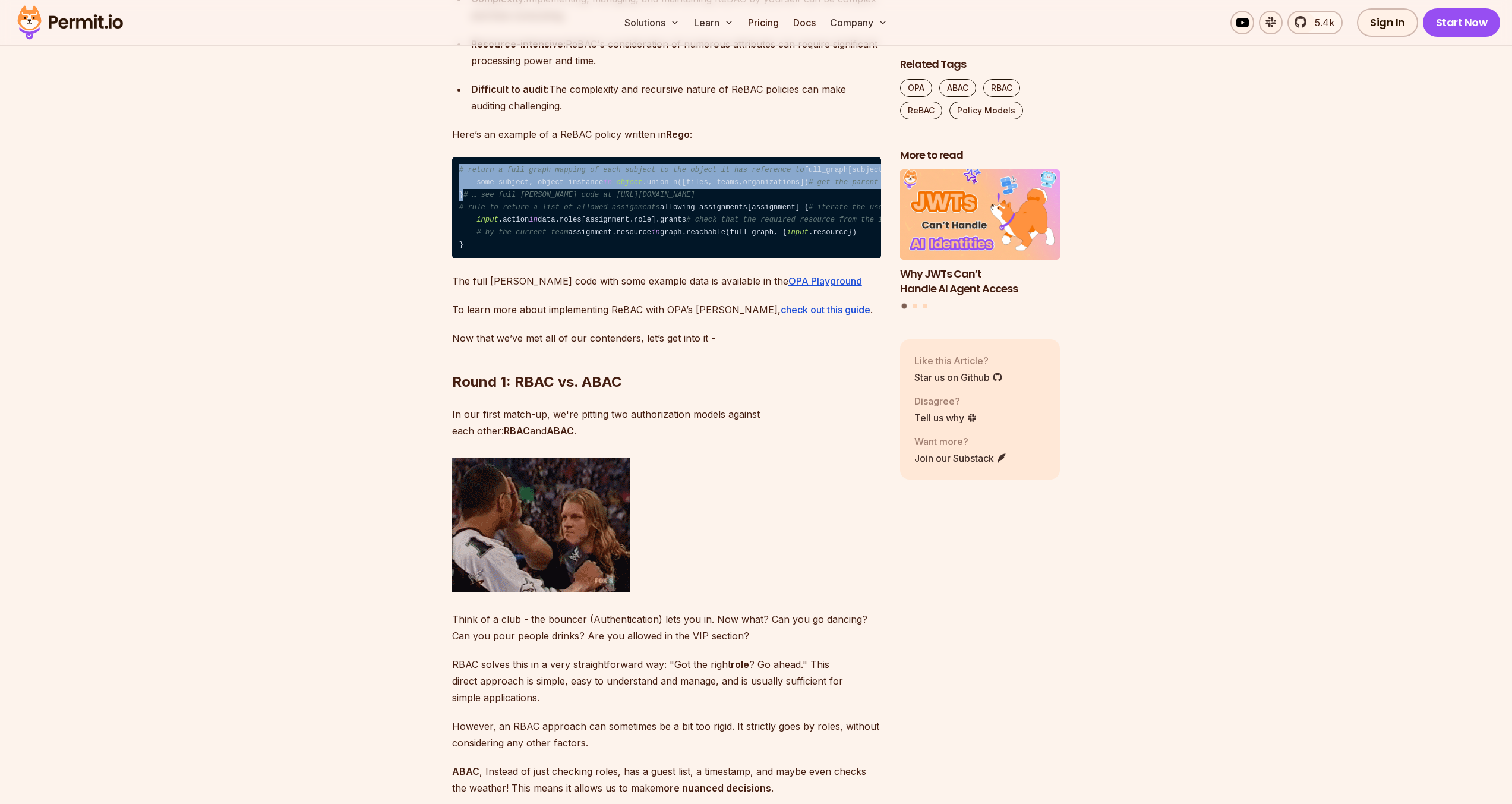
click at [486, 259] on code "# return a full graph mapping of each subject to the object it has reference to…" at bounding box center [666, 208] width 429 height 102
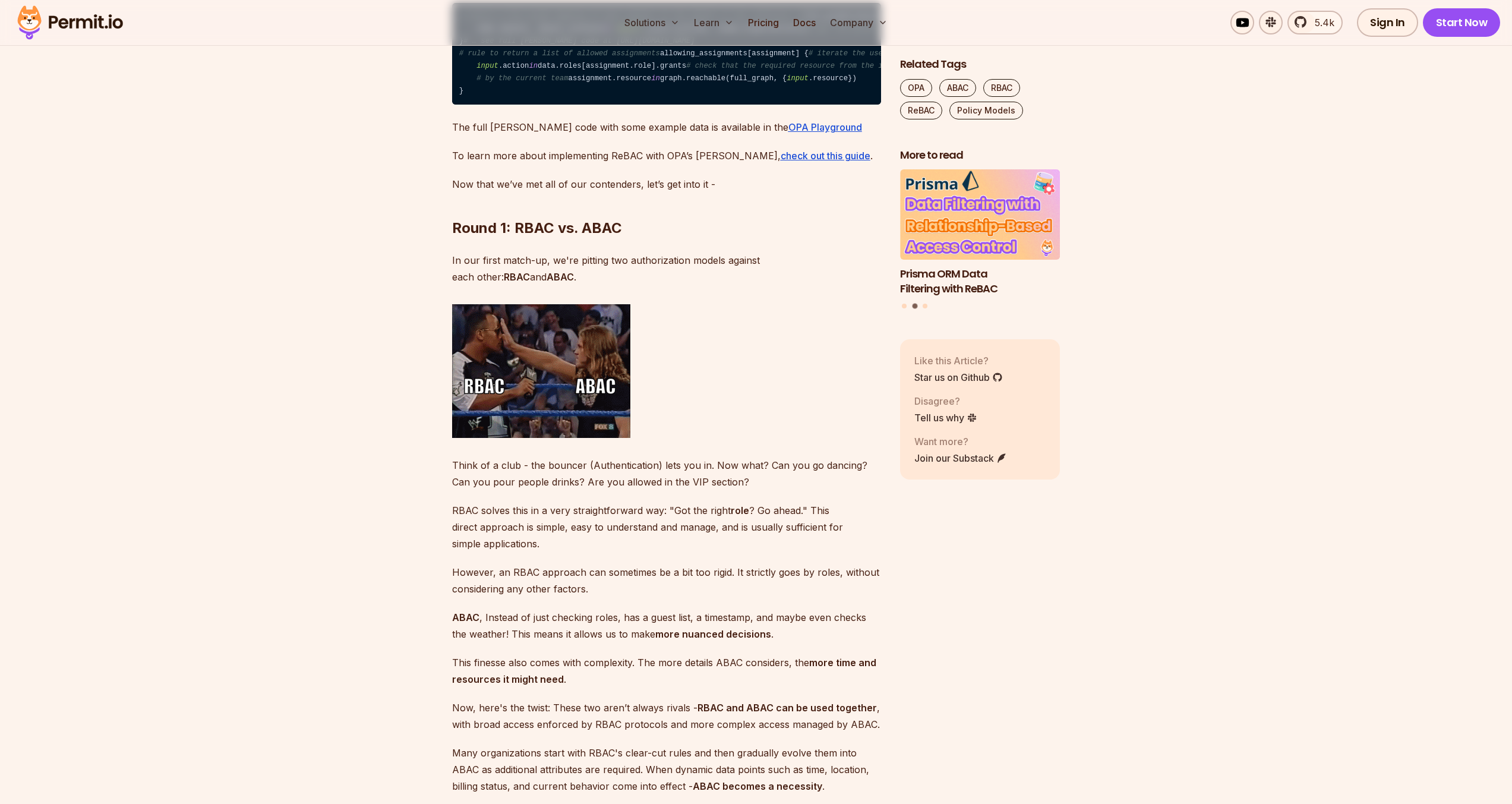
scroll to position [4962, 0]
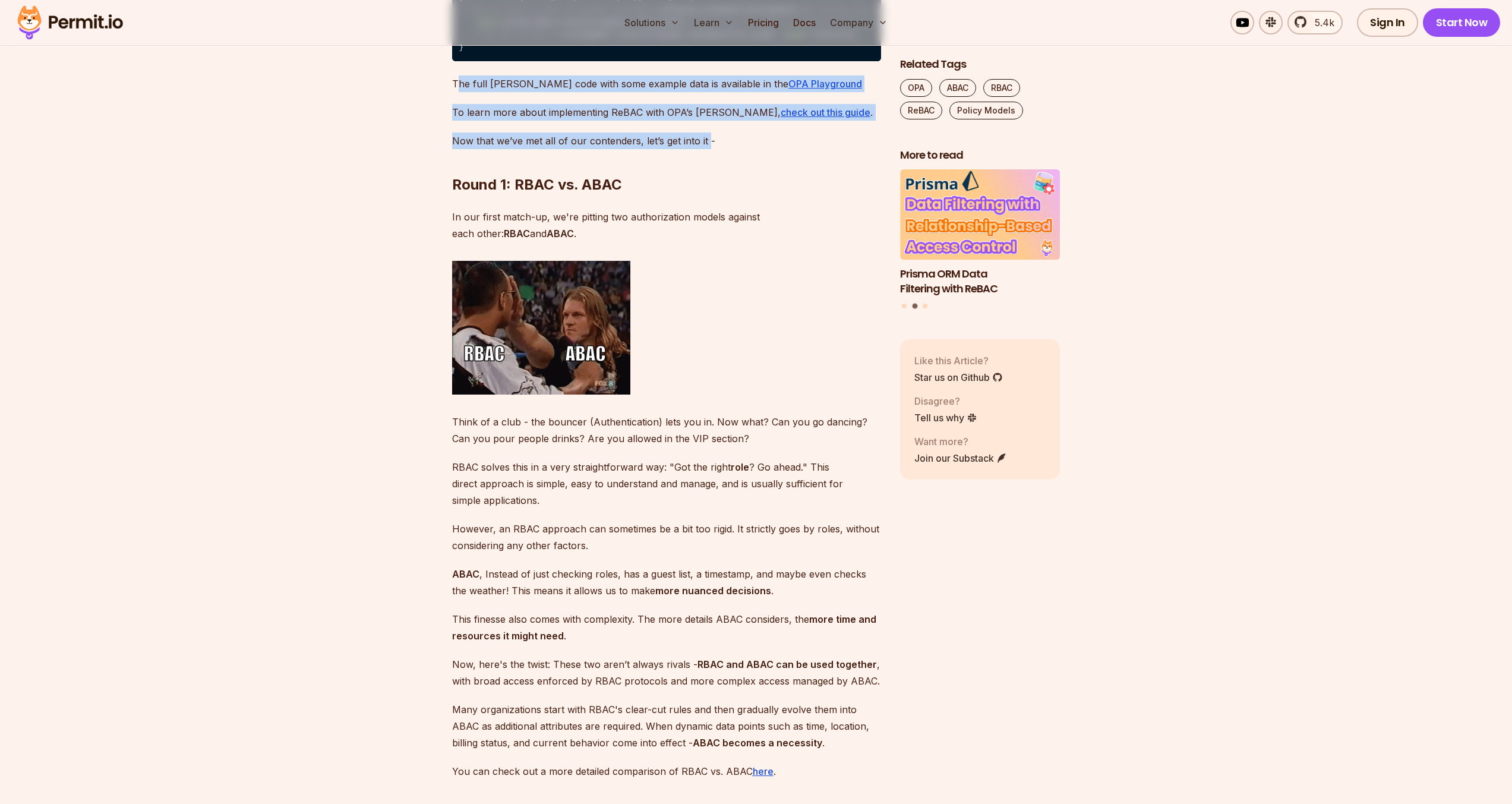
drag, startPoint x: 461, startPoint y: 414, endPoint x: 706, endPoint y: 467, distance: 250.7
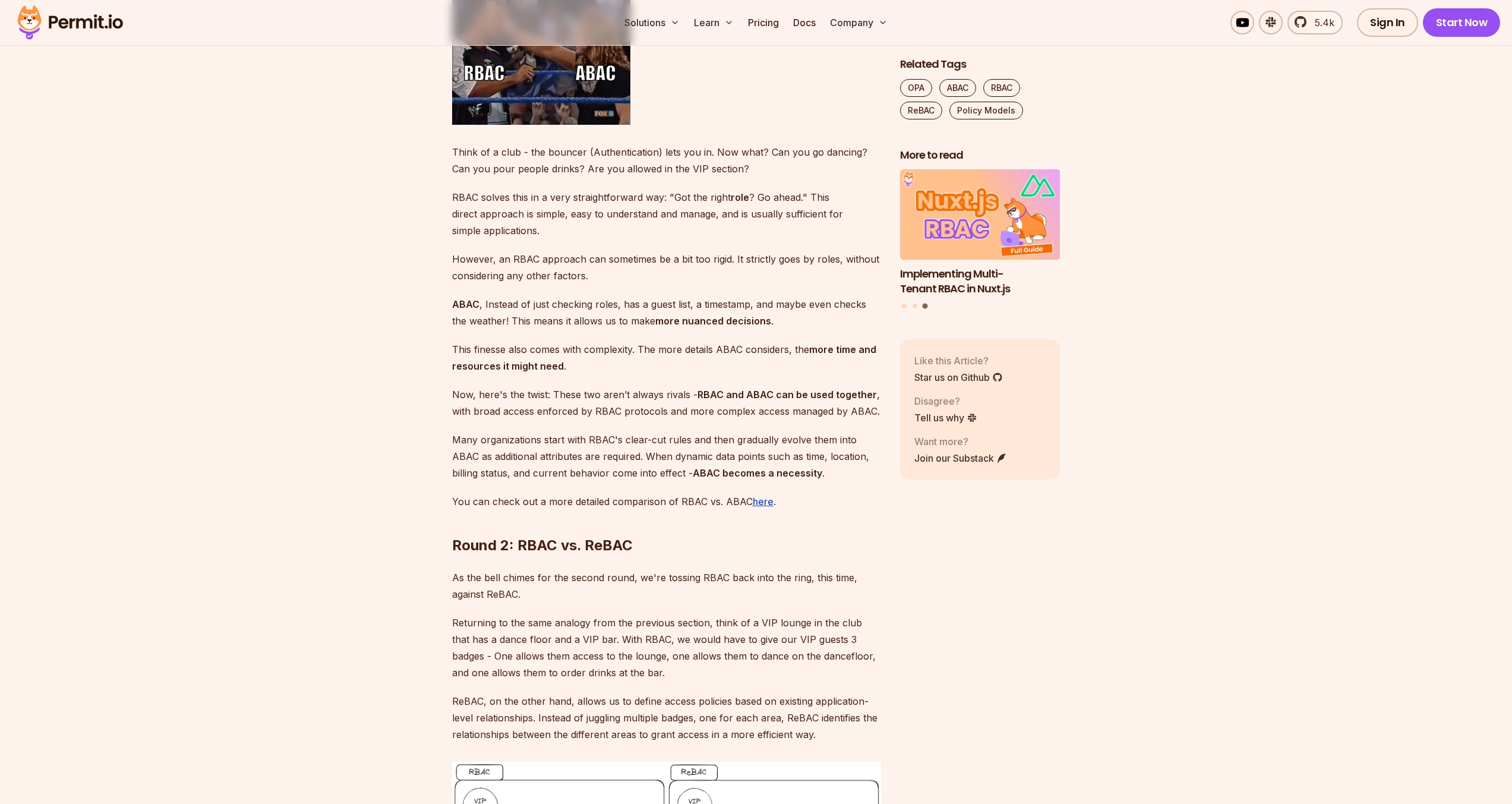
scroll to position [5277, 0]
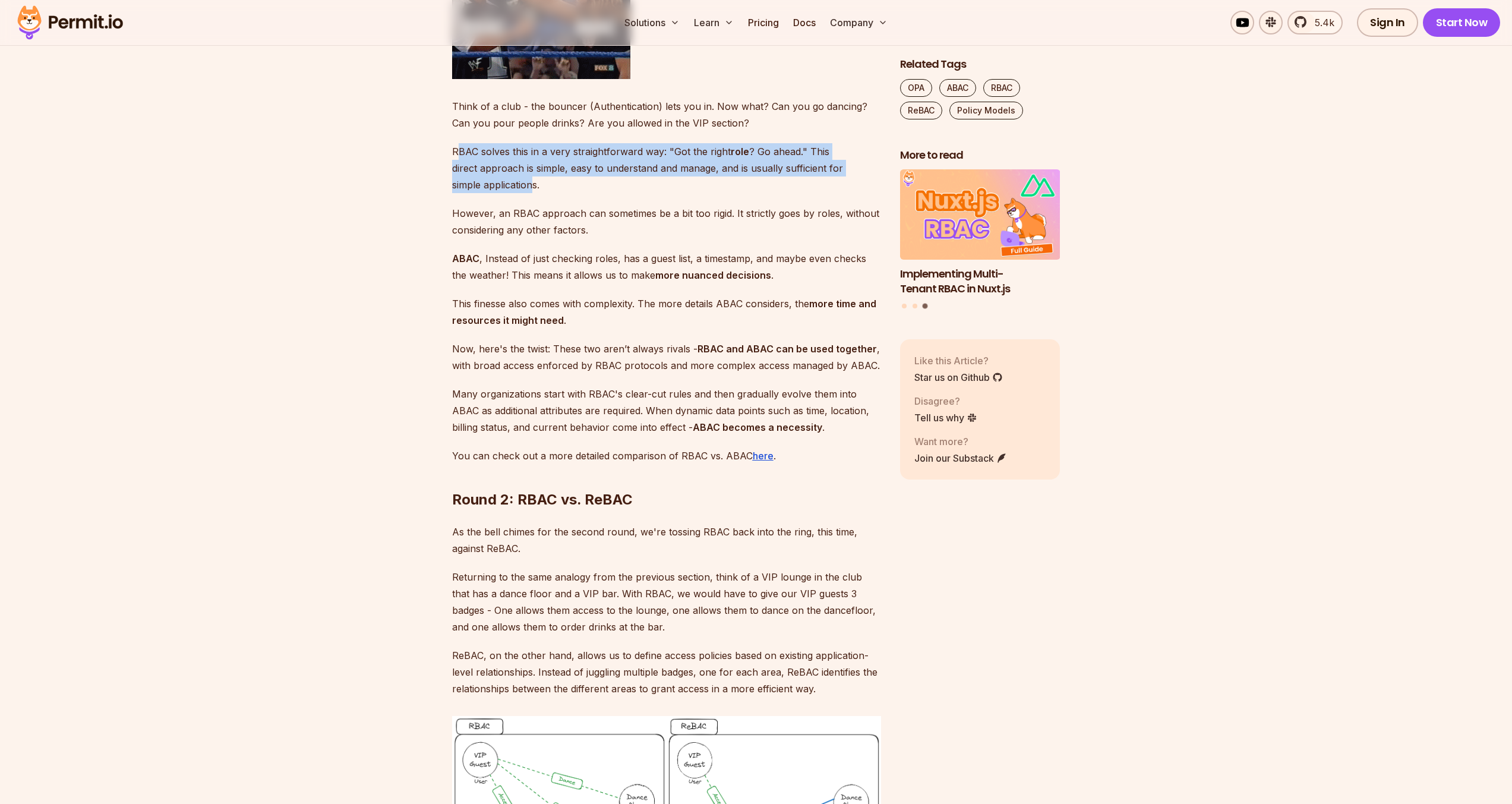
drag, startPoint x: 460, startPoint y: 479, endPoint x: 537, endPoint y: 509, distance: 82.6
click at [536, 193] on p "RBAC solves this in a very straightforward way: "Got the right role ? Go ahead.…" at bounding box center [666, 168] width 429 height 50
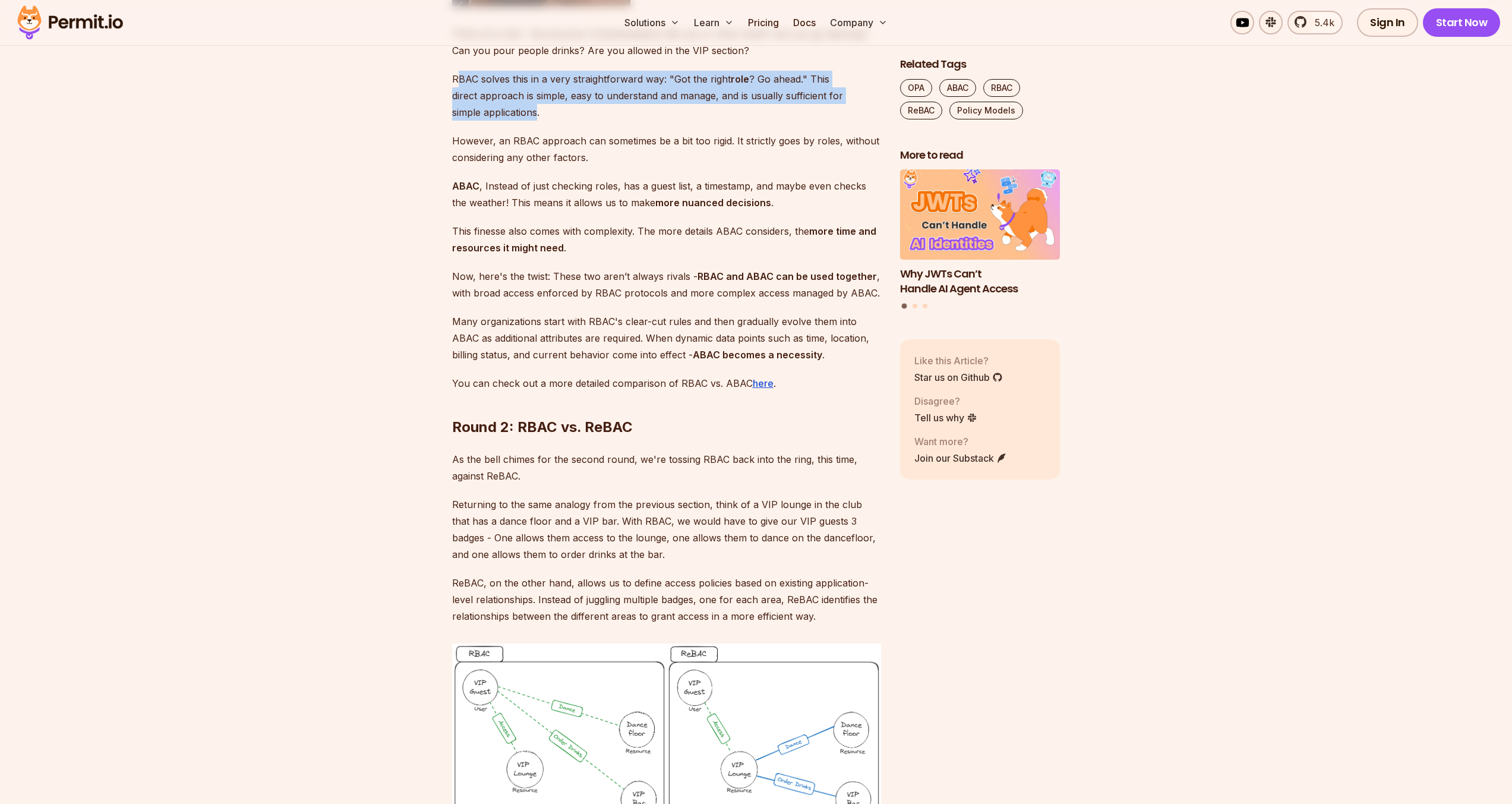
scroll to position [5491, 0]
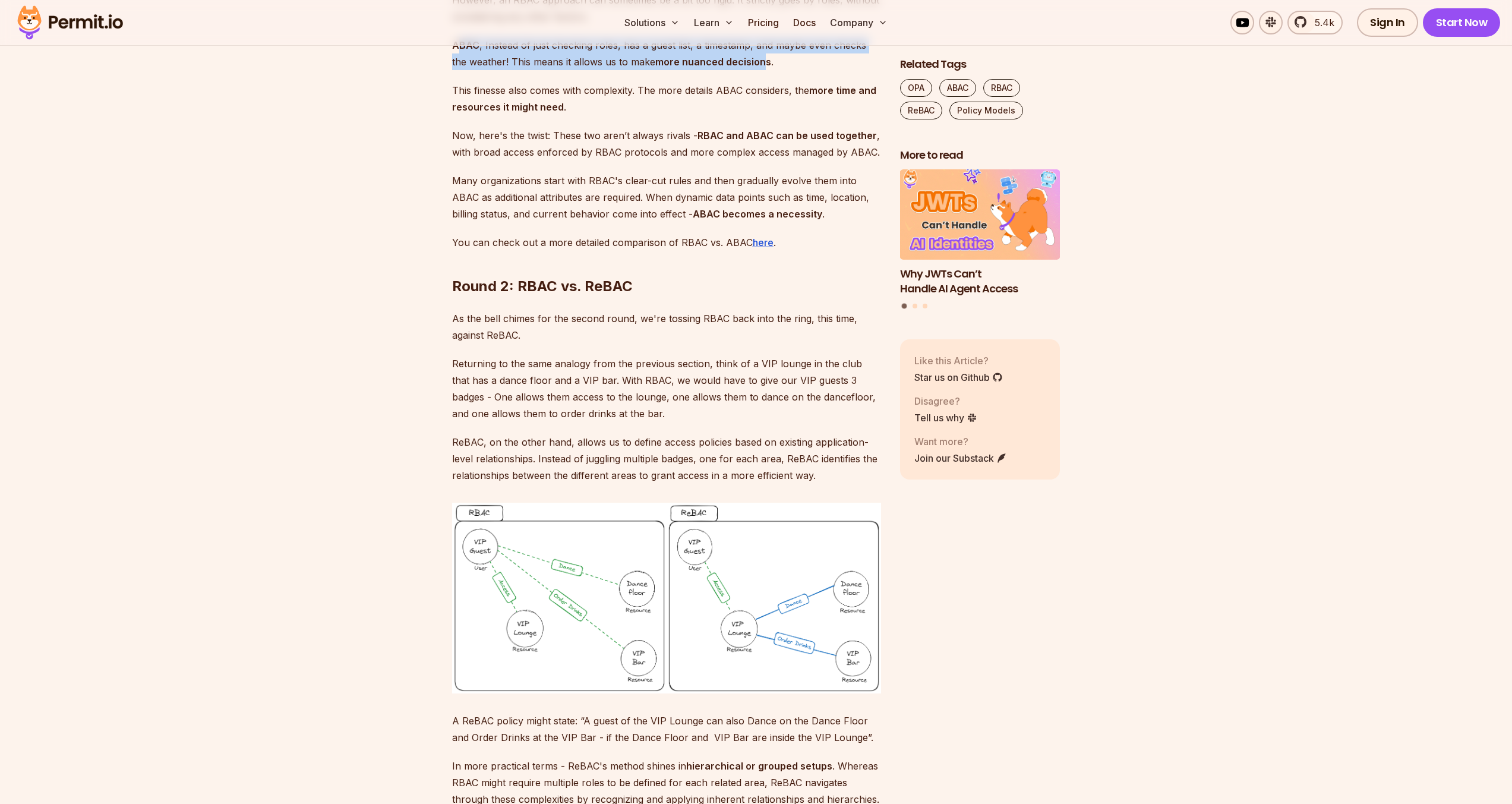
drag, startPoint x: 459, startPoint y: 370, endPoint x: 748, endPoint y: 390, distance: 289.7
click at [748, 70] on p "ABAC , Instead of just checking roles, has a guest list, a timestamp, and maybe…" at bounding box center [666, 53] width 429 height 34
click at [749, 68] on strong "more nuanced decisions" at bounding box center [713, 61] width 116 height 12
drag, startPoint x: 751, startPoint y: 393, endPoint x: 458, endPoint y: 376, distance: 293.5
click at [458, 70] on p "ABAC , Instead of just checking roles, has a guest list, a timestamp, and maybe…" at bounding box center [666, 53] width 429 height 34
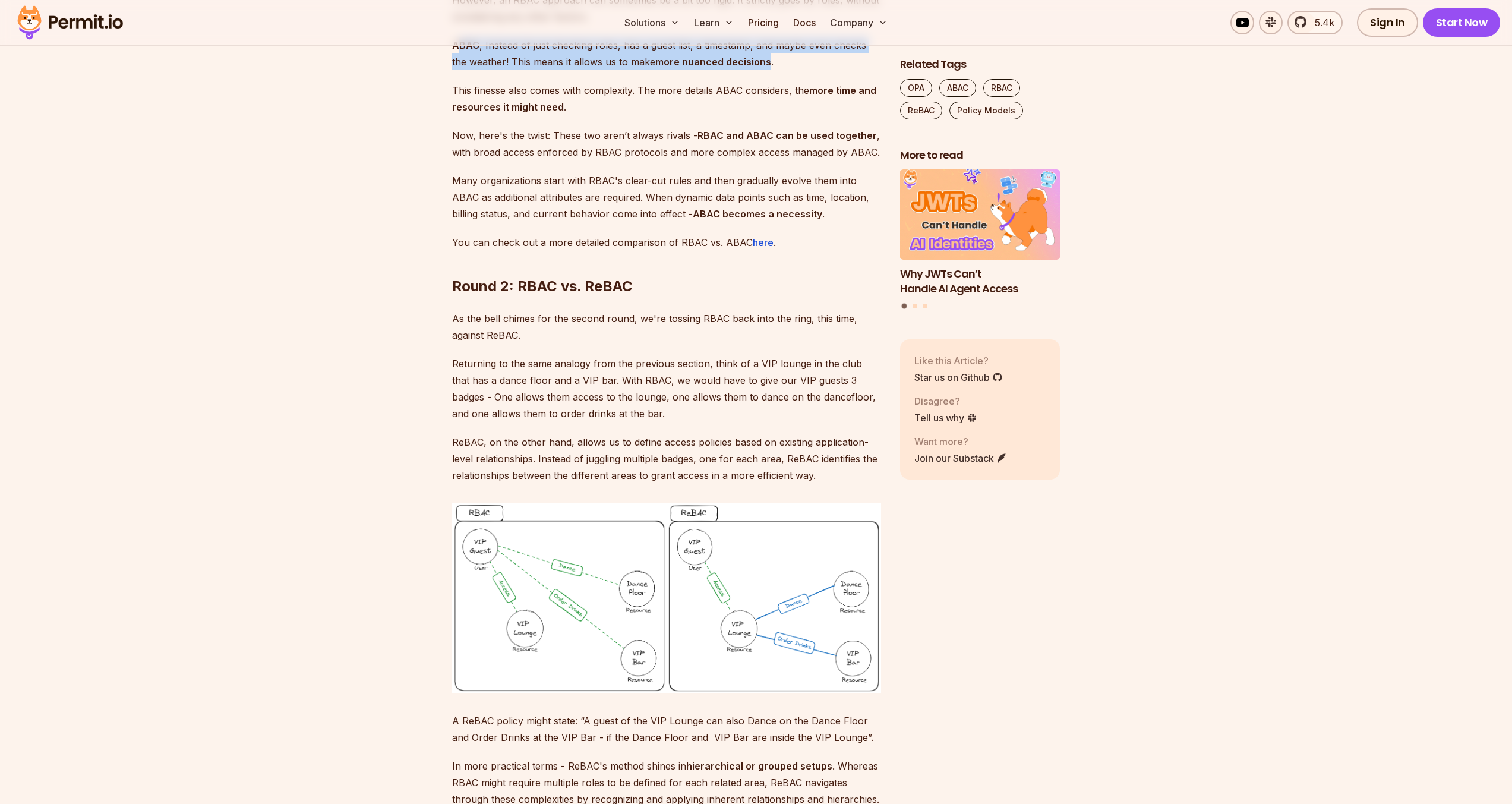
click at [458, 51] on strong "ABAC" at bounding box center [466, 45] width 27 height 12
drag, startPoint x: 462, startPoint y: 372, endPoint x: 751, endPoint y: 391, distance: 289.6
click at [751, 70] on p "ABAC , Instead of just checking roles, has a guest list, a timestamp, and maybe…" at bounding box center [666, 53] width 429 height 34
drag, startPoint x: 751, startPoint y: 392, endPoint x: 465, endPoint y: 374, distance: 286.6
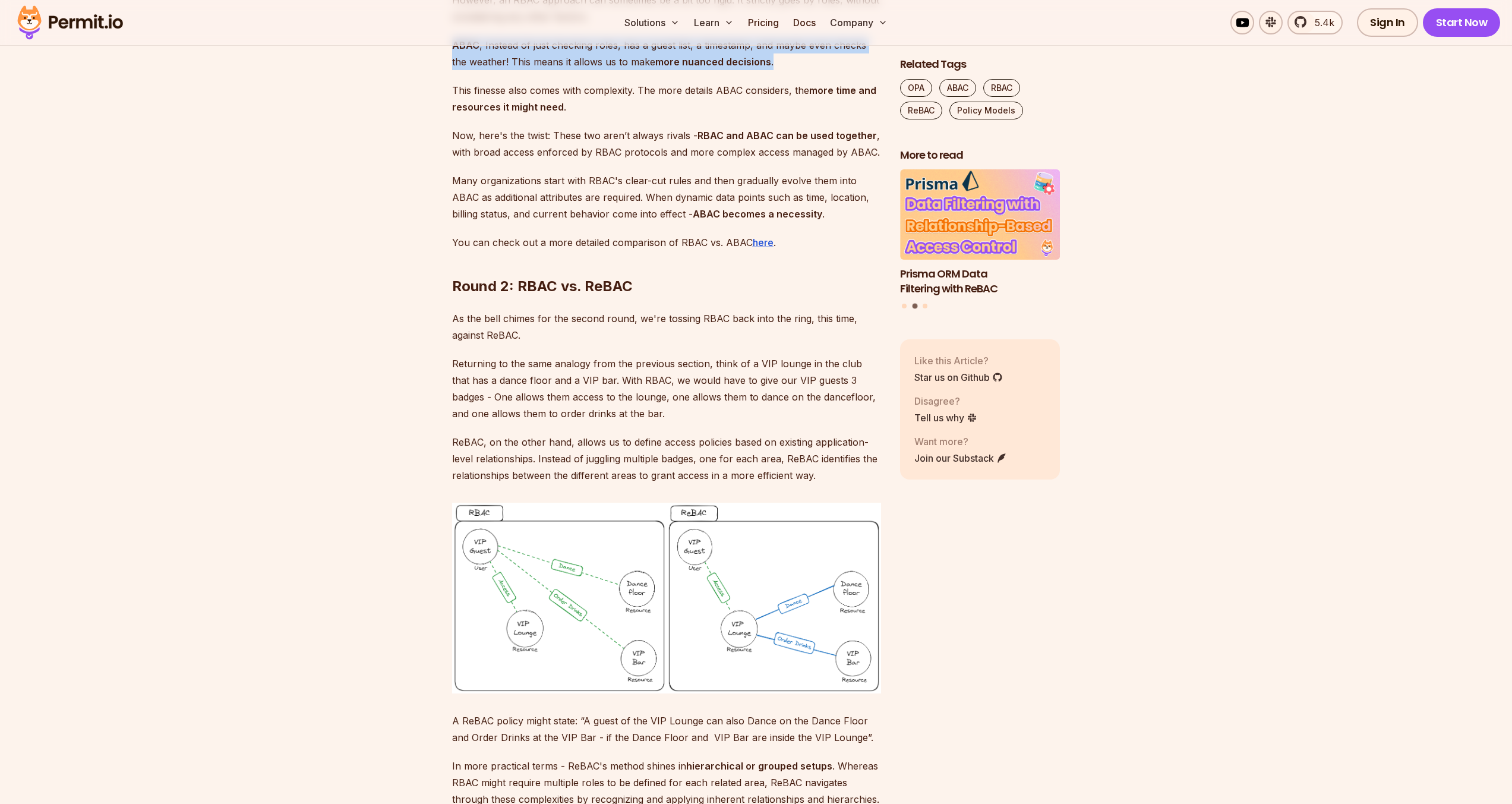
click at [465, 70] on p "ABAC , Instead of just checking roles, has a guest list, a timestamp, and maybe…" at bounding box center [666, 53] width 429 height 34
click at [459, 51] on strong "ABAC" at bounding box center [466, 45] width 27 height 12
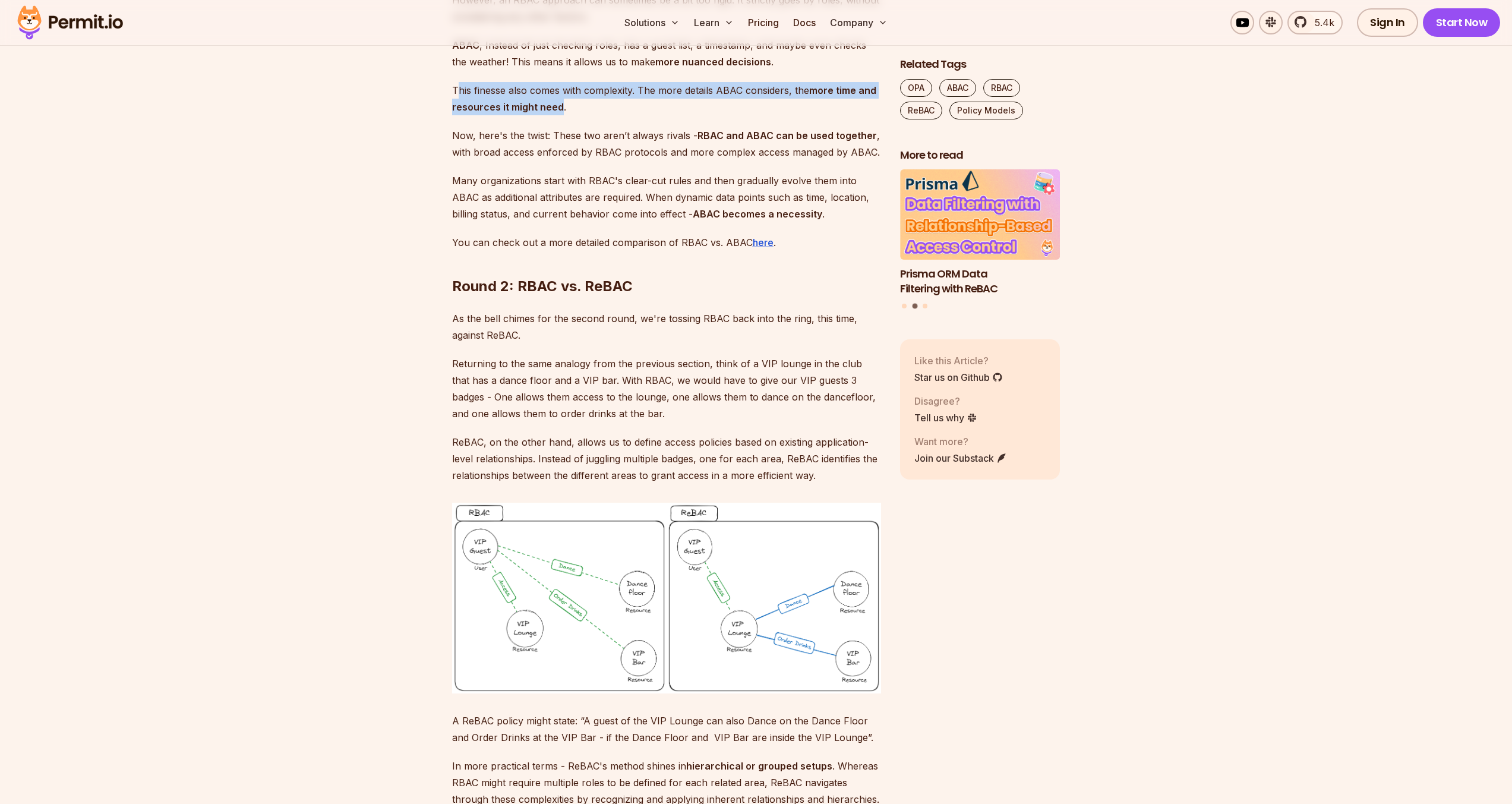
drag, startPoint x: 459, startPoint y: 418, endPoint x: 558, endPoint y: 438, distance: 101.0
click at [558, 115] on p "This finesse also comes with complexity. The more details ABAC considers, the m…" at bounding box center [666, 99] width 429 height 34
drag, startPoint x: 557, startPoint y: 439, endPoint x: 456, endPoint y: 424, distance: 102.1
click at [456, 115] on p "This finesse also comes with complexity. The more details ABAC considers, the m…" at bounding box center [666, 99] width 429 height 34
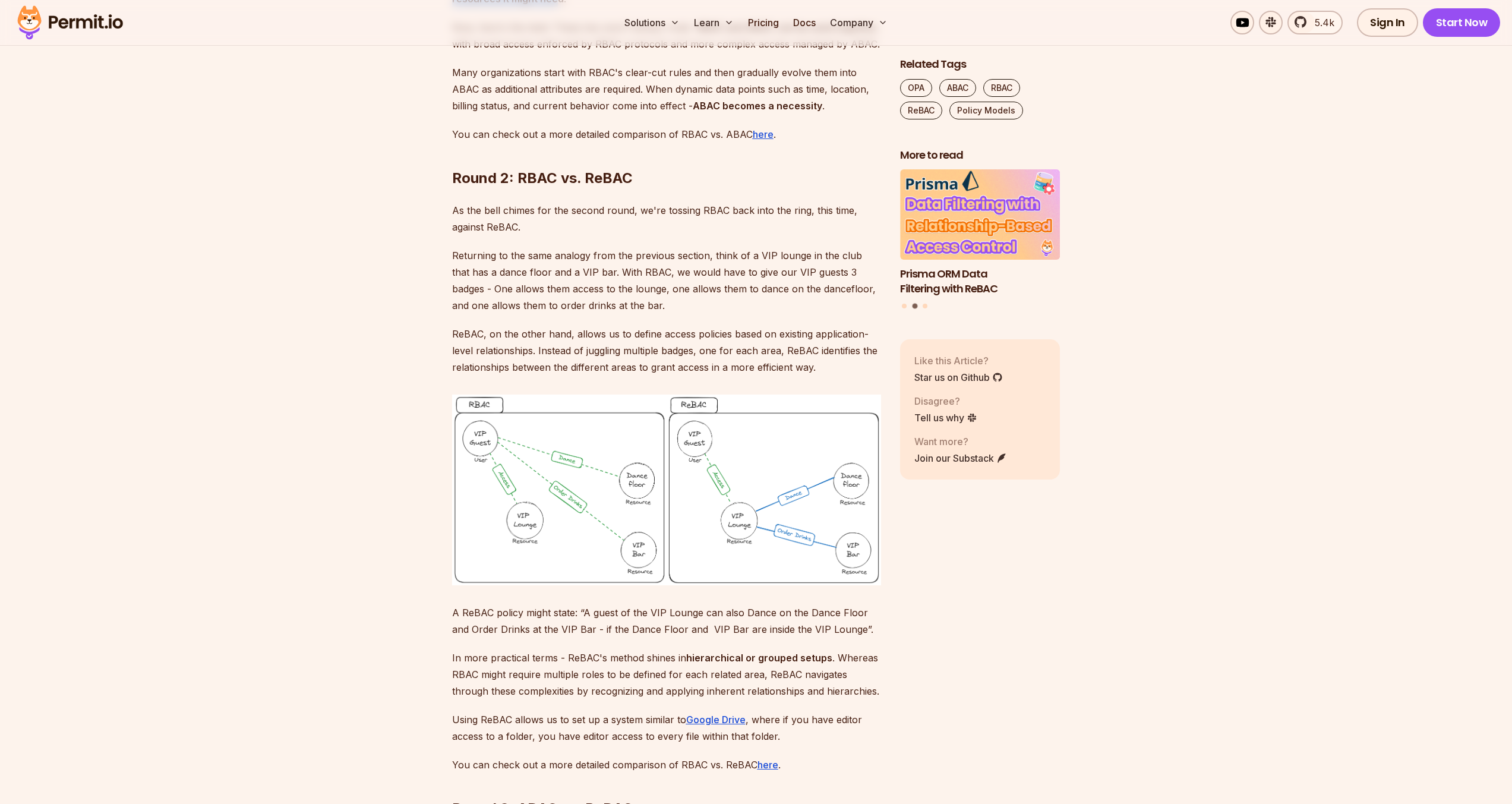
scroll to position [5601, 0]
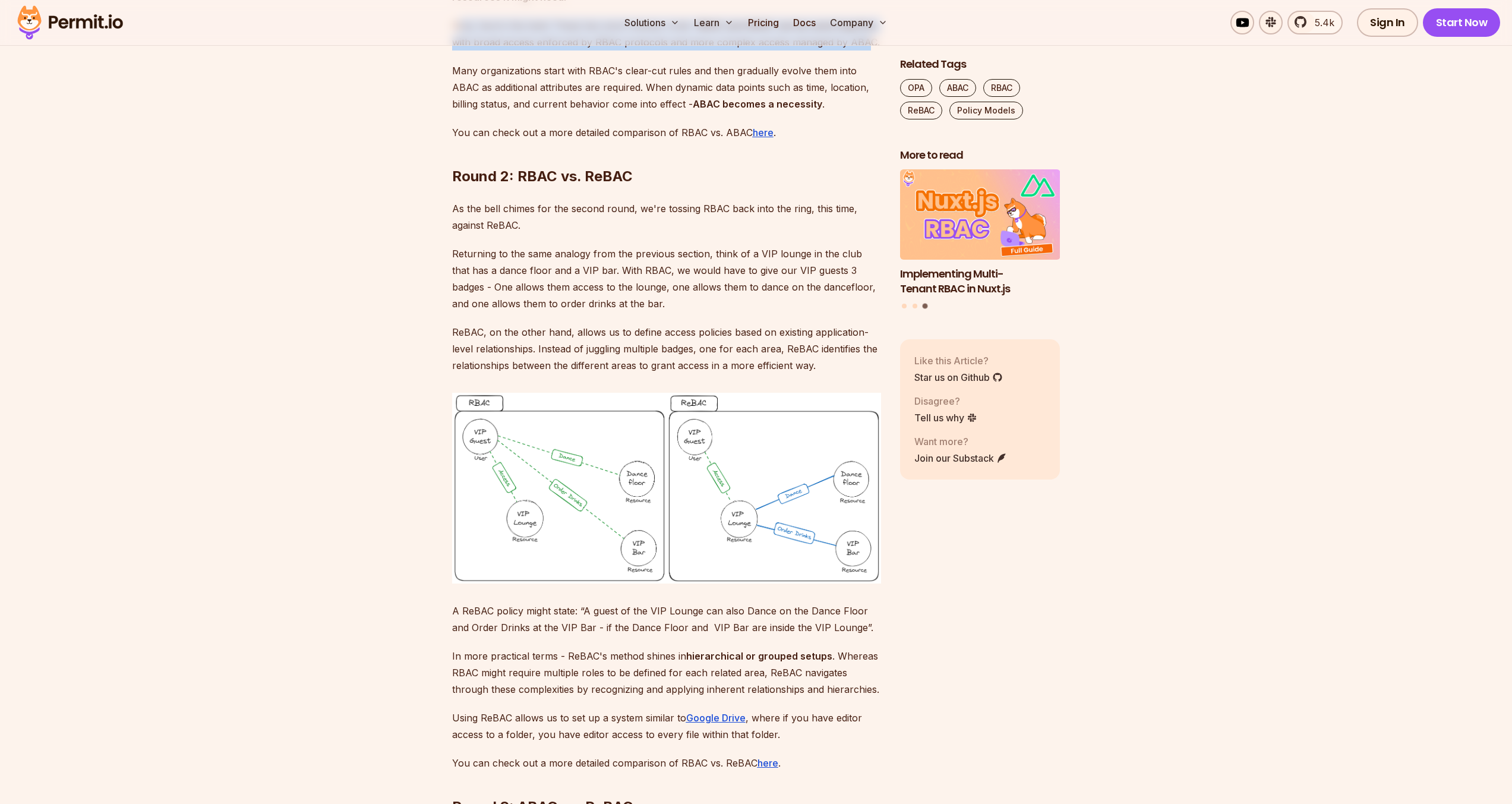
drag, startPoint x: 459, startPoint y: 357, endPoint x: 864, endPoint y: 370, distance: 405.2
click at [865, 50] on p "Now, here's the twist: These two aren’t always rivals - RBAC and ABAC can be us…" at bounding box center [666, 34] width 429 height 34
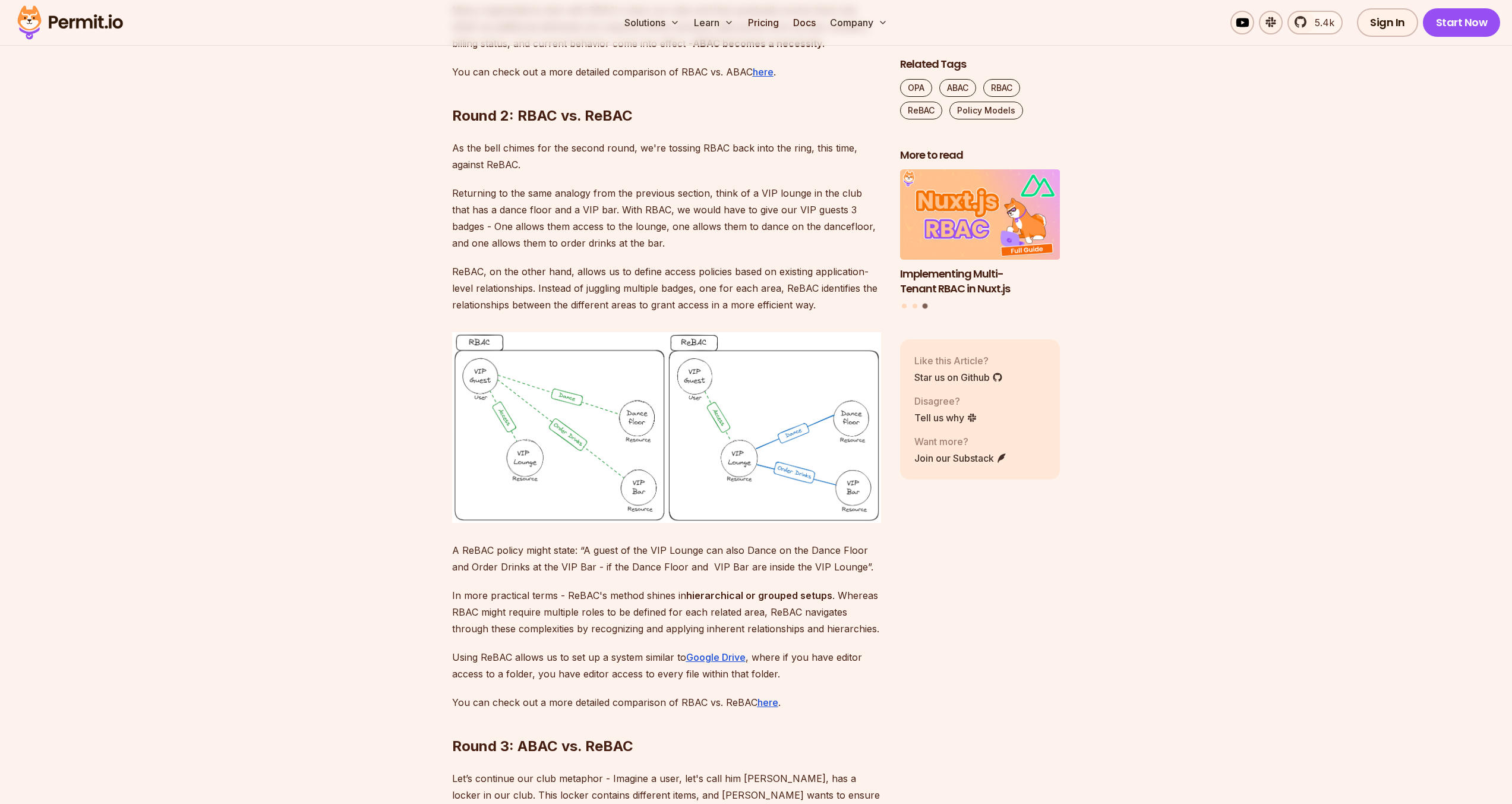
scroll to position [5695, 0]
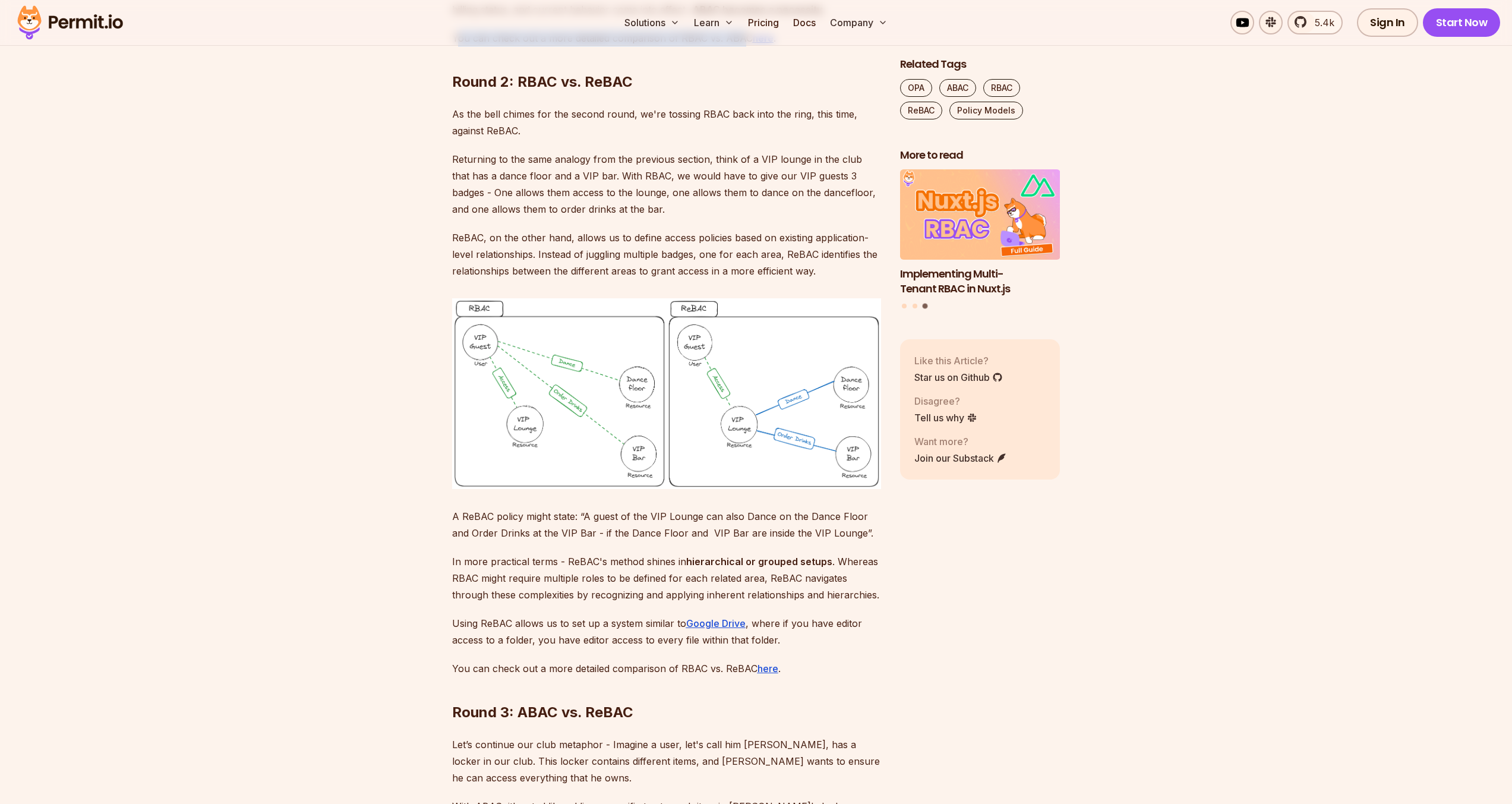
drag, startPoint x: 458, startPoint y: 367, endPoint x: 739, endPoint y: 370, distance: 281.0
click at [739, 46] on p "You can check out a more detailed comparison of RBAC vs. ABAC here ." at bounding box center [666, 38] width 429 height 17
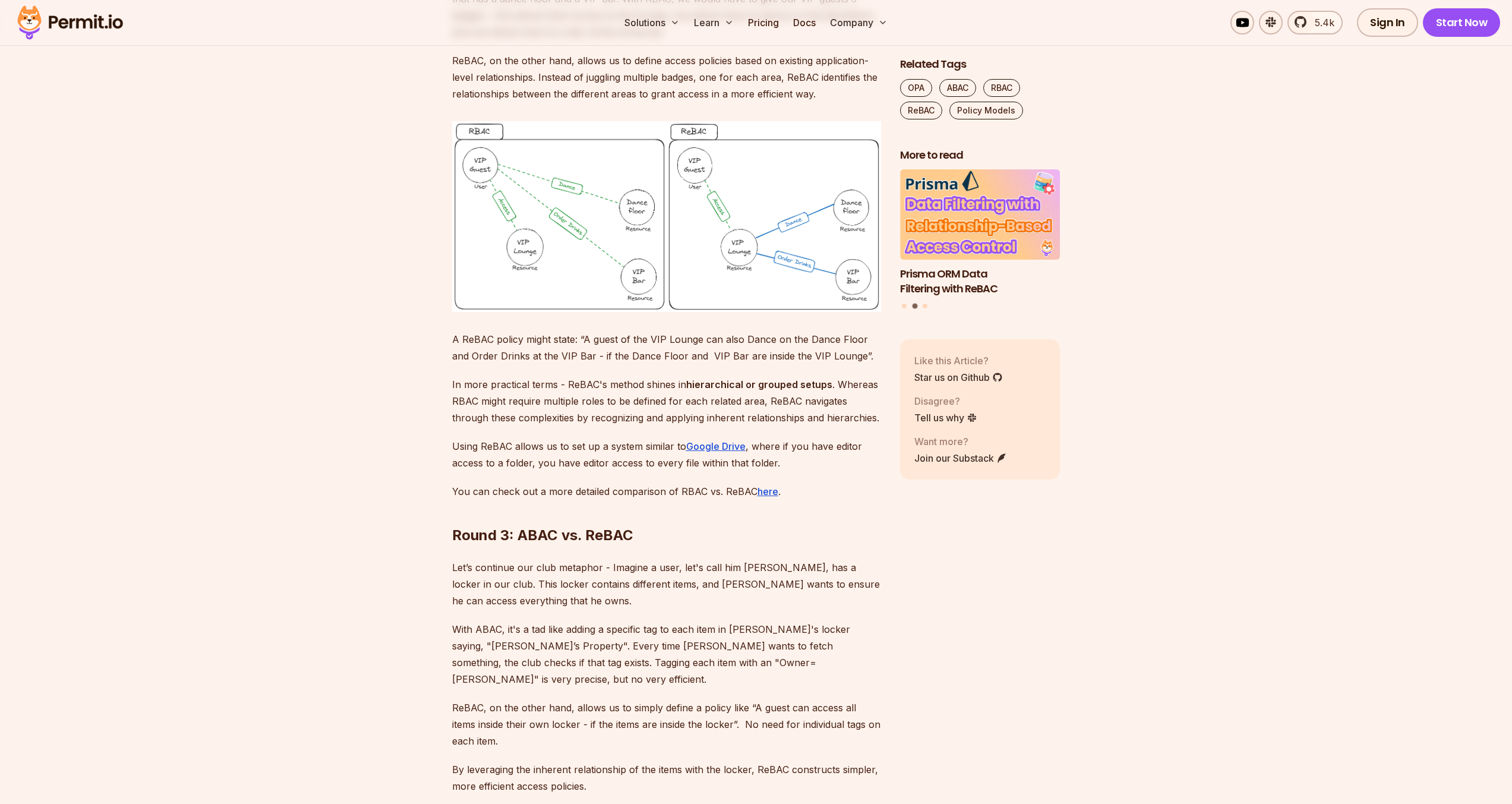
scroll to position [5918, 0]
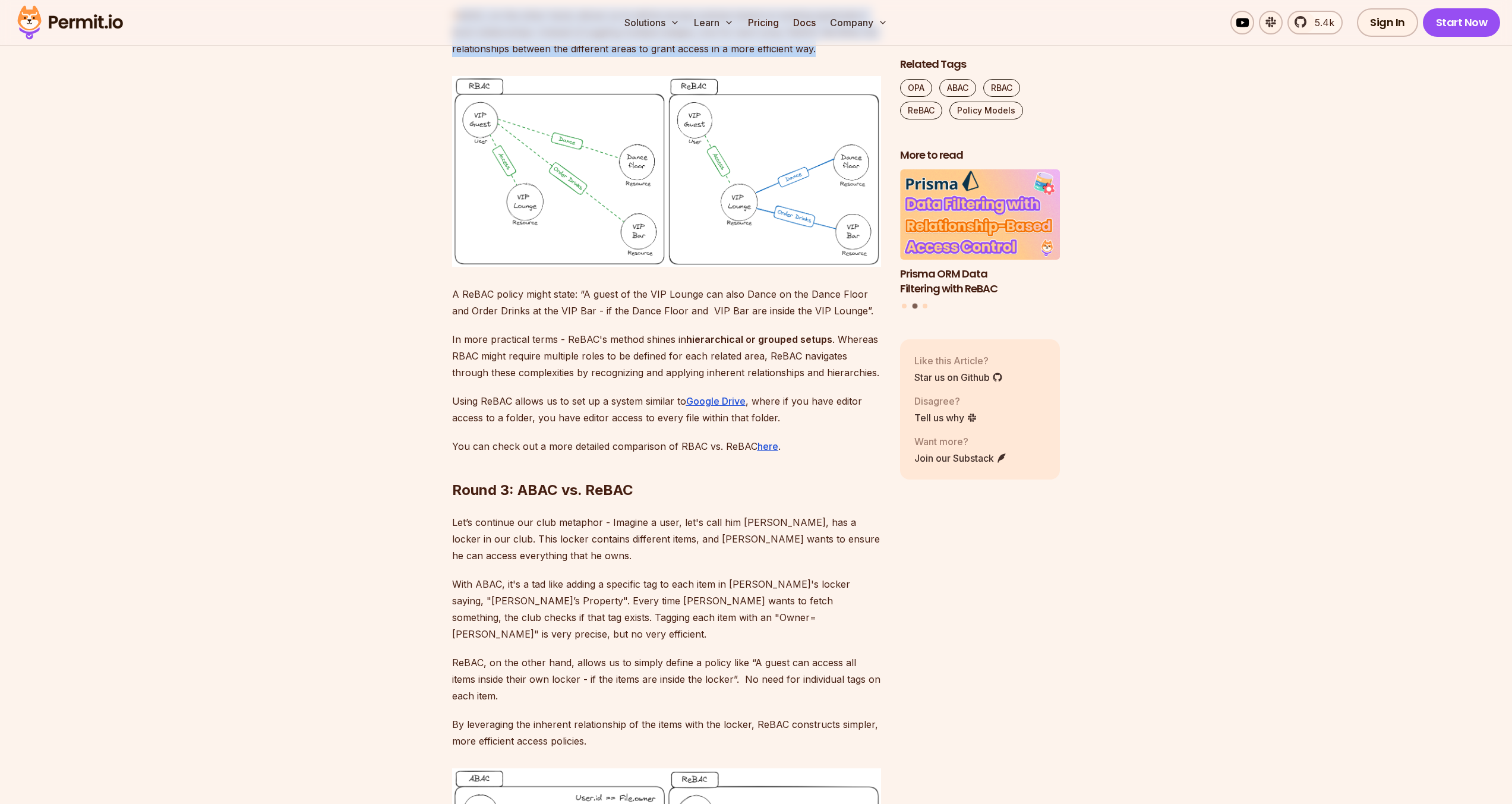
drag, startPoint x: 813, startPoint y: 378, endPoint x: 457, endPoint y: 343, distance: 357.7
click at [457, 57] on p "ReBAC, on the other hand, allows us to define access policies based on existing…" at bounding box center [666, 32] width 429 height 50
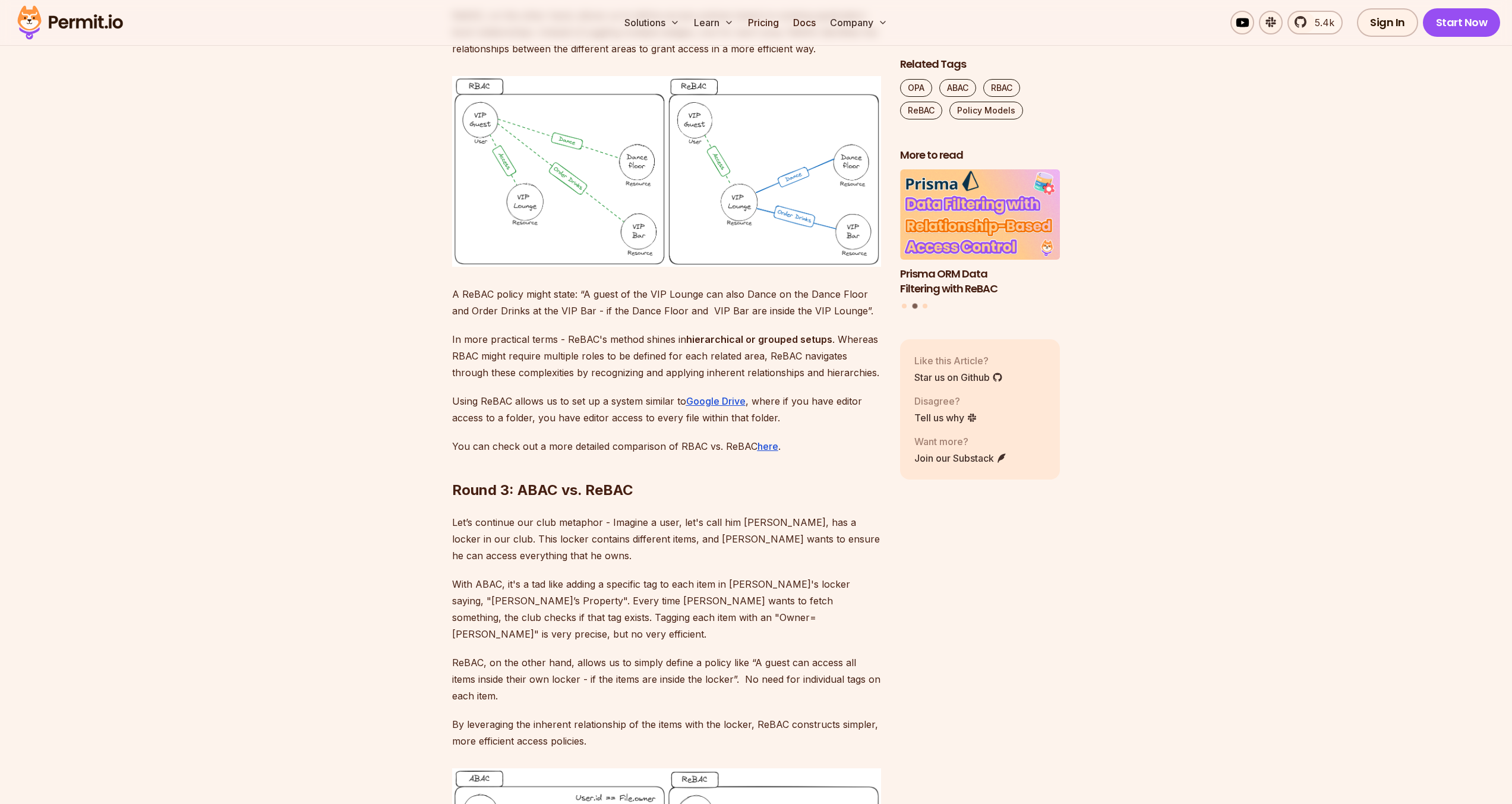
click at [457, 57] on p "ReBAC, on the other hand, allows us to define access policies based on existing…" at bounding box center [666, 32] width 429 height 50
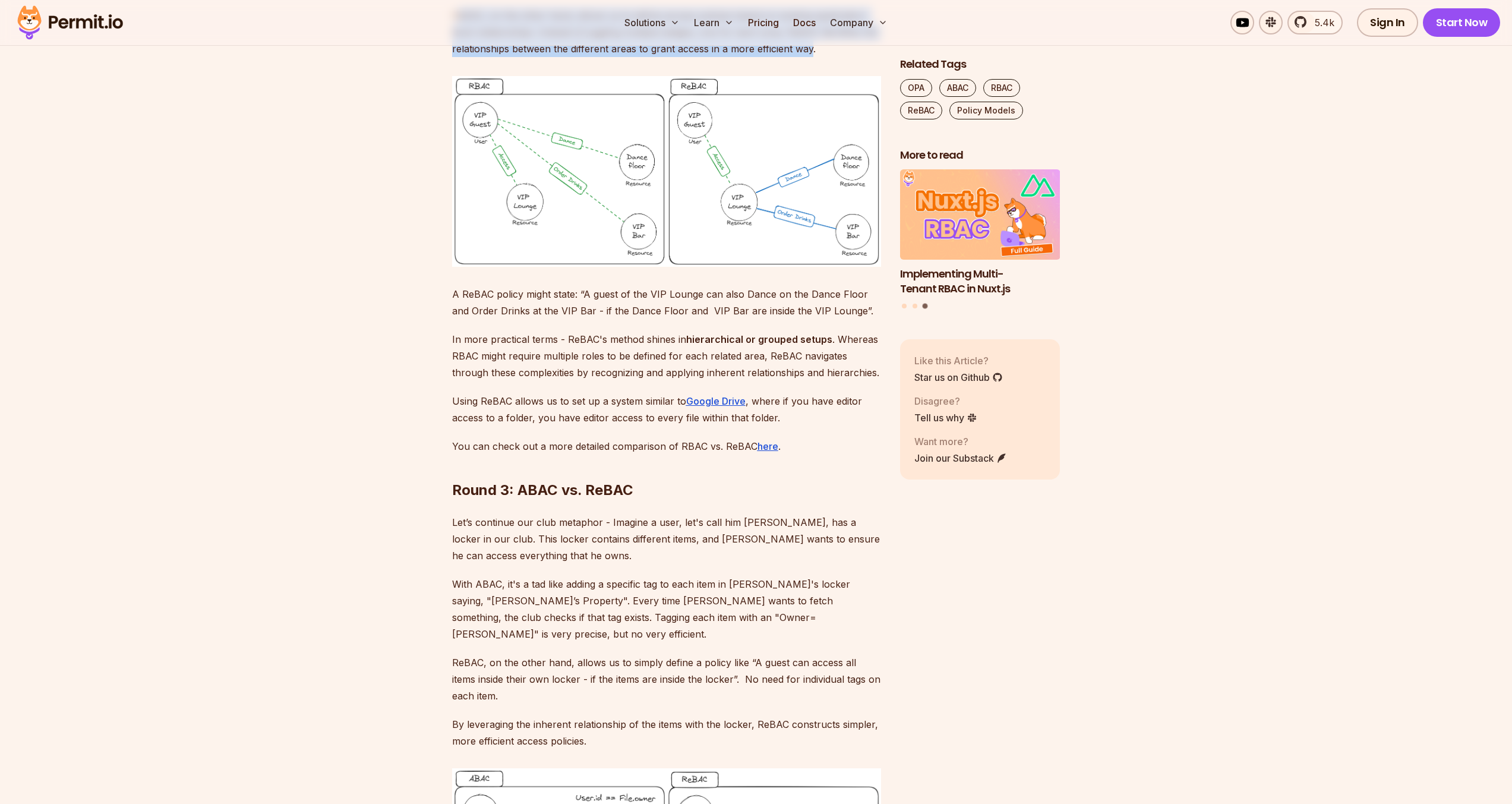
drag, startPoint x: 460, startPoint y: 343, endPoint x: 812, endPoint y: 378, distance: 353.7
click at [812, 57] on p "ReBAC, on the other hand, allows us to define access policies based on existing…" at bounding box center [666, 32] width 429 height 50
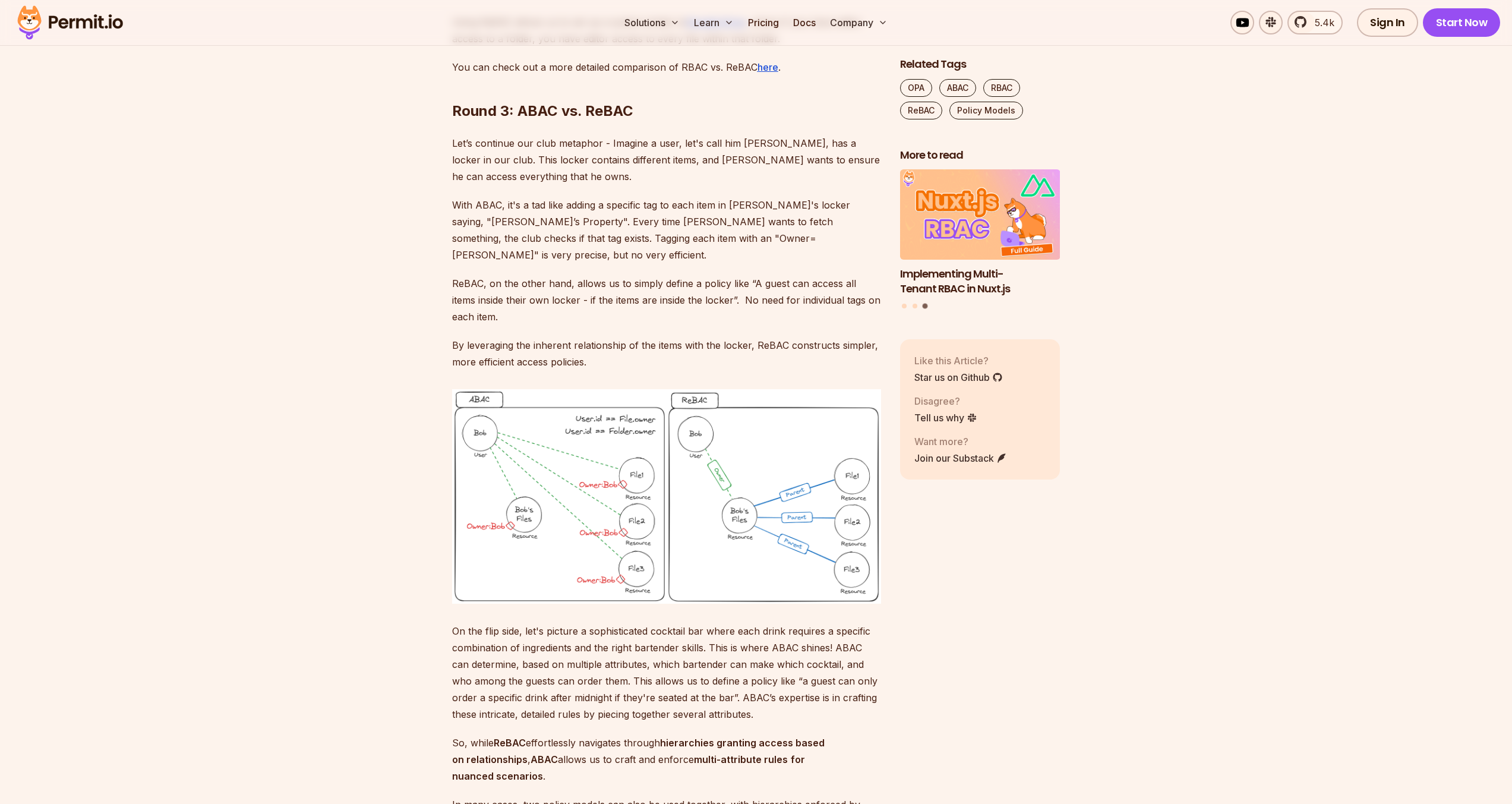
scroll to position [6299, 0]
drag, startPoint x: 461, startPoint y: 392, endPoint x: 741, endPoint y: 389, distance: 280.0
click at [740, 73] on p "You can check out a more detailed comparison of RBAC vs. ReBAC here ." at bounding box center [666, 64] width 429 height 17
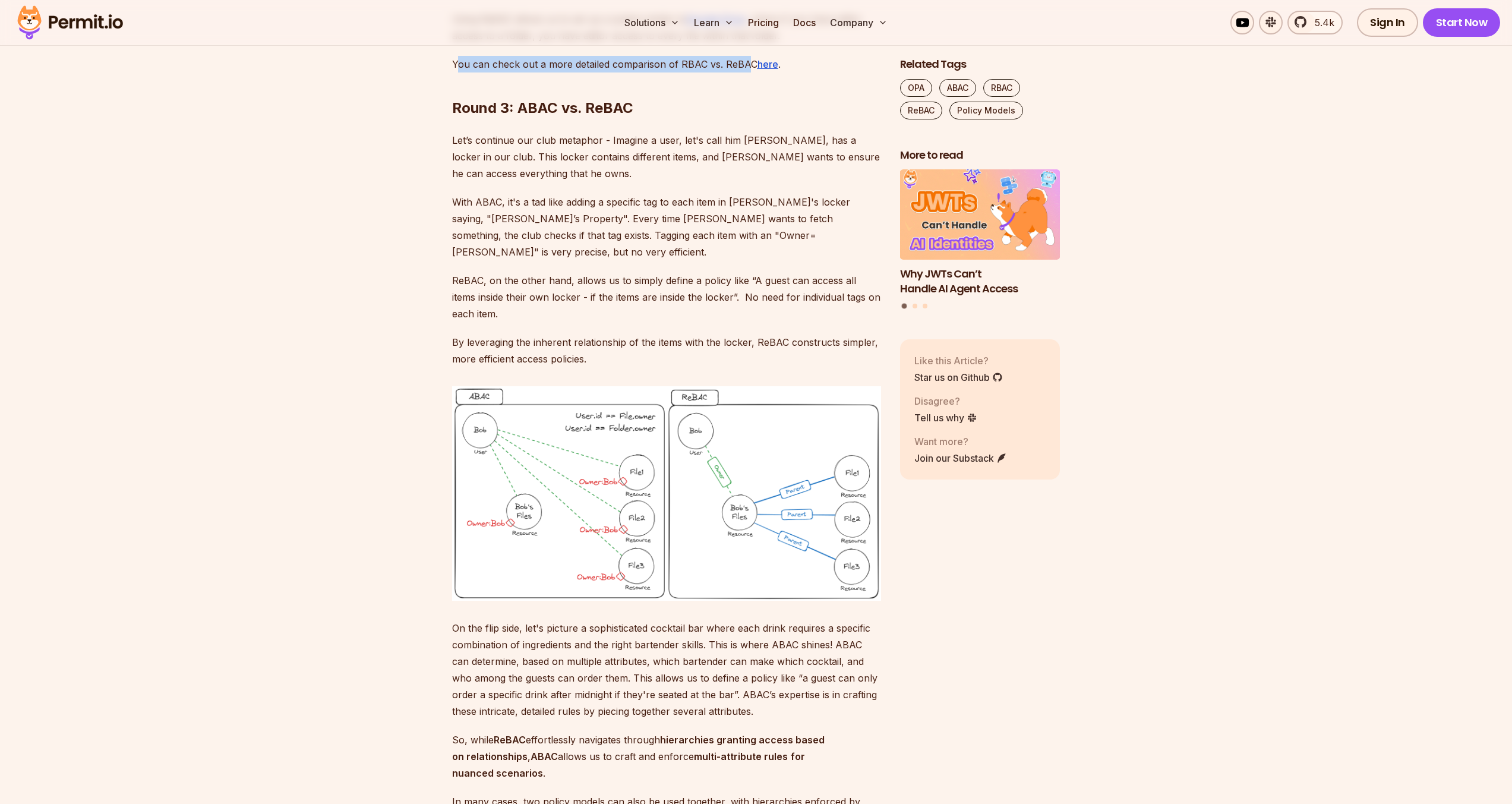
drag, startPoint x: 744, startPoint y: 390, endPoint x: 460, endPoint y: 398, distance: 284.1
click at [460, 73] on p "You can check out a more detailed comparison of RBAC vs. ReBAC here ." at bounding box center [666, 64] width 429 height 17
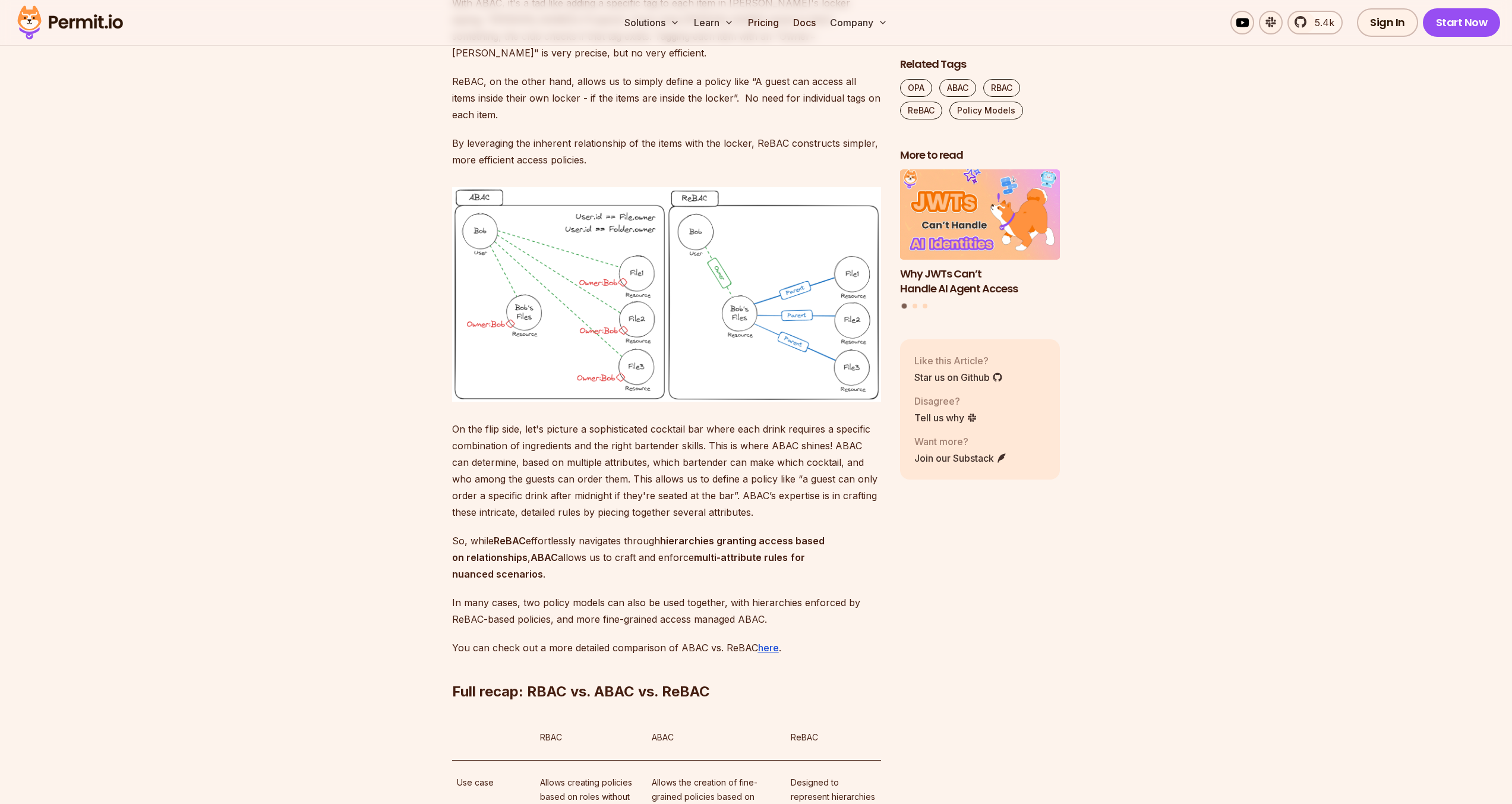
scroll to position [6499, 0]
drag, startPoint x: 461, startPoint y: 456, endPoint x: 583, endPoint y: 467, distance: 122.5
click at [583, 168] on p "By leveraging the inherent relationship of the items with the locker, ReBAC con…" at bounding box center [666, 151] width 429 height 34
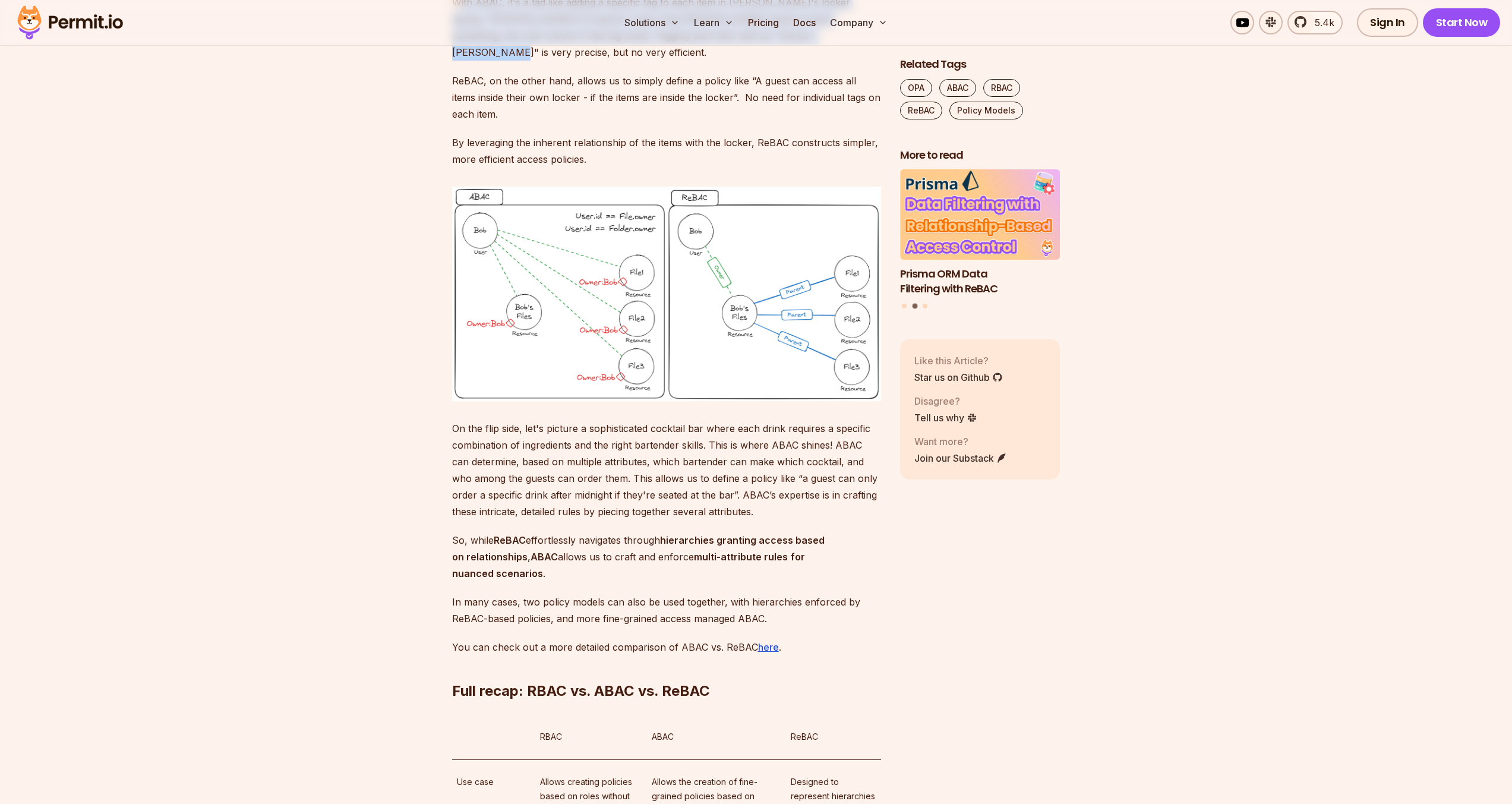
drag, startPoint x: 461, startPoint y: 331, endPoint x: 756, endPoint y: 363, distance: 296.7
click at [756, 61] on p "With ABAC, it's a tad like adding a specific tag to each item in [PERSON_NAME]'…" at bounding box center [666, 27] width 429 height 66
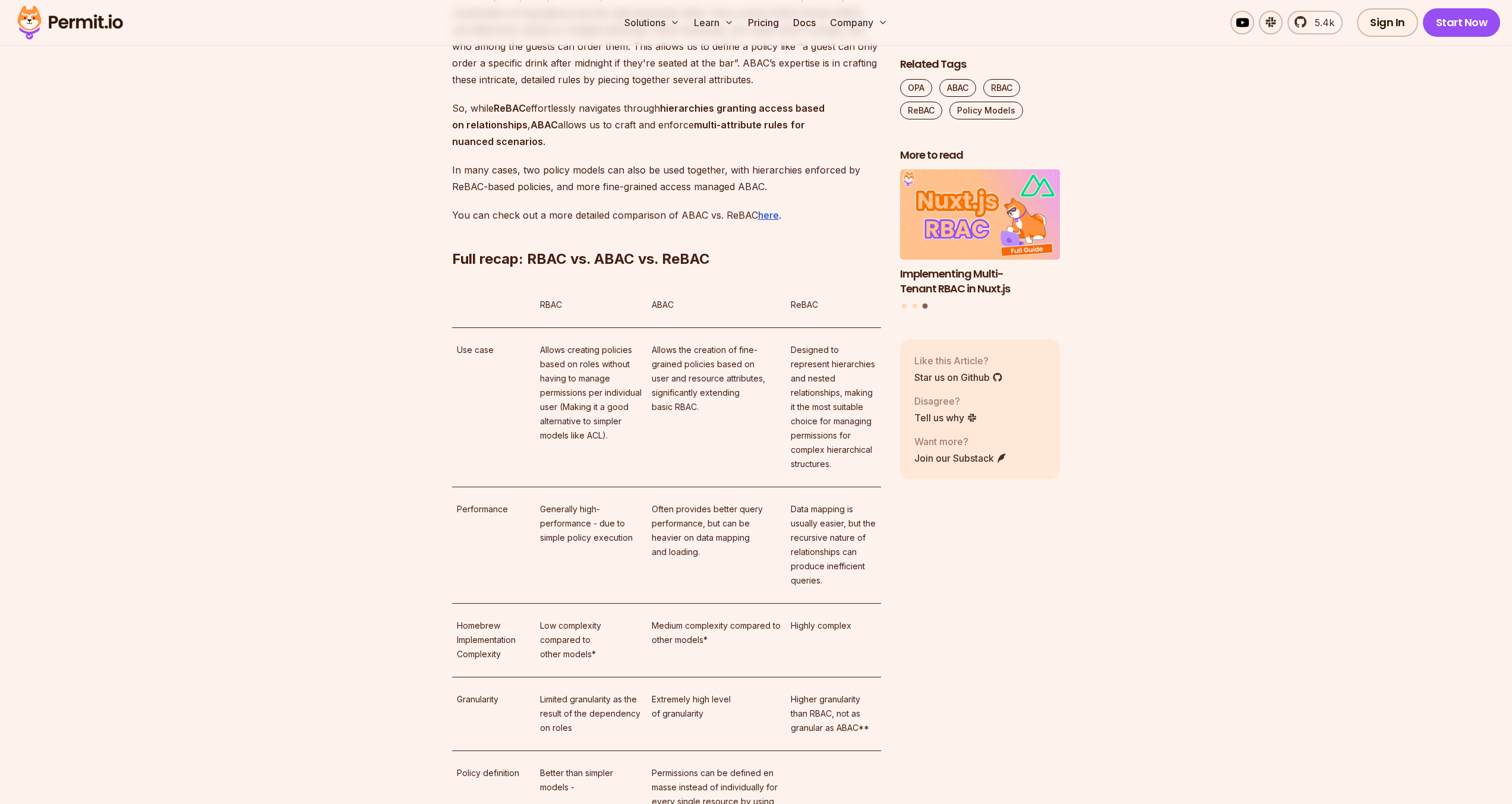
scroll to position [6992, 0]
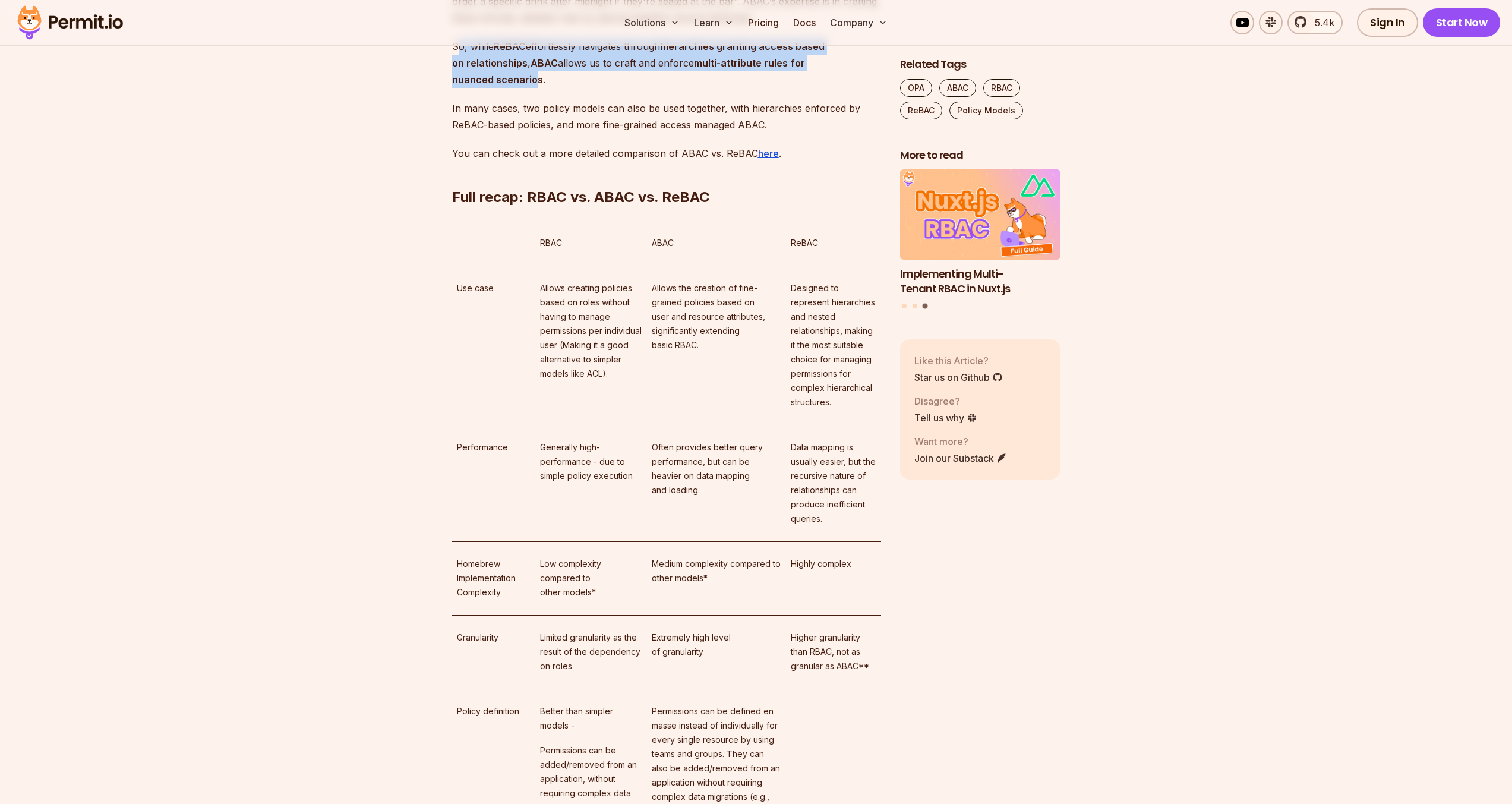
drag, startPoint x: 537, startPoint y: 392, endPoint x: 455, endPoint y: 363, distance: 87.0
click at [455, 88] on p "So, while ReBAC effortlessly navigates through hierarchies granting access base…" at bounding box center [666, 63] width 429 height 50
click at [456, 88] on p "So, while ReBAC effortlessly navigates through hierarchies granting access base…" at bounding box center [666, 63] width 429 height 50
drag, startPoint x: 456, startPoint y: 361, endPoint x: 540, endPoint y: 389, distance: 88.5
click at [540, 88] on p "So, while ReBAC effortlessly navigates through hierarchies granting access base…" at bounding box center [666, 63] width 429 height 50
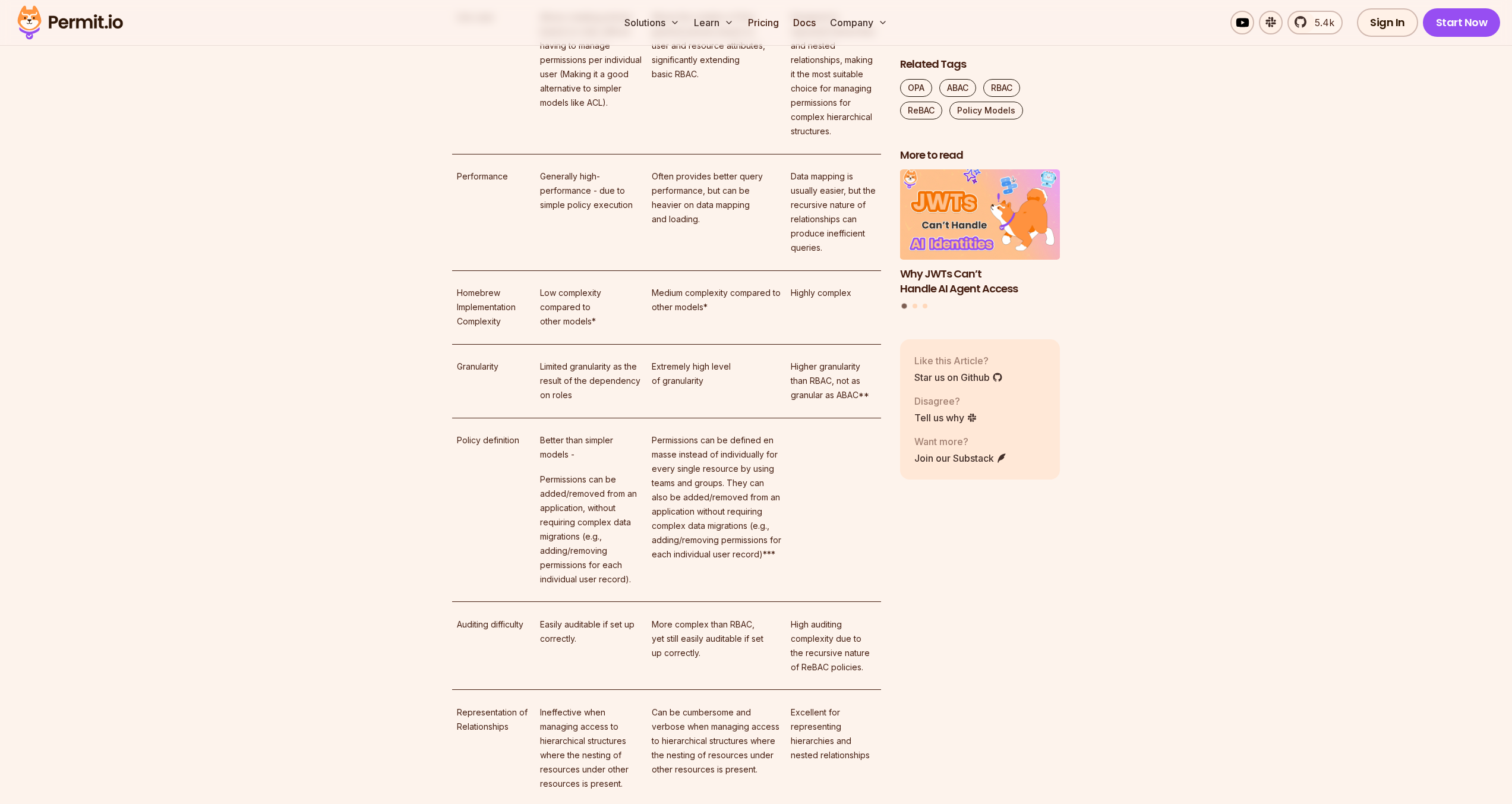
scroll to position [7299, 0]
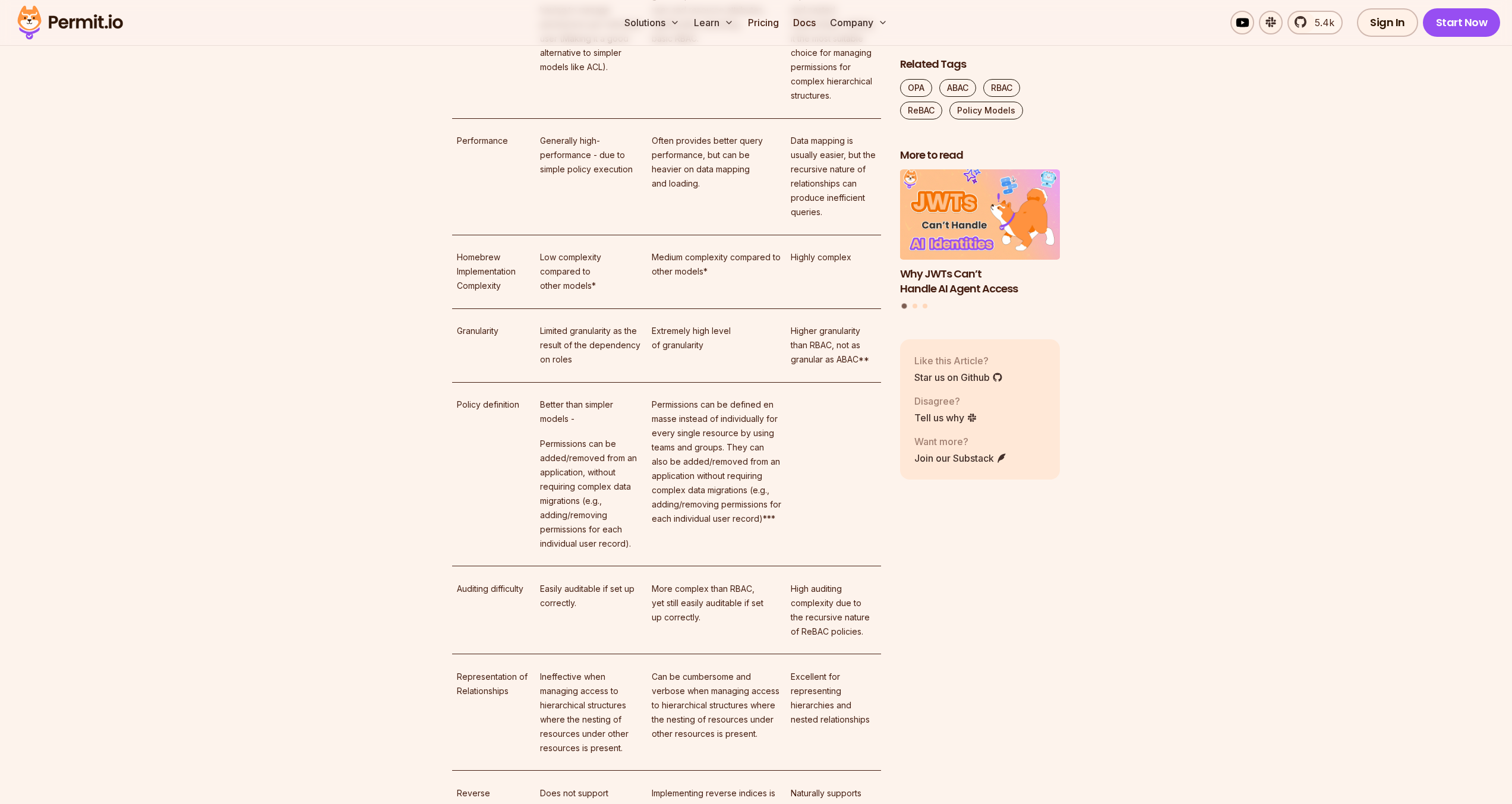
drag, startPoint x: 451, startPoint y: 299, endPoint x: 843, endPoint y: 416, distance: 409.1
click at [846, 118] on td "Designed to represent hierarchies and nested relationships, making it the most …" at bounding box center [833, 38] width 94 height 159
drag, startPoint x: 847, startPoint y: 414, endPoint x: 787, endPoint y: 291, distance: 136.9
click at [786, 118] on td "Designed to represent hierarchies and nested relationships, making it the most …" at bounding box center [833, 38] width 94 height 159
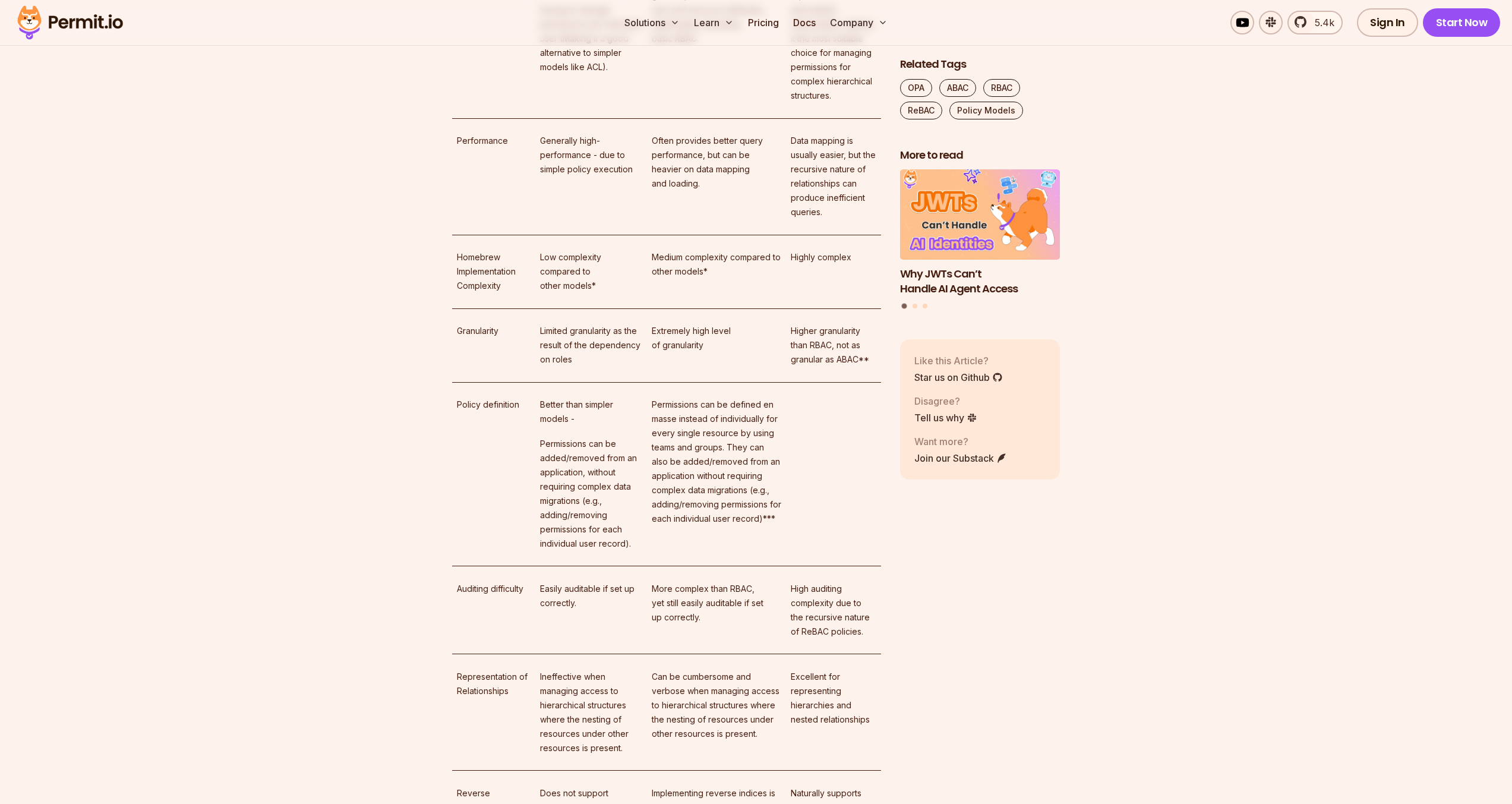
click at [788, 118] on td "Designed to represent hierarchies and nested relationships, making it the most …" at bounding box center [833, 38] width 94 height 159
drag, startPoint x: 790, startPoint y: 289, endPoint x: 851, endPoint y: 410, distance: 135.5
click at [851, 103] on p "Designed to represent hierarchies and nested relationships, making it the most …" at bounding box center [833, 38] width 85 height 129
drag, startPoint x: 851, startPoint y: 410, endPoint x: 788, endPoint y: 291, distance: 134.6
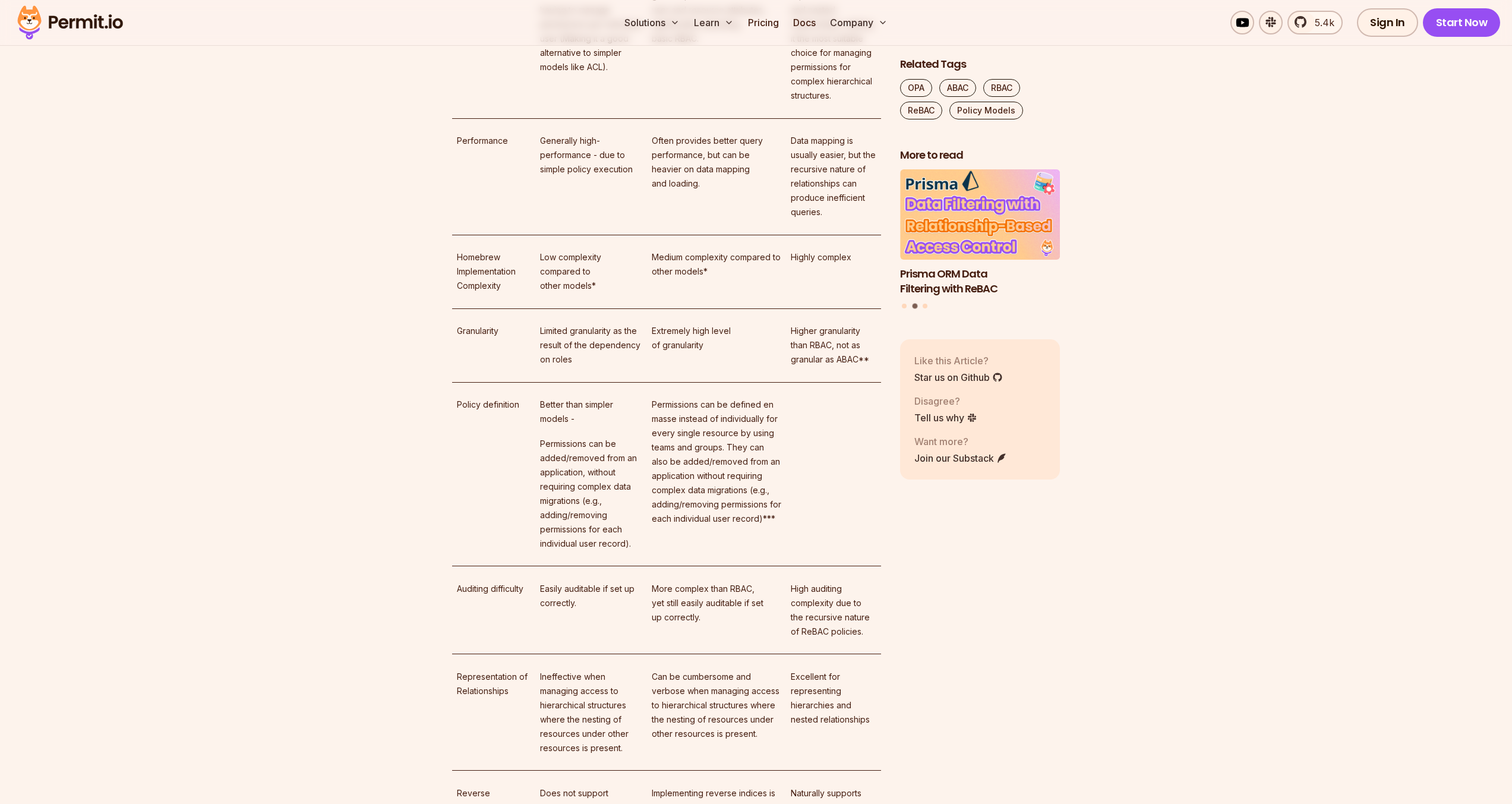
click at [788, 118] on td "Designed to represent hierarchies and nested relationships, making it the most …" at bounding box center [833, 38] width 94 height 159
drag, startPoint x: 792, startPoint y: 295, endPoint x: 841, endPoint y: 407, distance: 122.2
click at [841, 118] on td "Designed to represent hierarchies and nested relationships, making it the most …" at bounding box center [833, 38] width 94 height 159
click at [841, 103] on p "Designed to represent hierarchies and nested relationships, making it the most …" at bounding box center [833, 38] width 85 height 129
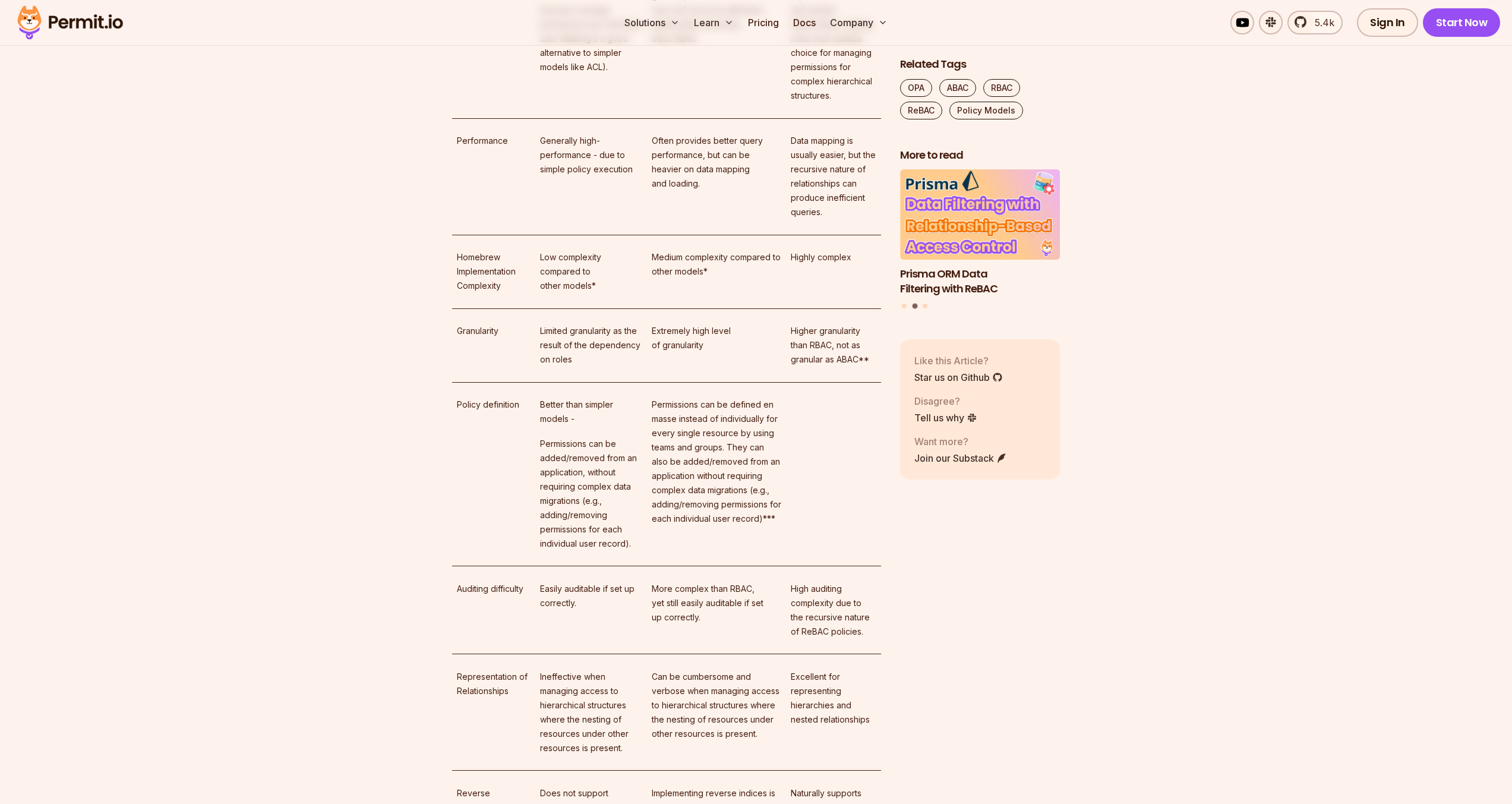
drag, startPoint x: 839, startPoint y: 409, endPoint x: 792, endPoint y: 295, distance: 123.3
click at [792, 103] on p "Designed to represent hierarchies and nested relationships, making it the most …" at bounding box center [833, 38] width 85 height 129
click at [791, 103] on p "Designed to represent hierarchies and nested relationships, making it the most …" at bounding box center [833, 38] width 85 height 129
drag, startPoint x: 790, startPoint y: 277, endPoint x: 848, endPoint y: 403, distance: 138.7
click at [848, 118] on td "Designed to represent hierarchies and nested relationships, making it the most …" at bounding box center [833, 38] width 94 height 159
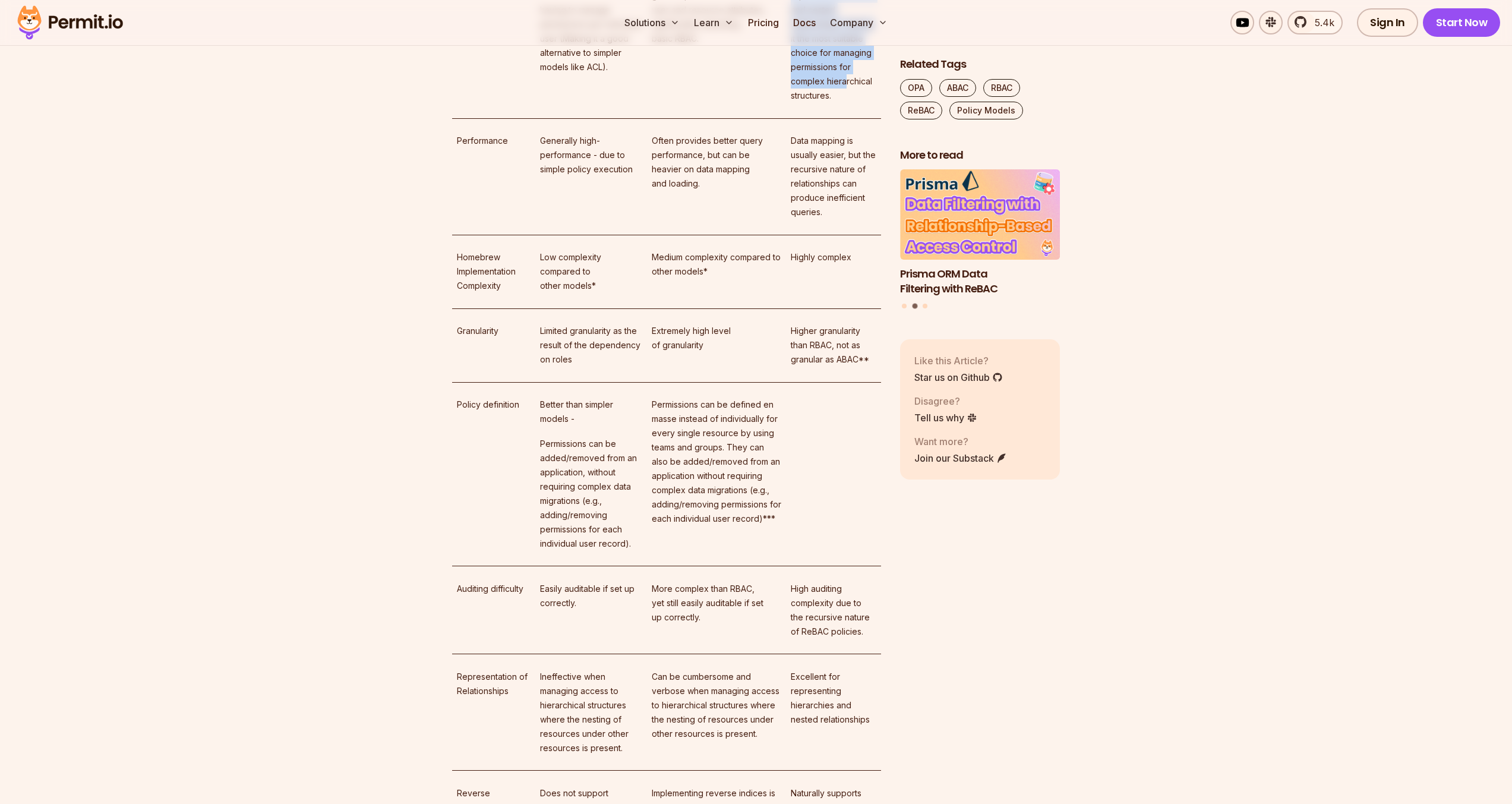
drag, startPoint x: 848, startPoint y: 406, endPoint x: 823, endPoint y: 398, distance: 26.2
click at [848, 103] on p "Designed to represent hierarchies and nested relationships, making it the most …" at bounding box center [833, 38] width 85 height 129
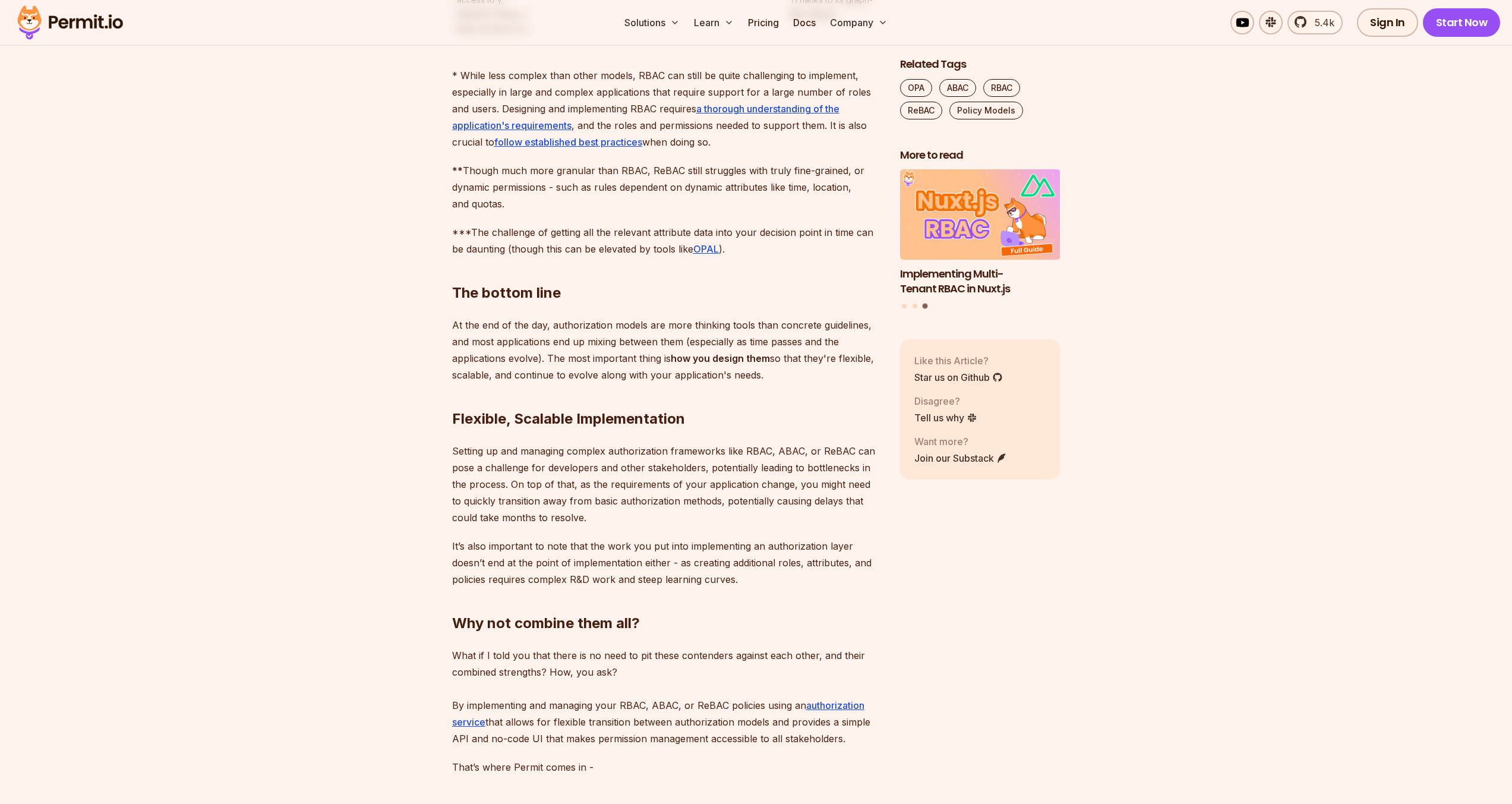
scroll to position [8176, 0]
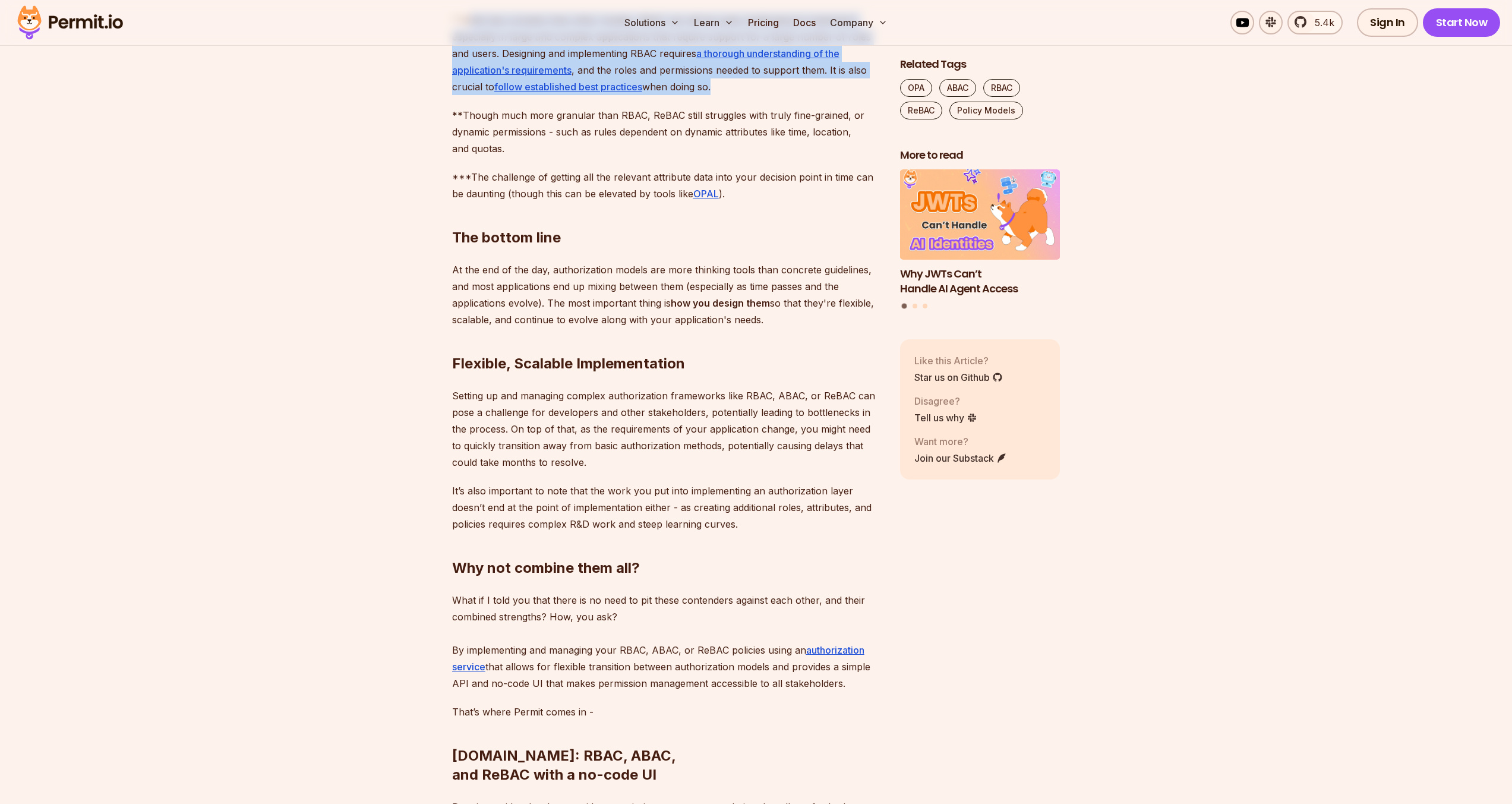
drag, startPoint x: 470, startPoint y: 333, endPoint x: 712, endPoint y: 398, distance: 250.6
click at [712, 95] on p "* While less complex than other models, RBAC can still be quite challenging to …" at bounding box center [666, 53] width 429 height 83
click at [660, 95] on p "* While less complex than other models, RBAC can still be quite challenging to …" at bounding box center [666, 53] width 429 height 83
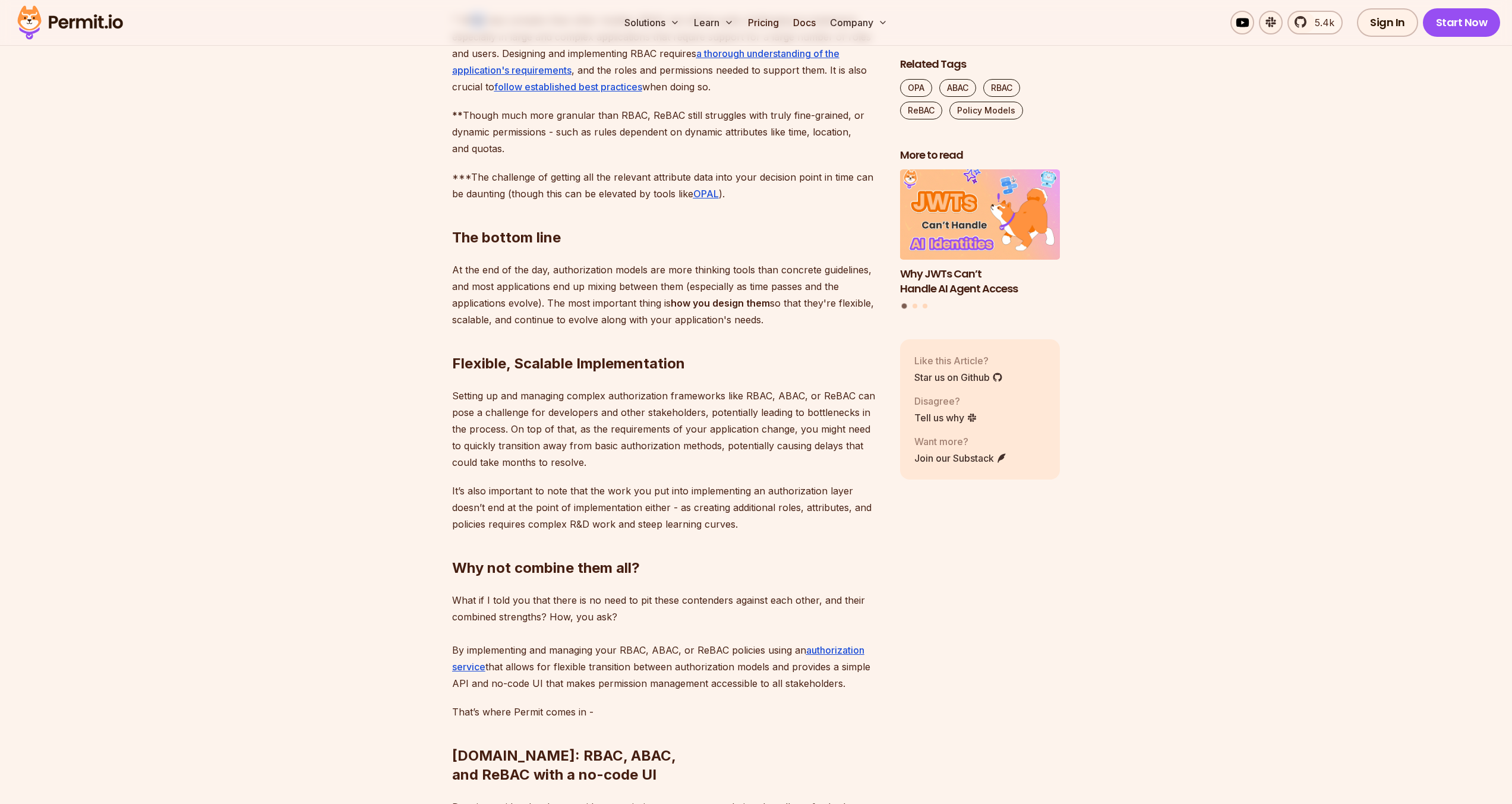
drag, startPoint x: 467, startPoint y: 335, endPoint x: 482, endPoint y: 334, distance: 15.0
click at [483, 95] on p "* While less complex than other models, RBAC can still be quite challenging to …" at bounding box center [666, 53] width 429 height 83
click at [546, 95] on p "* While less complex than other models, RBAC can still be quite challenging to …" at bounding box center [666, 53] width 429 height 83
drag, startPoint x: 490, startPoint y: 333, endPoint x: 500, endPoint y: 331, distance: 10.2
click at [500, 95] on p "* While less complex than other models, RBAC can still be quite challenging to …" at bounding box center [666, 53] width 429 height 83
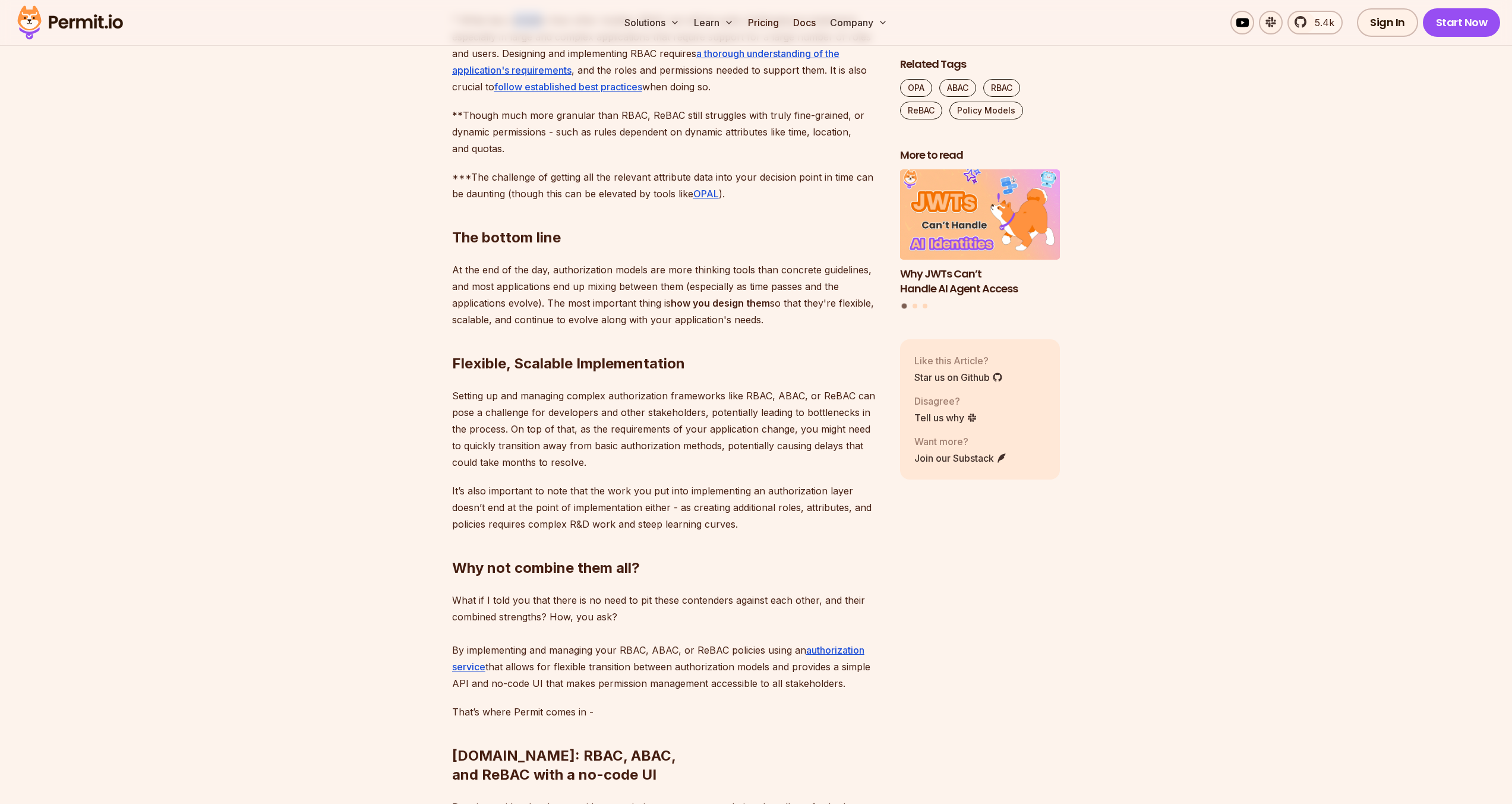
drag, startPoint x: 513, startPoint y: 335, endPoint x: 542, endPoint y: 333, distance: 29.1
click at [542, 95] on p "* While less complex than other models, RBAC can still be quite challenging to …" at bounding box center [666, 53] width 429 height 83
drag, startPoint x: 732, startPoint y: 402, endPoint x: 470, endPoint y: 335, distance: 270.4
click at [470, 95] on p "* While less complex than other models, RBAC can still be quite challenging to …" at bounding box center [666, 53] width 429 height 83
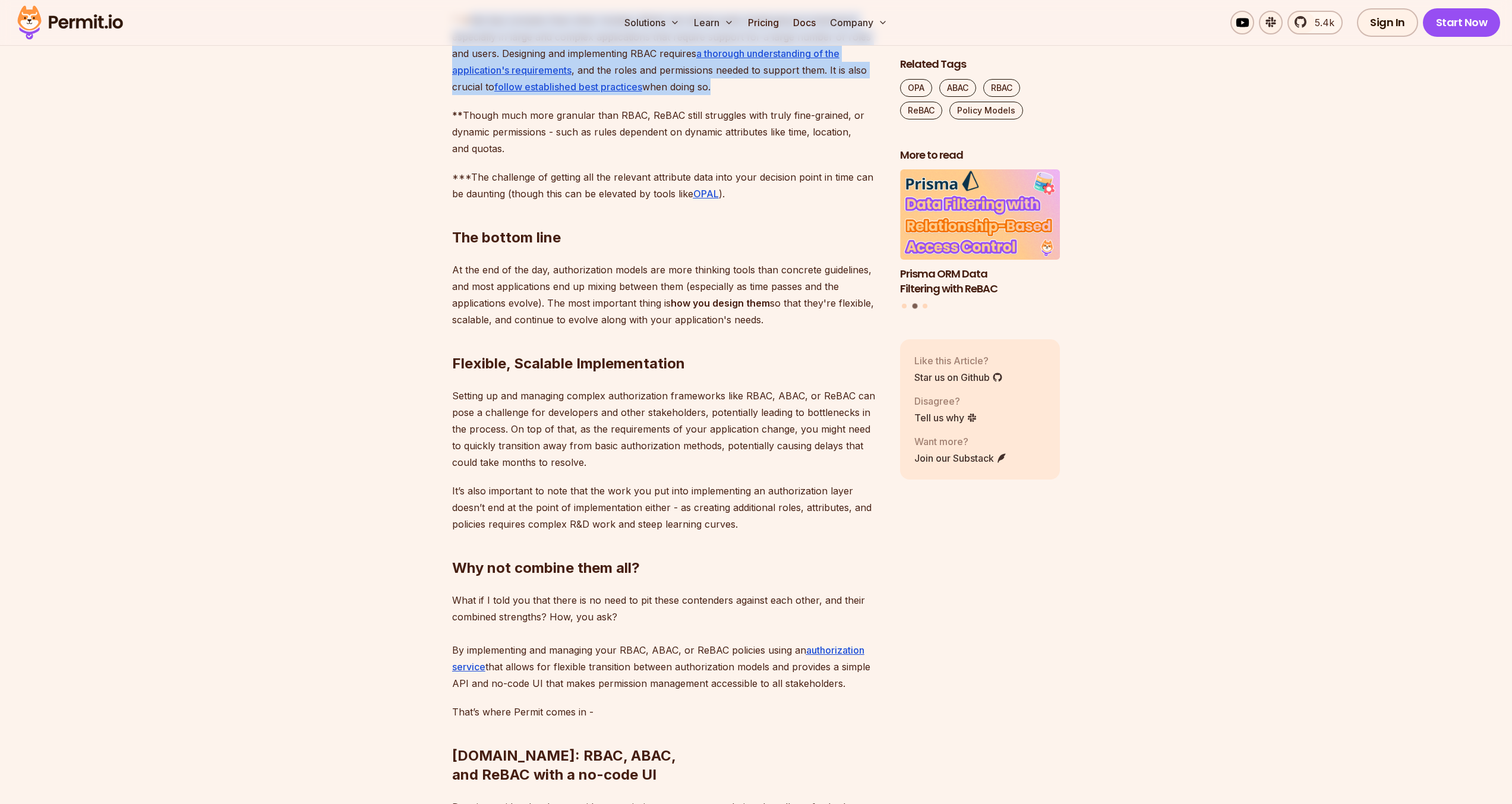
drag, startPoint x: 468, startPoint y: 331, endPoint x: 707, endPoint y: 396, distance: 247.7
click at [711, 95] on p "* While less complex than other models, RBAC can still be quite challenging to …" at bounding box center [666, 53] width 429 height 83
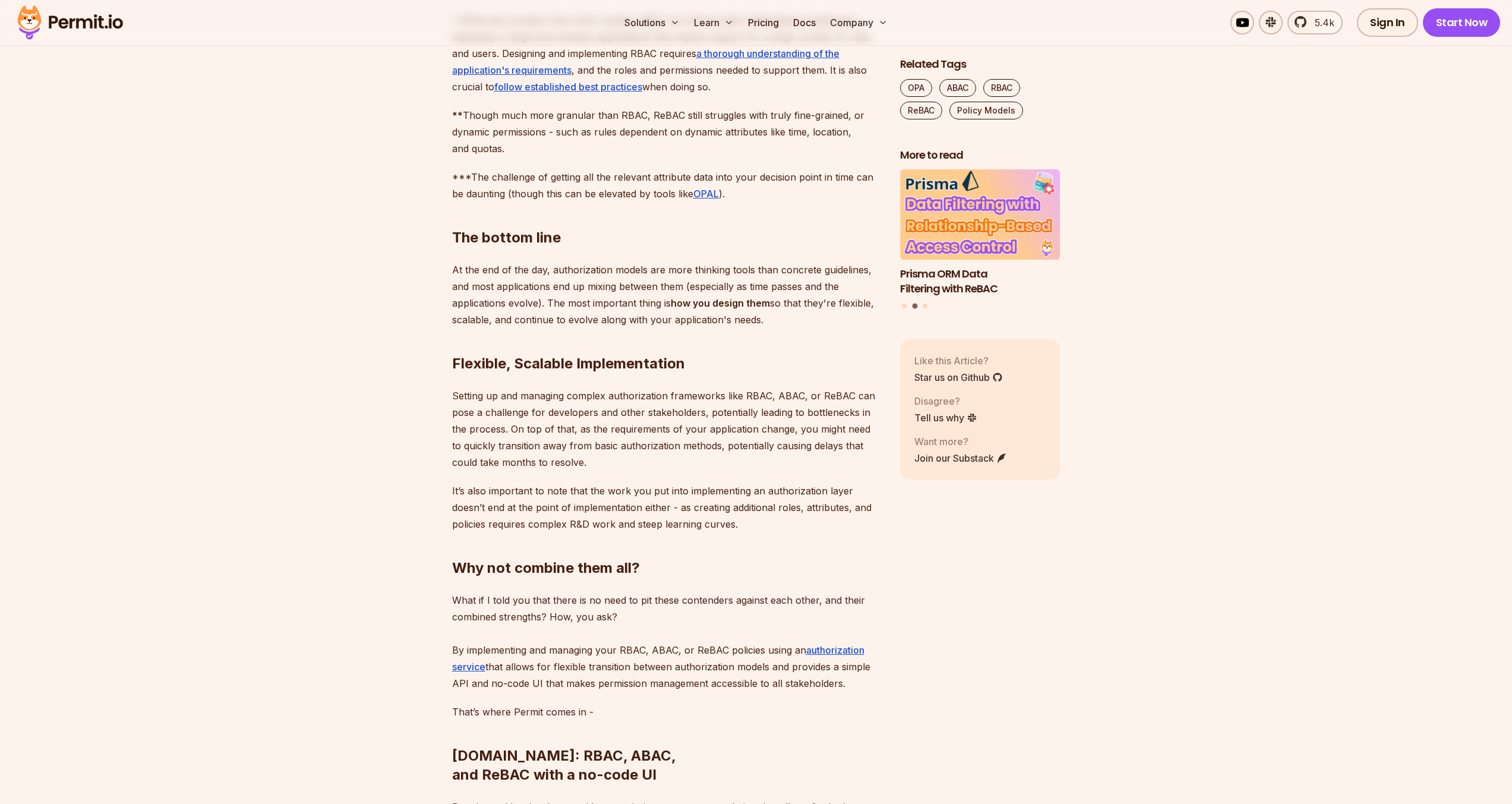
click at [696, 95] on p "* While less complex than other models, RBAC can still be quite challenging to …" at bounding box center [666, 53] width 429 height 83
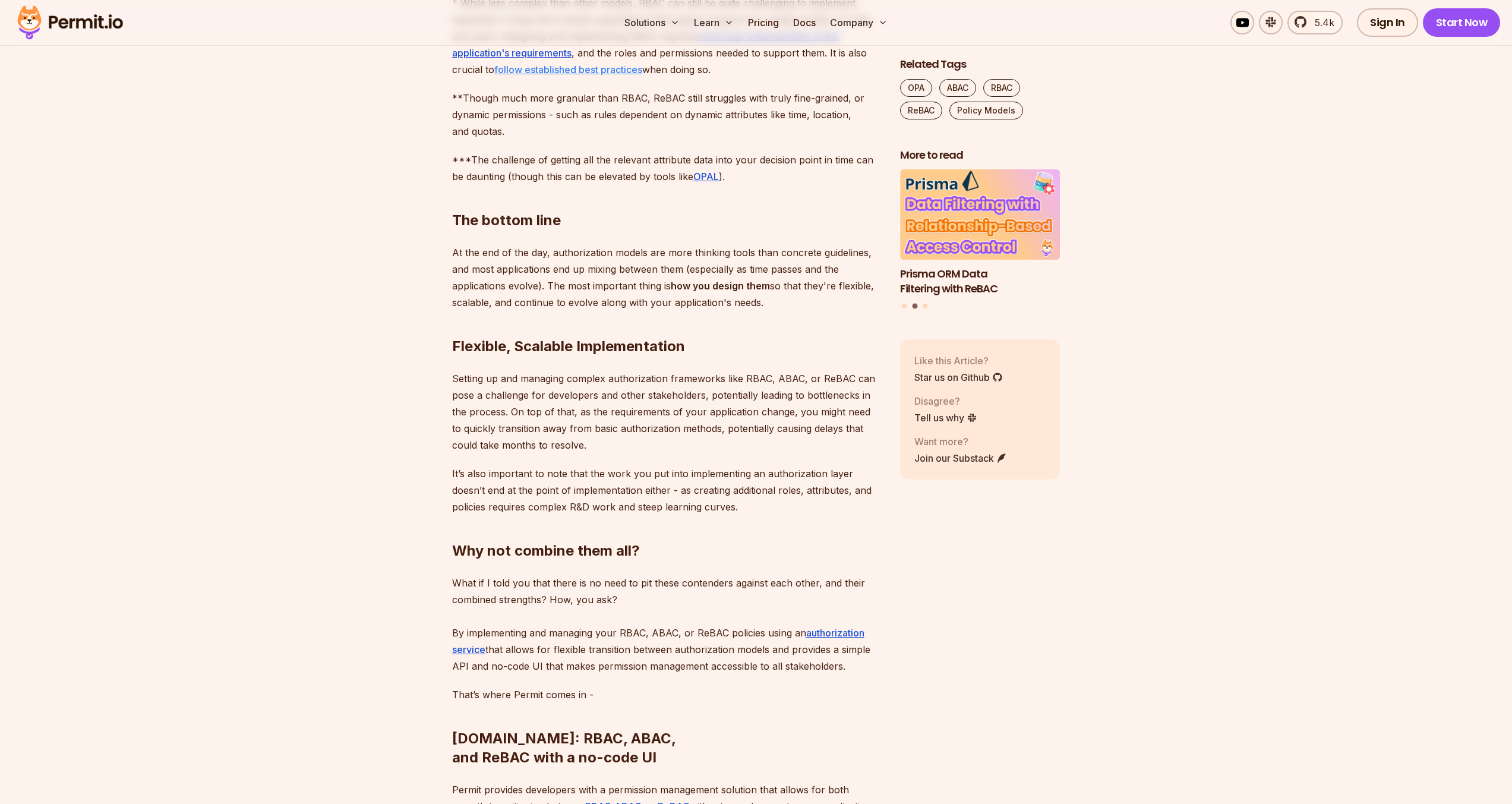
scroll to position [8205, 0]
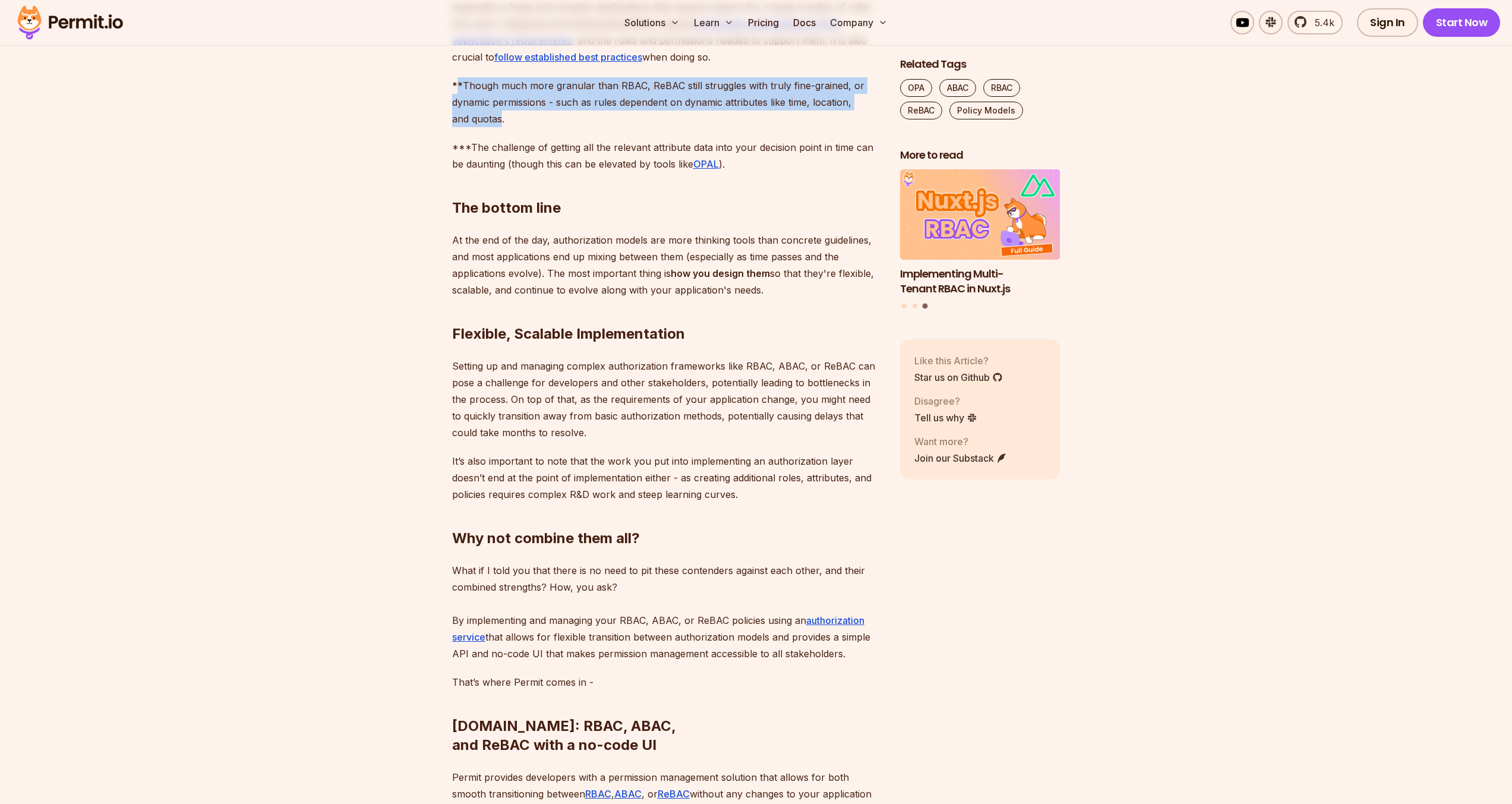
drag, startPoint x: 458, startPoint y: 398, endPoint x: 502, endPoint y: 428, distance: 53.3
click at [502, 127] on p "** Though much more granular than RBAC, ReBAC still struggles with truly fine-g…" at bounding box center [666, 102] width 429 height 50
drag, startPoint x: 502, startPoint y: 430, endPoint x: 457, endPoint y: 395, distance: 57.0
click at [457, 127] on p "** Though much more granular than RBAC, ReBAC still struggles with truly fine-g…" at bounding box center [666, 102] width 429 height 50
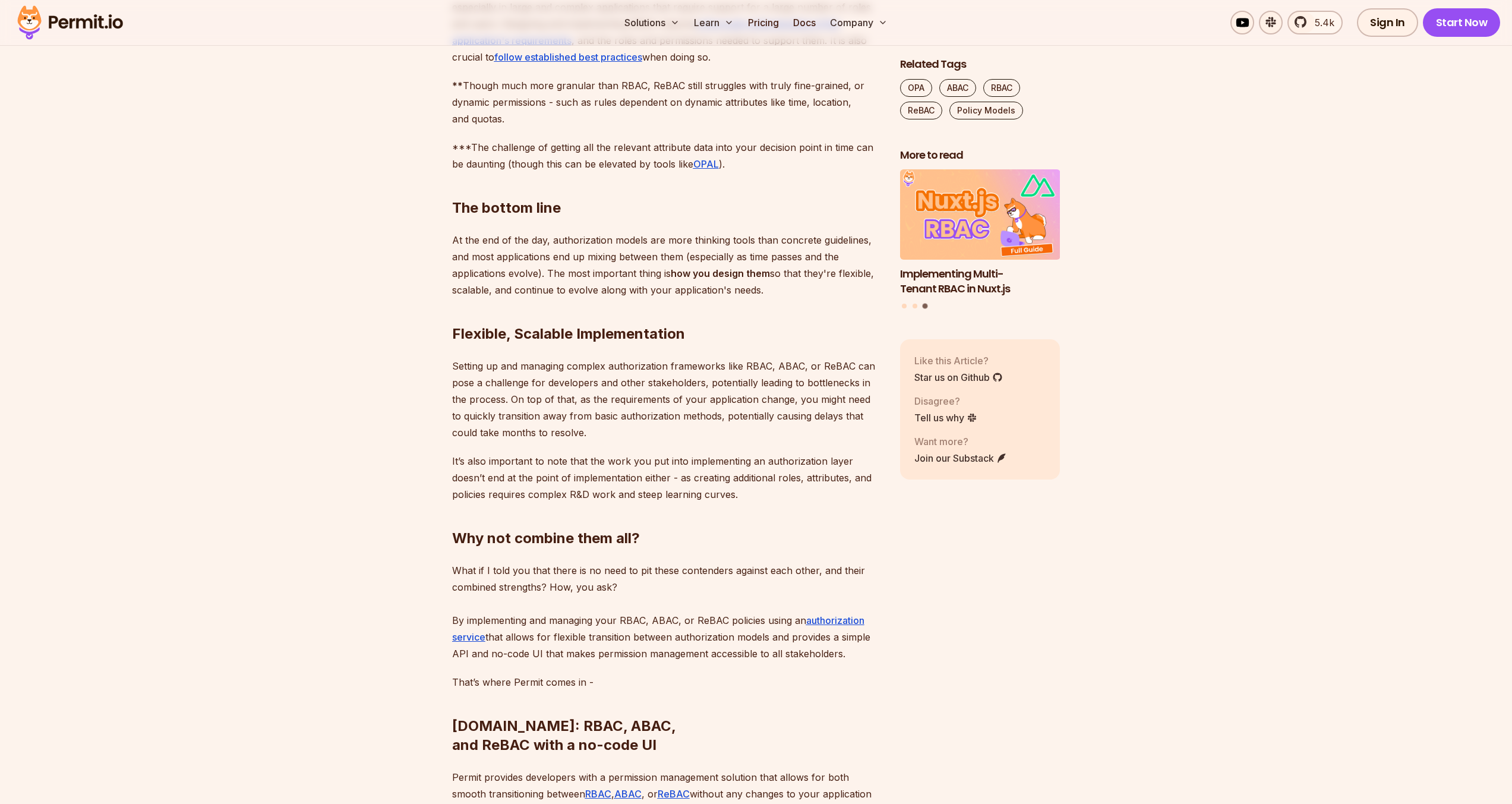
click at [458, 92] on strong "**" at bounding box center [457, 85] width 10 height 12
drag, startPoint x: 458, startPoint y: 395, endPoint x: 479, endPoint y: 421, distance: 33.4
click at [479, 127] on p "** Though much more granular than RBAC, ReBAC still struggles with truly fine-g…" at bounding box center [666, 102] width 429 height 50
click at [488, 127] on p "** Though much more granular than RBAC, ReBAC still struggles with truly fine-g…" at bounding box center [666, 102] width 429 height 50
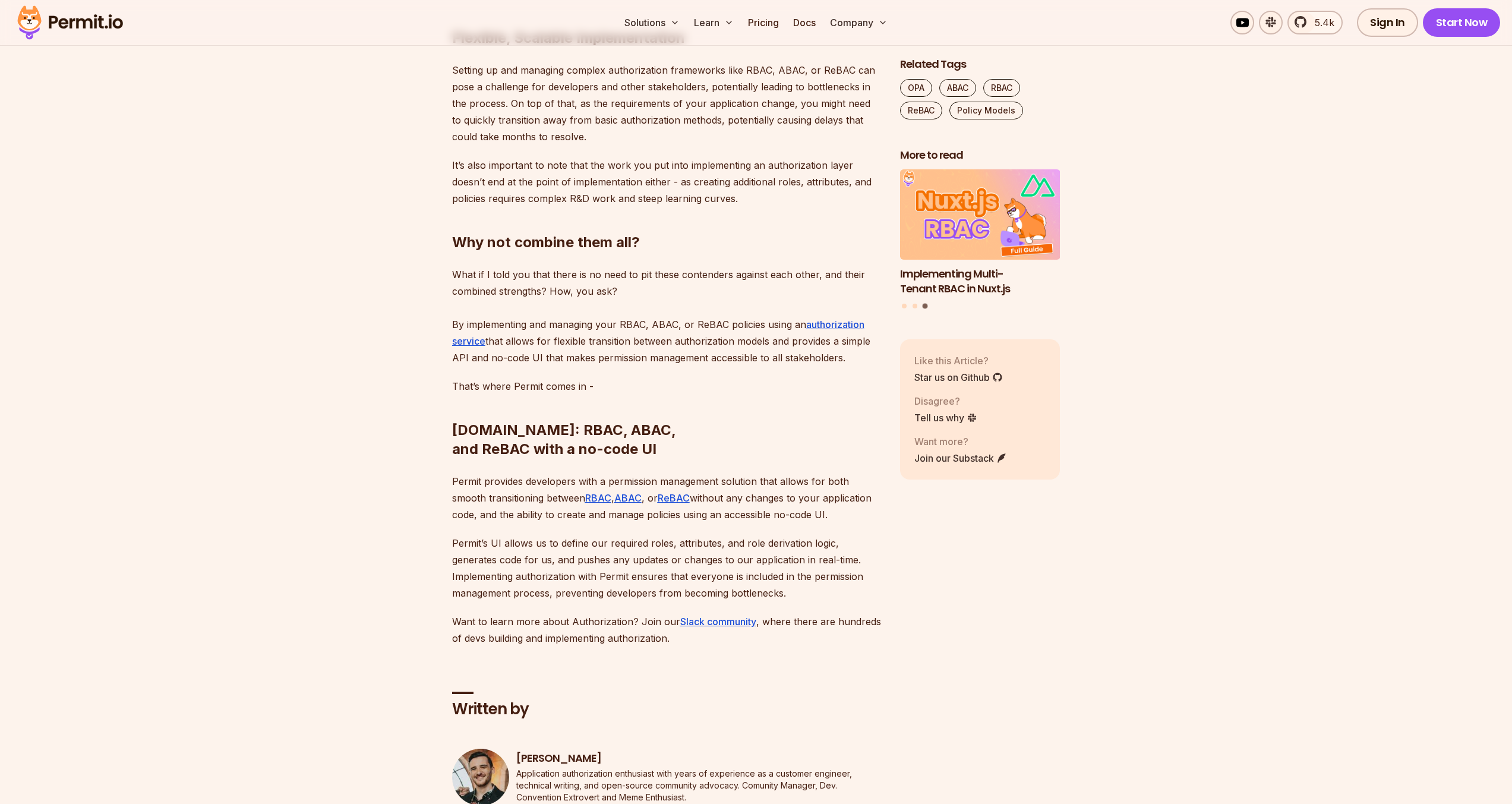
scroll to position [8514, 0]
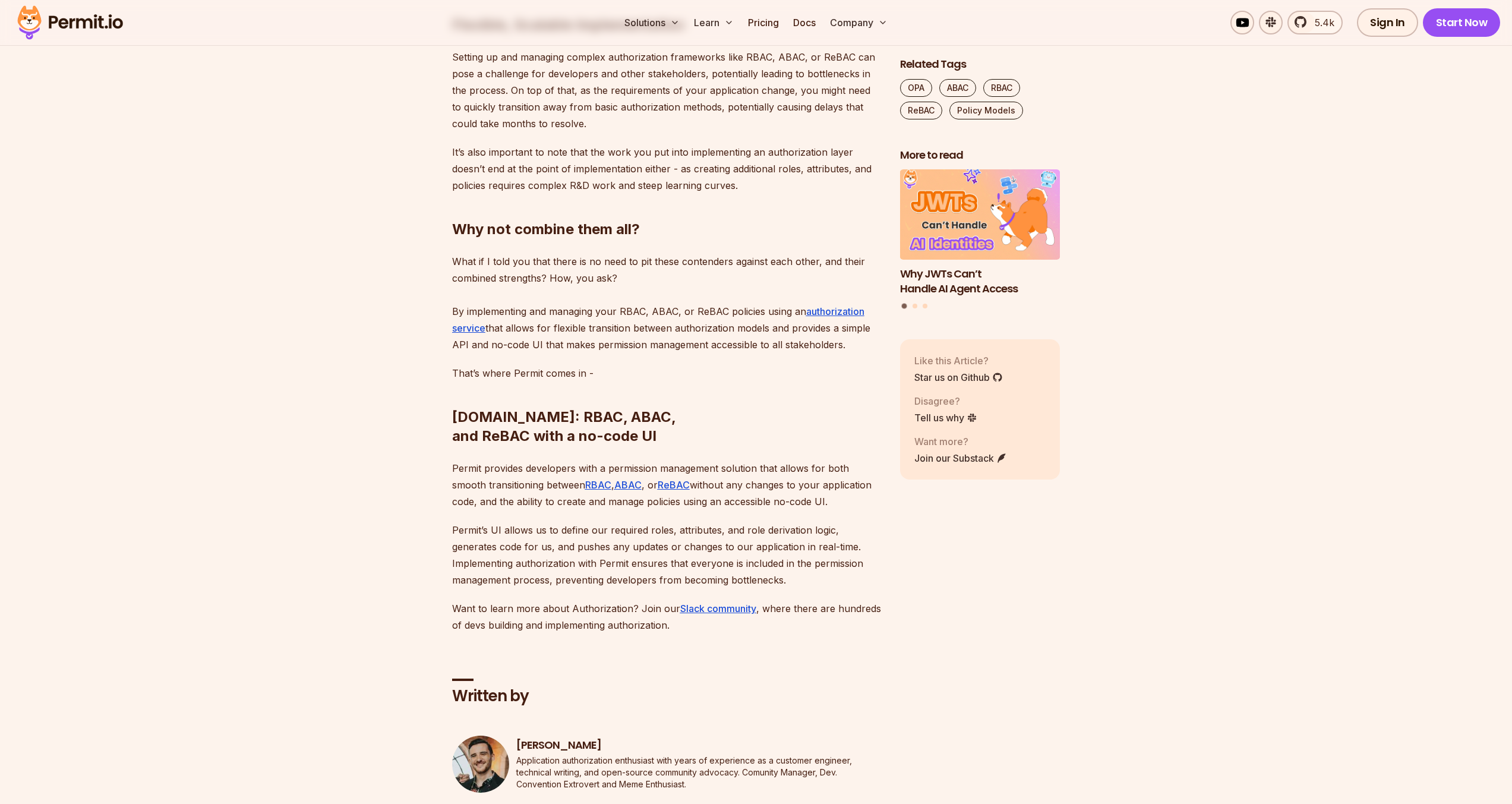
drag, startPoint x: 458, startPoint y: 247, endPoint x: 736, endPoint y: 291, distance: 281.5
drag, startPoint x: 589, startPoint y: 226, endPoint x: 757, endPoint y: 298, distance: 182.8
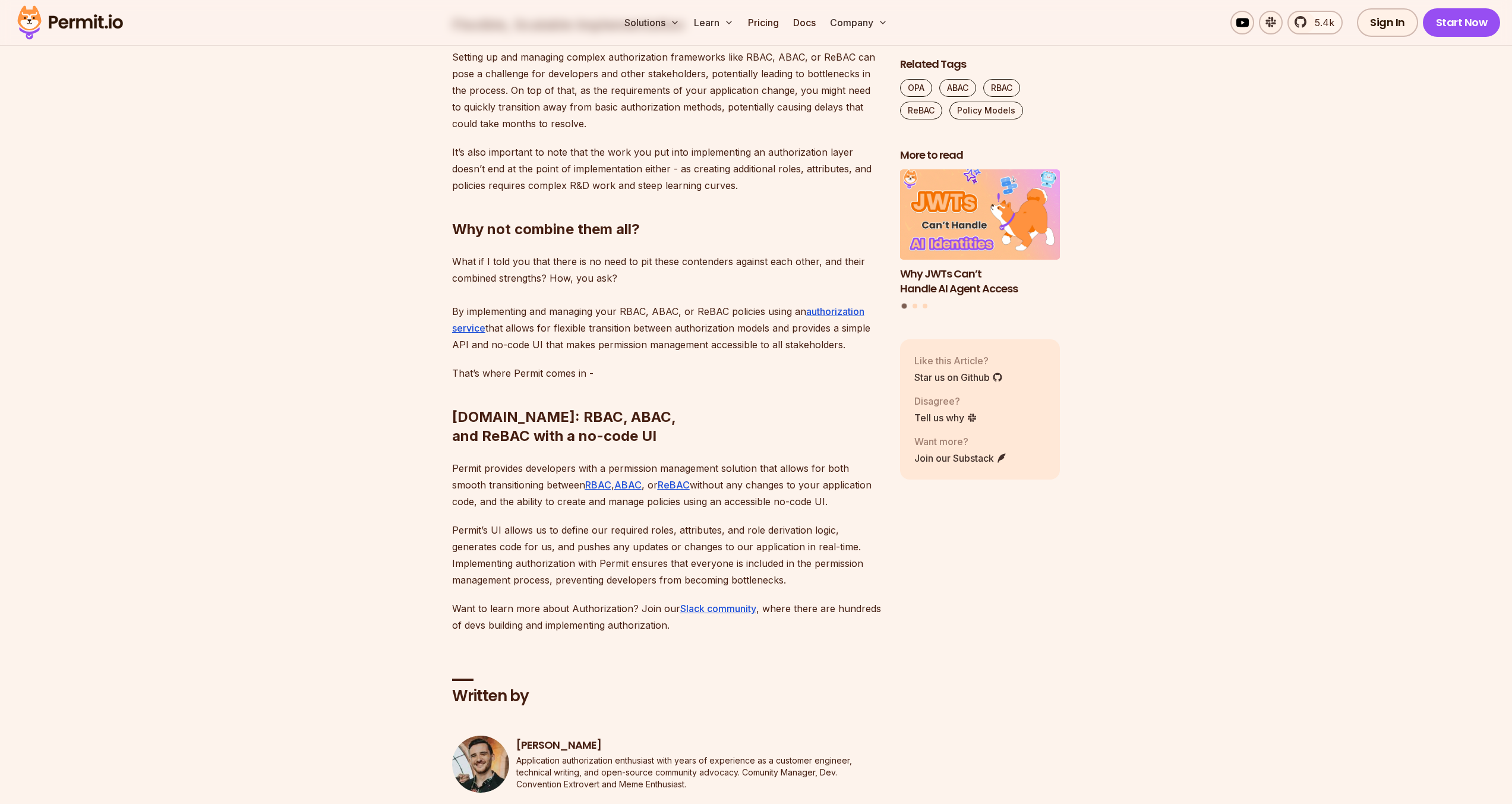
drag, startPoint x: 752, startPoint y: 293, endPoint x: 458, endPoint y: 244, distance: 298.1
drag, startPoint x: 458, startPoint y: 244, endPoint x: 744, endPoint y: 290, distance: 289.7
